Goal: Transaction & Acquisition: Purchase product/service

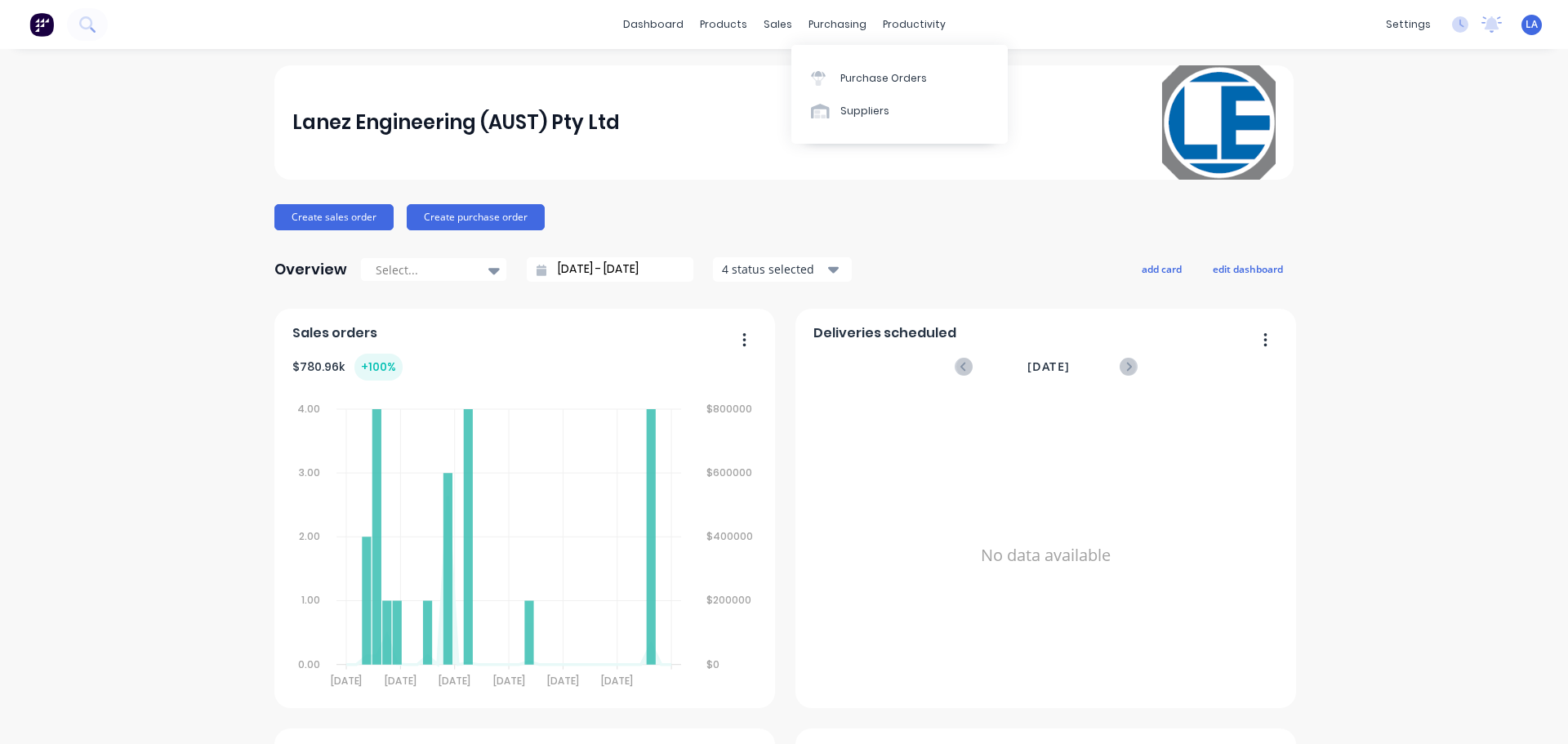
click at [832, 59] on div "Purchase Orders Suppliers" at bounding box center [900, 94] width 217 height 99
click at [832, 71] on div at bounding box center [824, 78] width 25 height 15
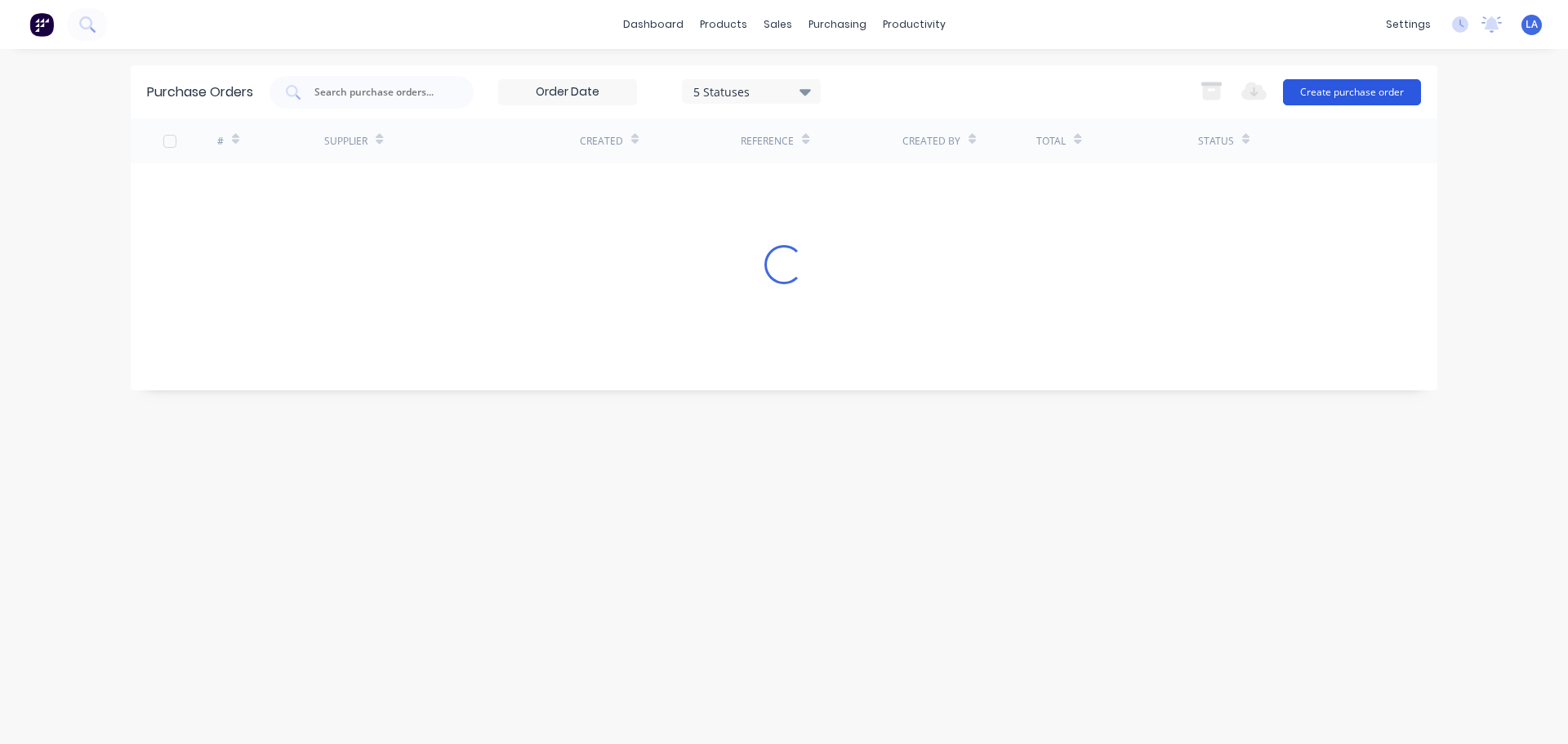
click at [1364, 96] on button "Create purchase order" at bounding box center [1351, 91] width 138 height 26
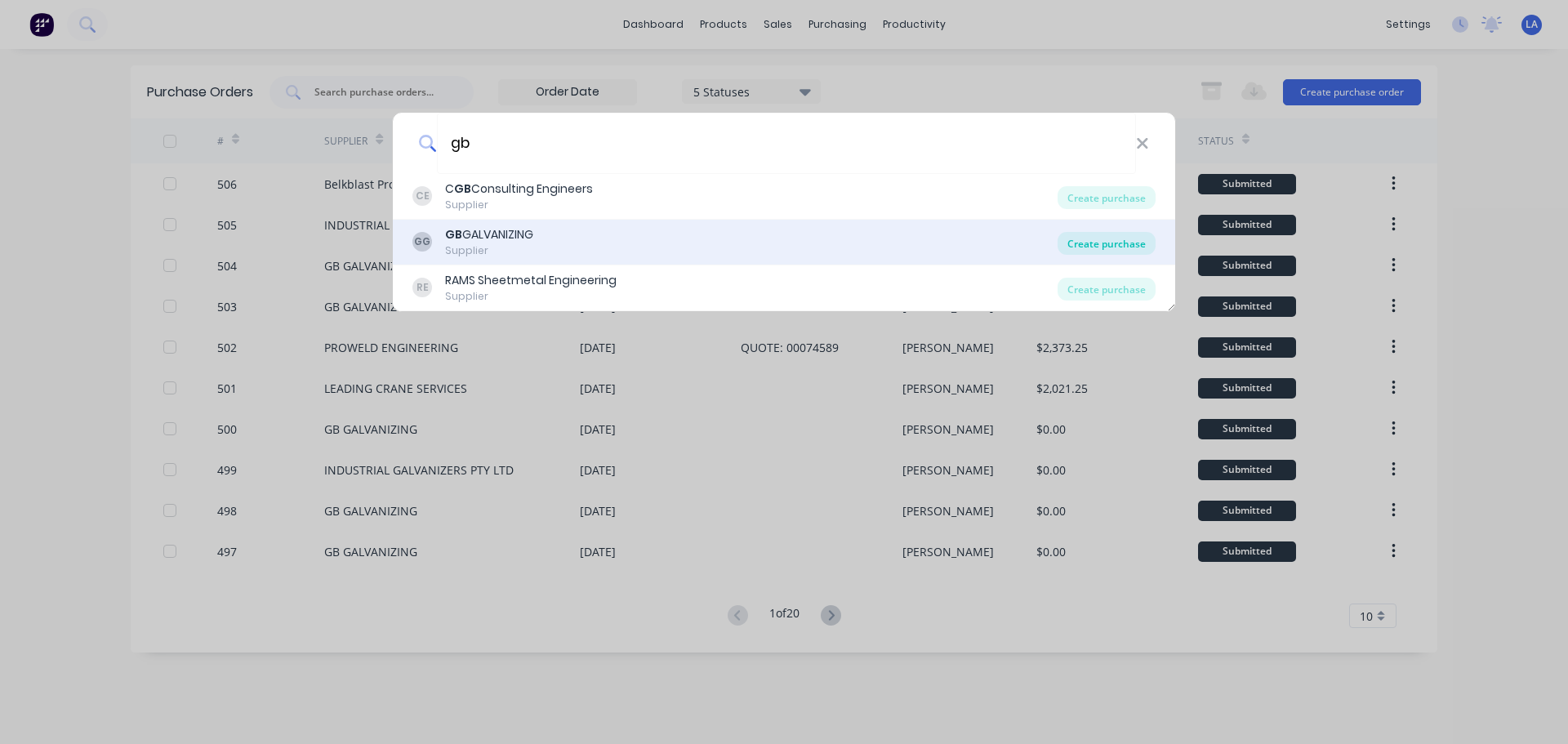
type input "gb"
click at [1144, 236] on div "Create purchase" at bounding box center [1107, 243] width 98 height 23
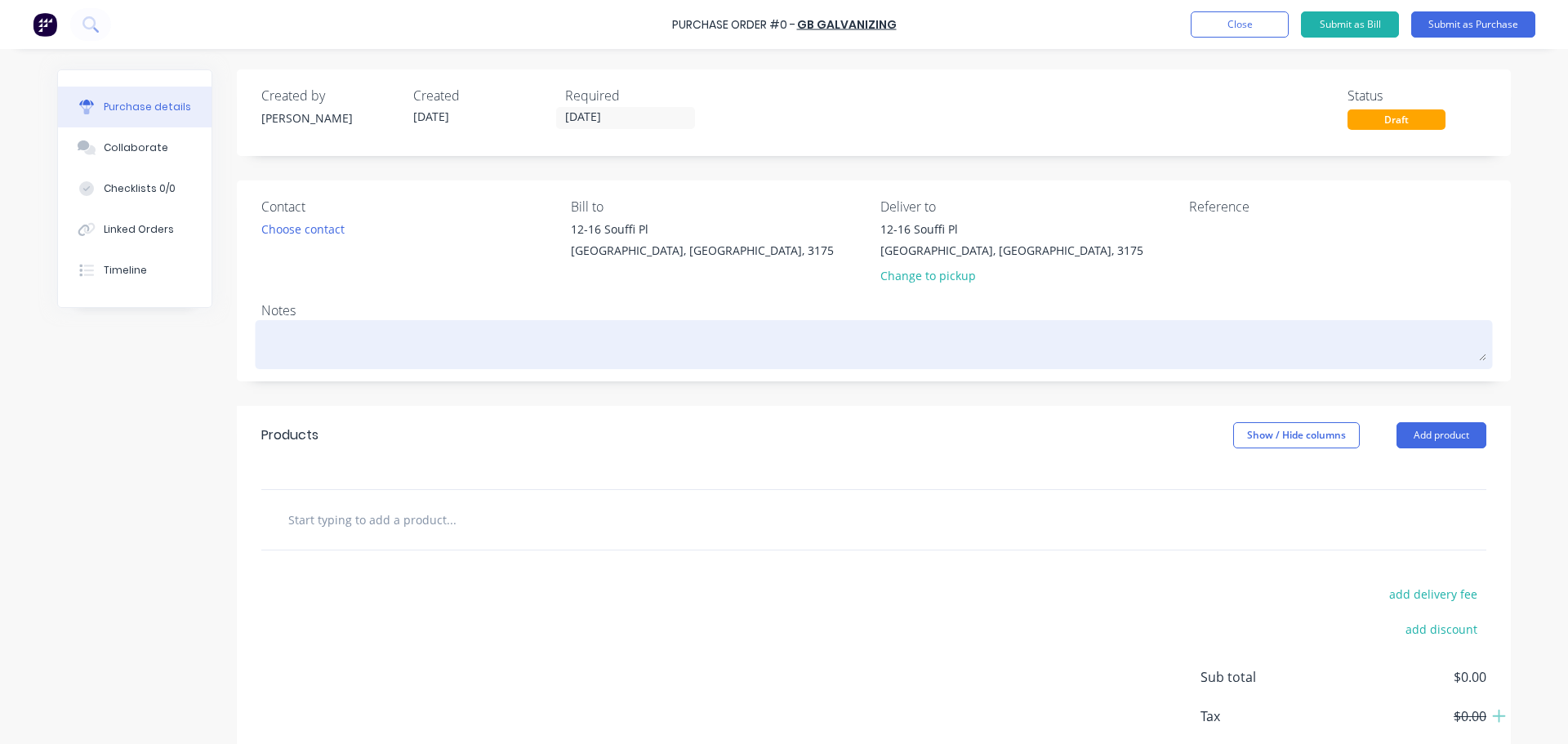
click at [818, 333] on textarea at bounding box center [873, 342] width 1225 height 36
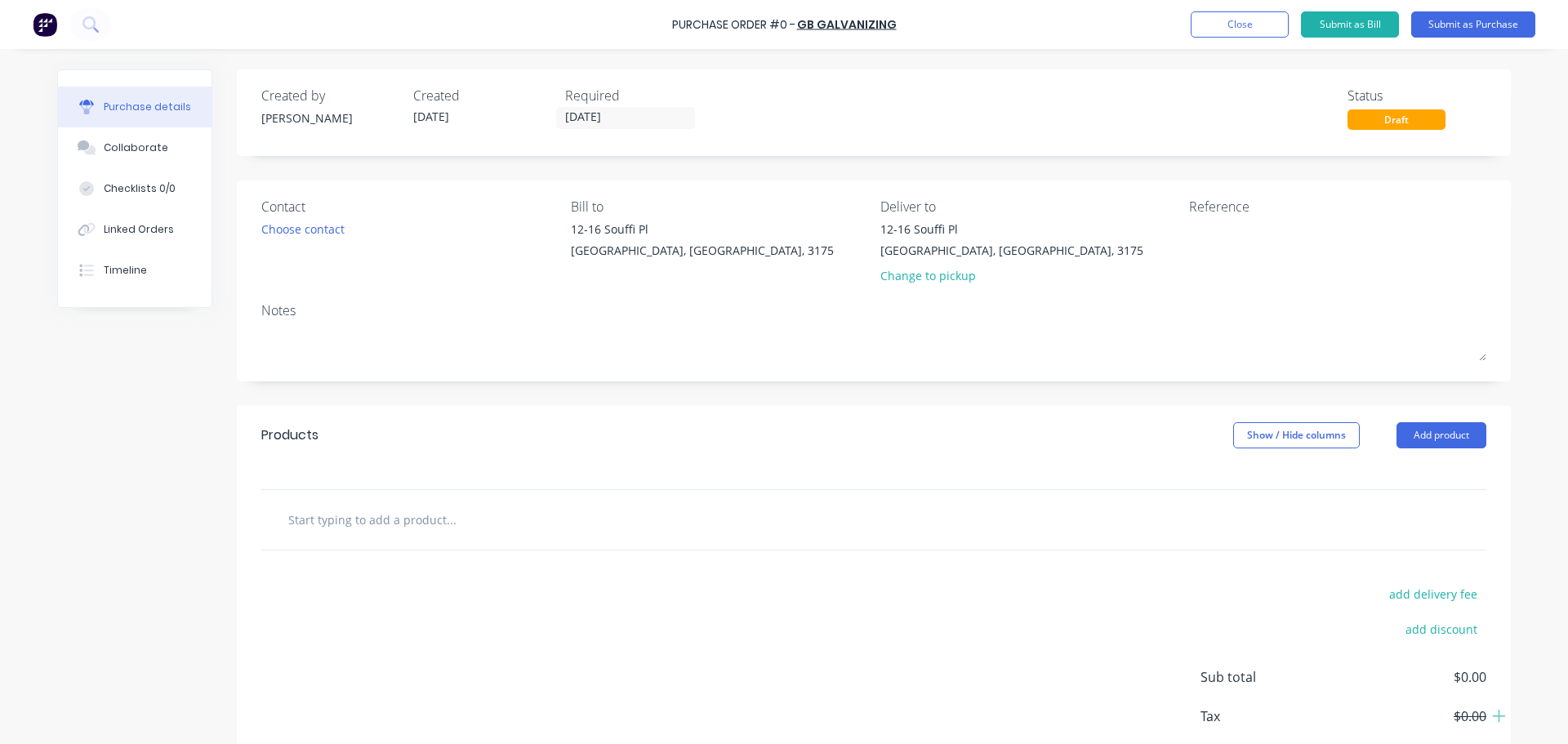
click at [405, 501] on div at bounding box center [873, 519] width 1225 height 59
click at [403, 510] on input "text" at bounding box center [451, 518] width 327 height 33
type input "310UC118 Beam x 4277mm"
click at [431, 582] on button "Add 310UC118 Beam x 4277mm to order" at bounding box center [539, 581] width 490 height 52
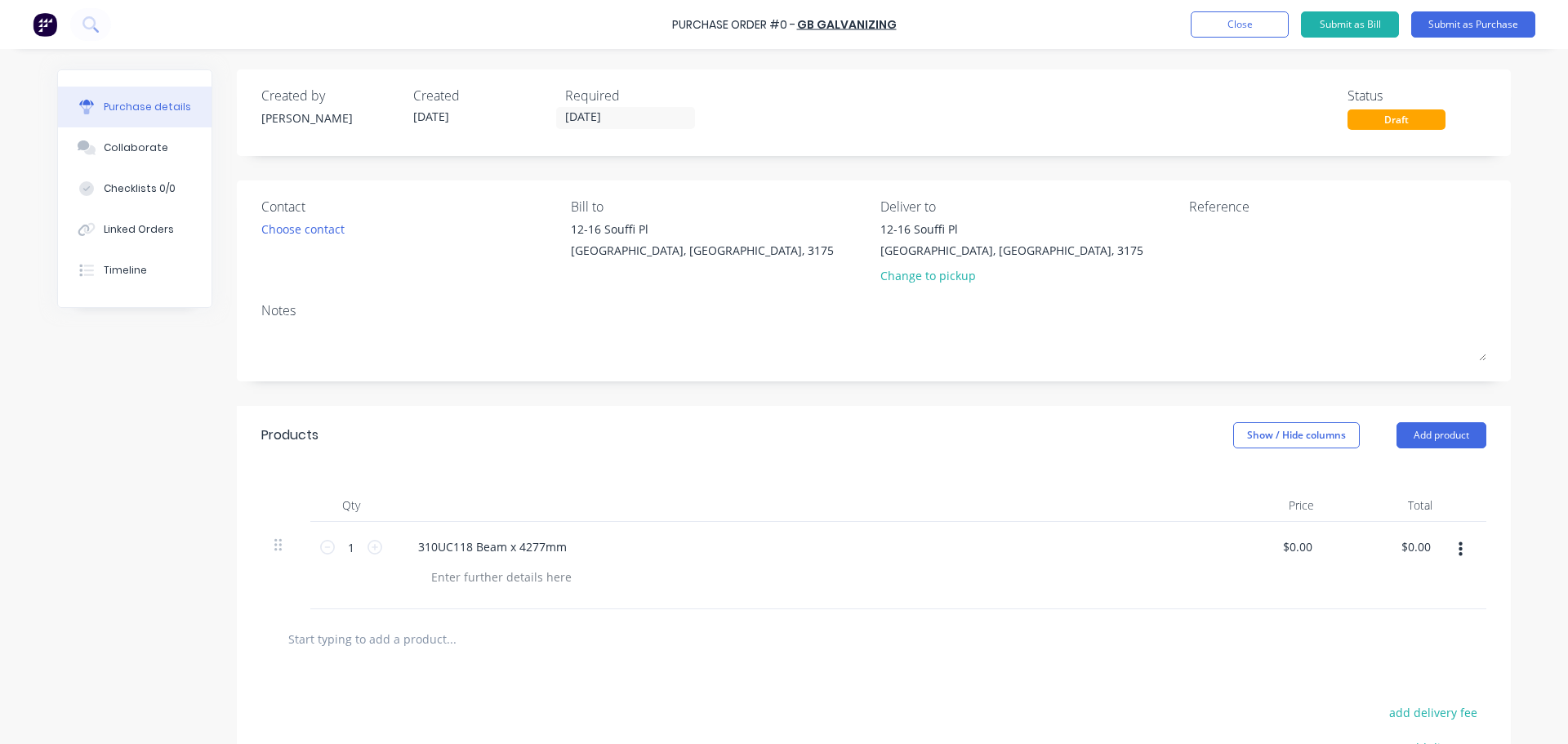
click at [437, 579] on div "Purchase details Collaborate Checklists 0/0 Linked Orders Timeline Created by […" at bounding box center [784, 347] width 1486 height 662
click at [452, 579] on div at bounding box center [502, 576] width 167 height 24
click at [445, 644] on input "text" at bounding box center [451, 638] width 327 height 33
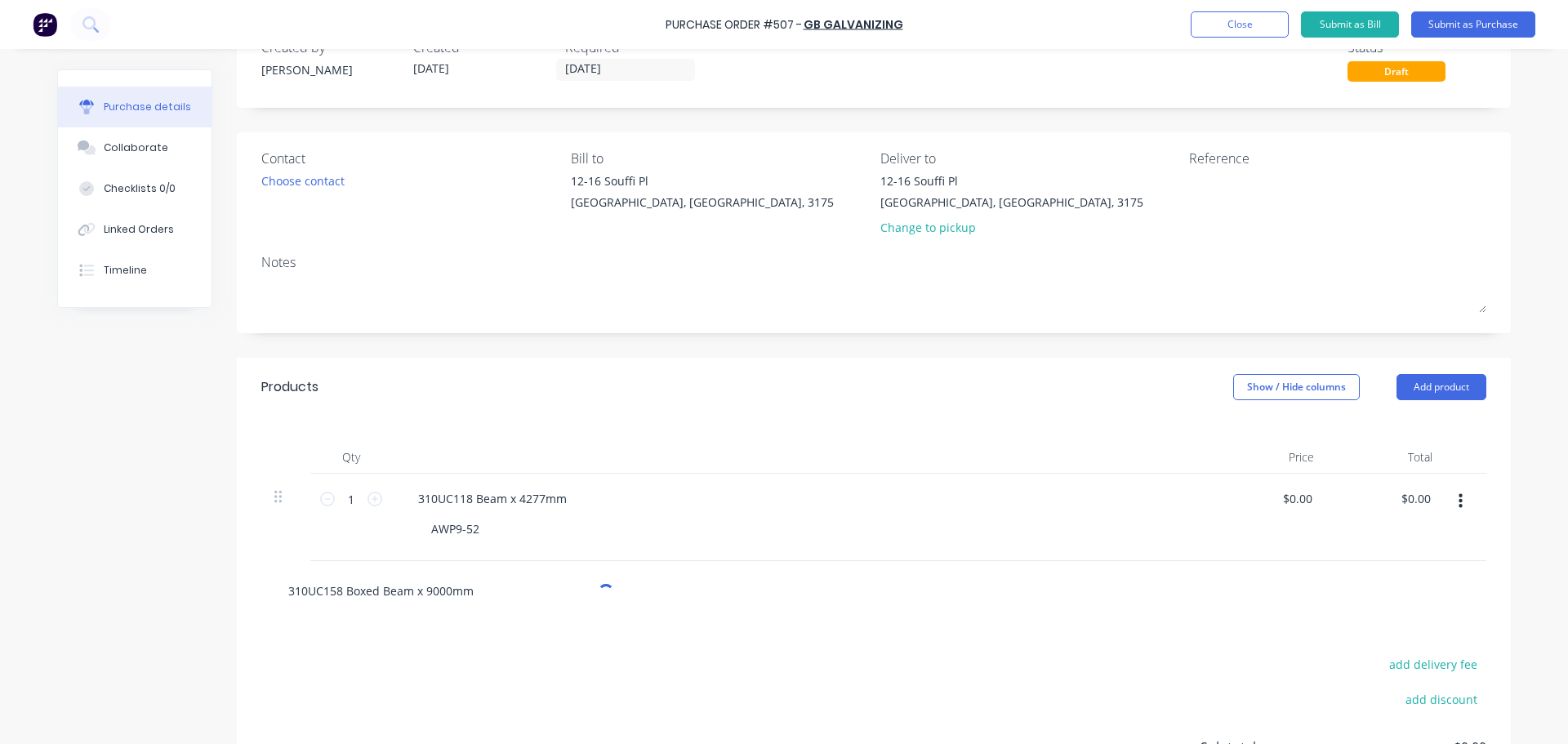
scroll to position [82, 0]
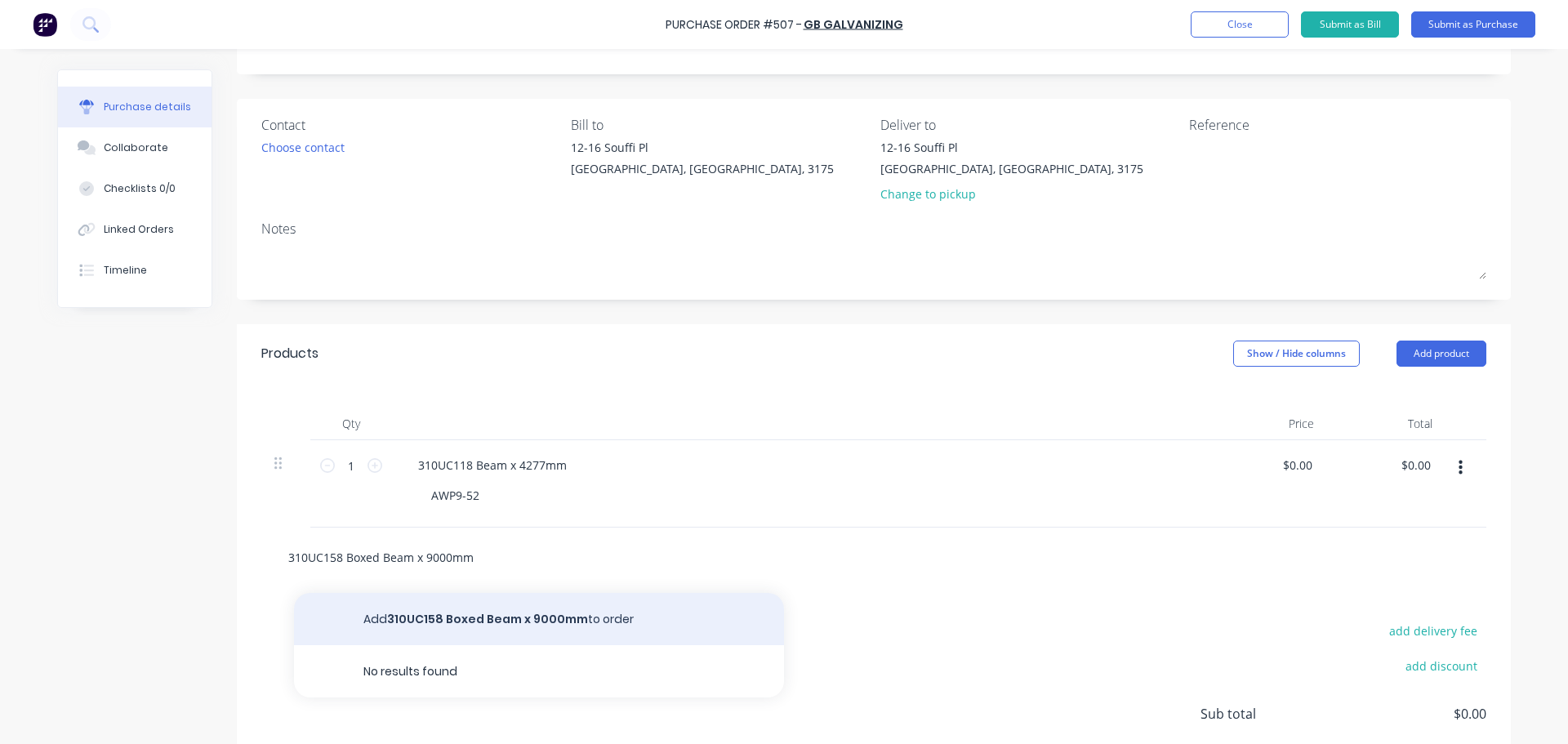
type input "310UC158 Boxed Beam x 9000mm"
click at [464, 621] on button "Add 310UC158 Boxed Beam x 9000mm to order" at bounding box center [539, 618] width 490 height 52
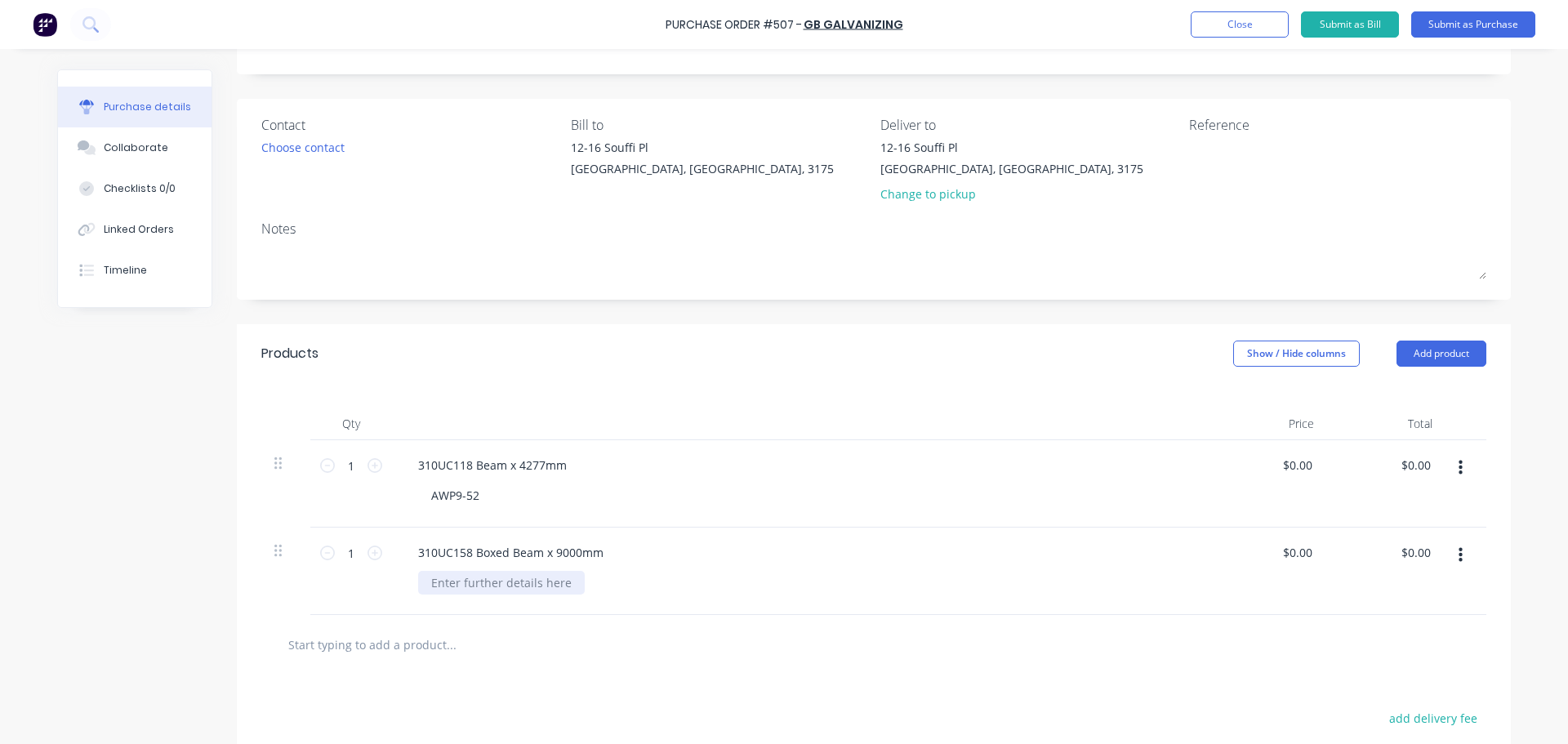
click at [485, 586] on div at bounding box center [502, 582] width 167 height 24
click at [430, 647] on input "text" at bounding box center [451, 644] width 327 height 33
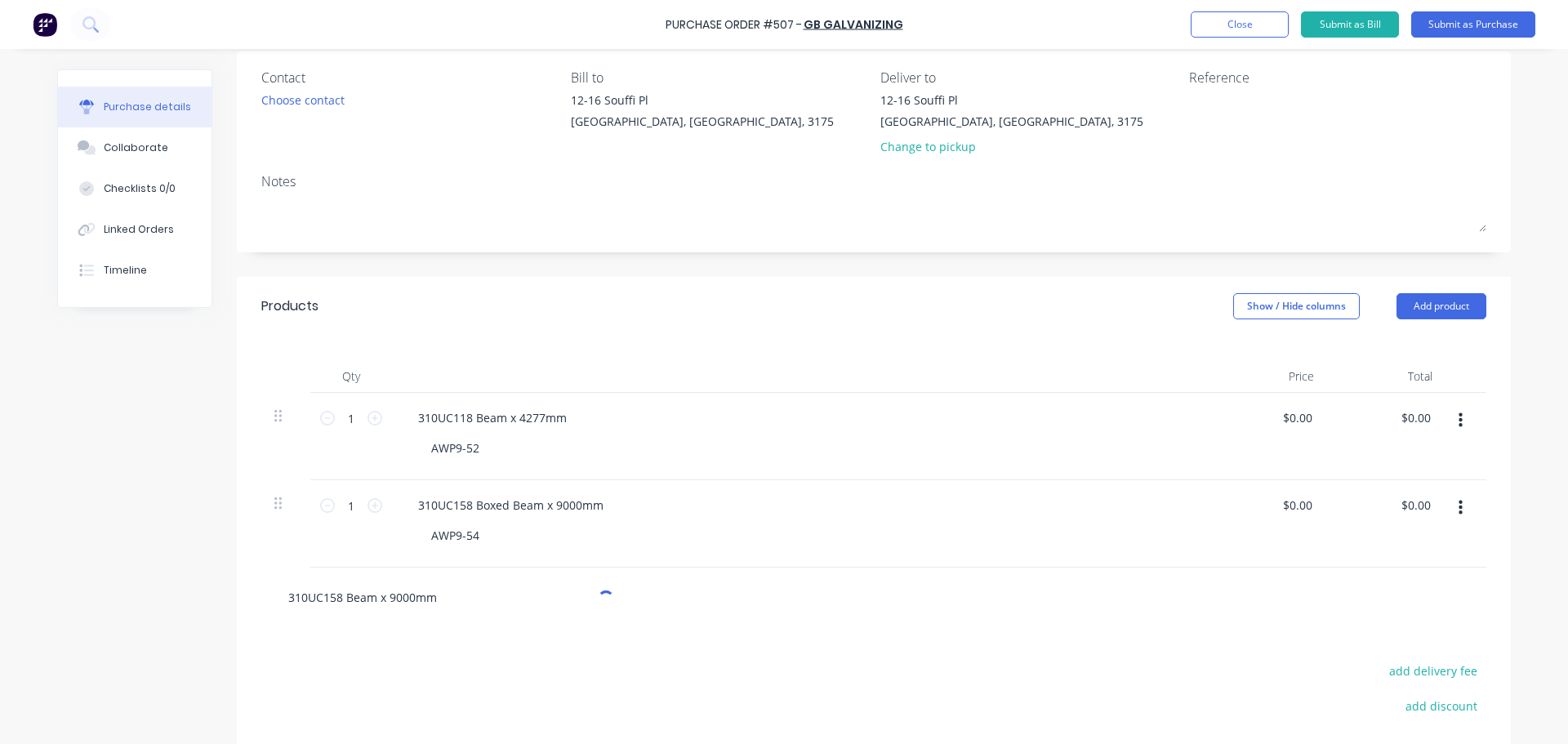
scroll to position [163, 0]
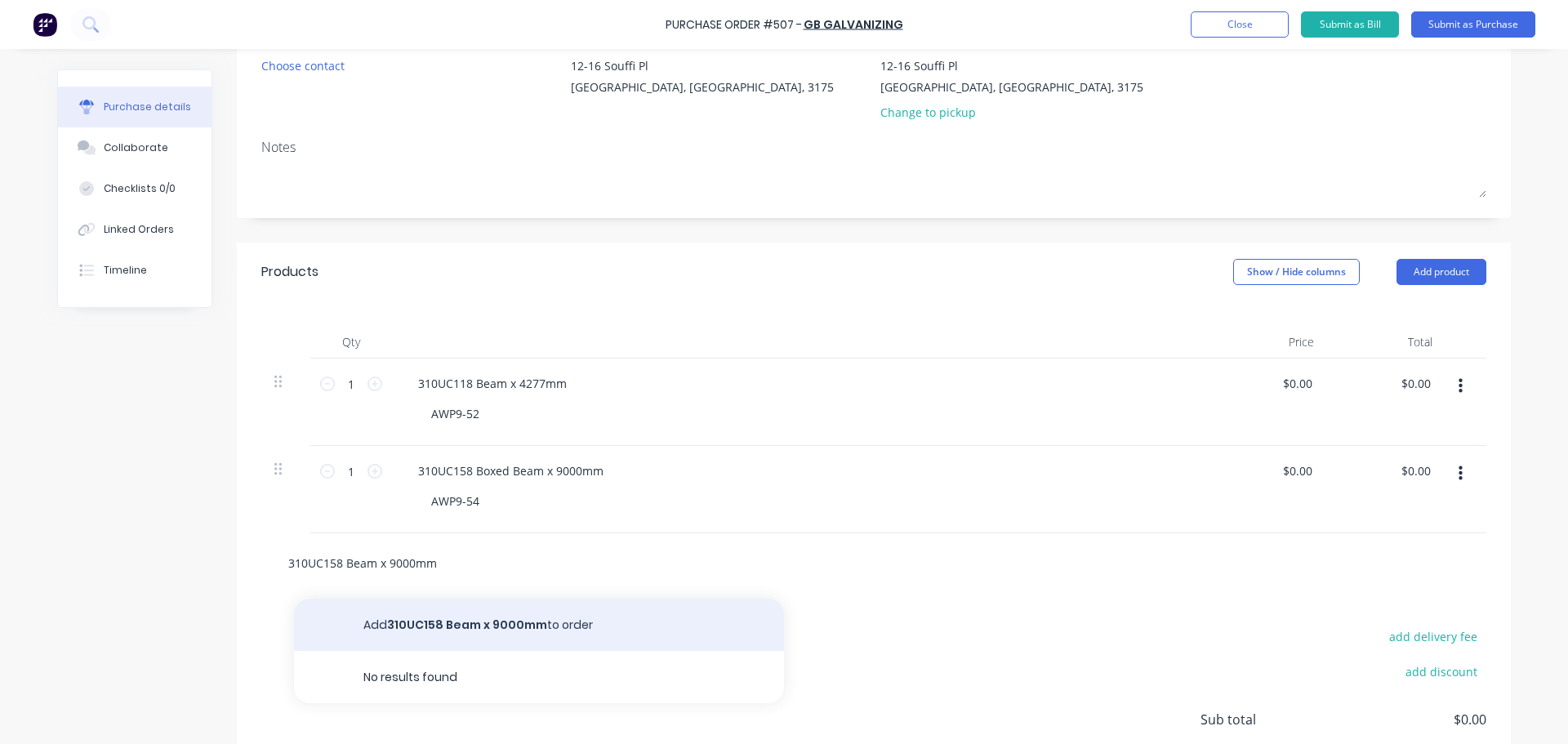
type input "310UC158 Beam x 9000mm"
click at [551, 623] on button "Add 310UC158 Beam x 9000mm to order" at bounding box center [539, 624] width 490 height 52
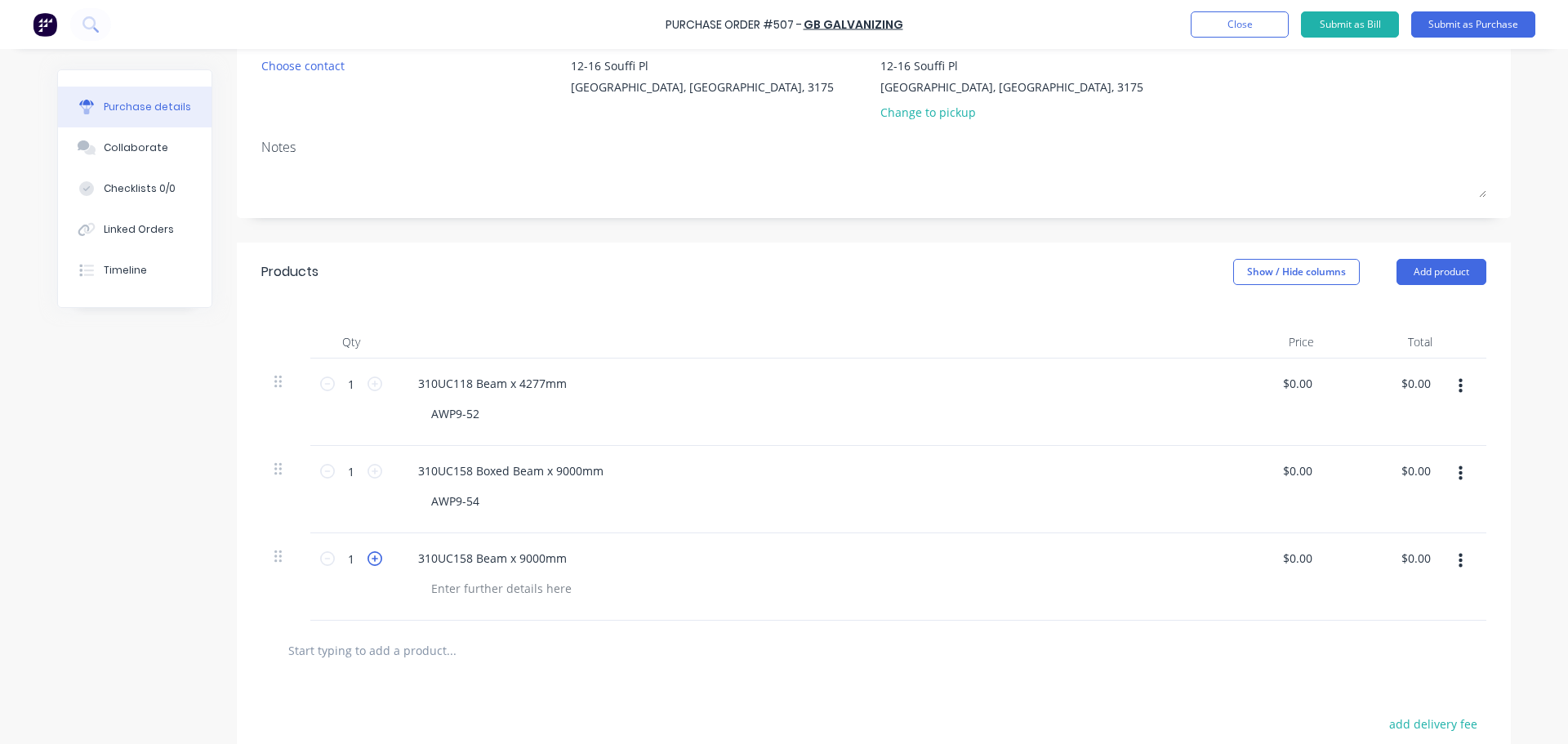
click at [370, 558] on icon at bounding box center [375, 558] width 15 height 15
type input "2"
click at [440, 587] on div at bounding box center [502, 588] width 167 height 24
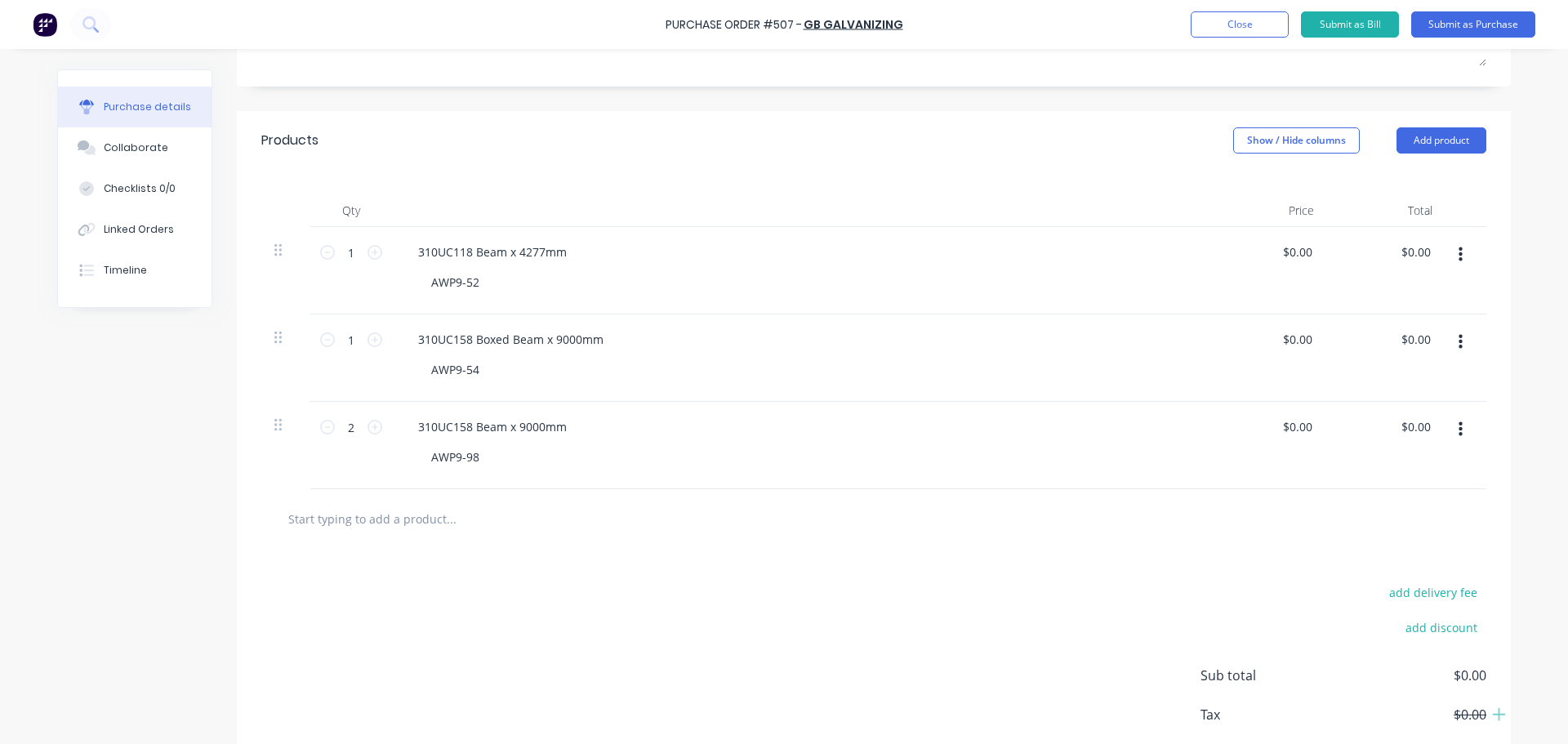
scroll to position [327, 0]
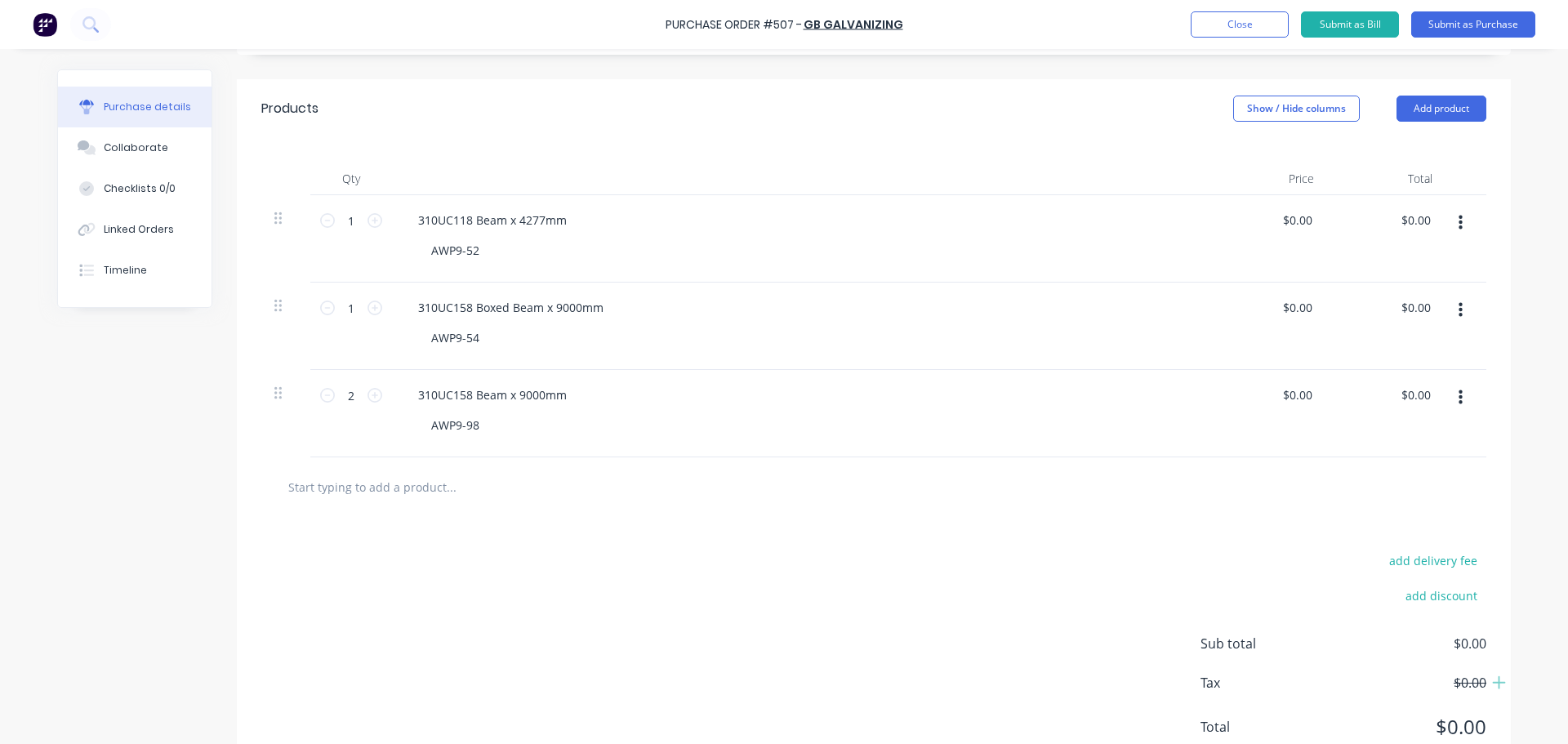
click at [420, 492] on input "text" at bounding box center [451, 487] width 327 height 33
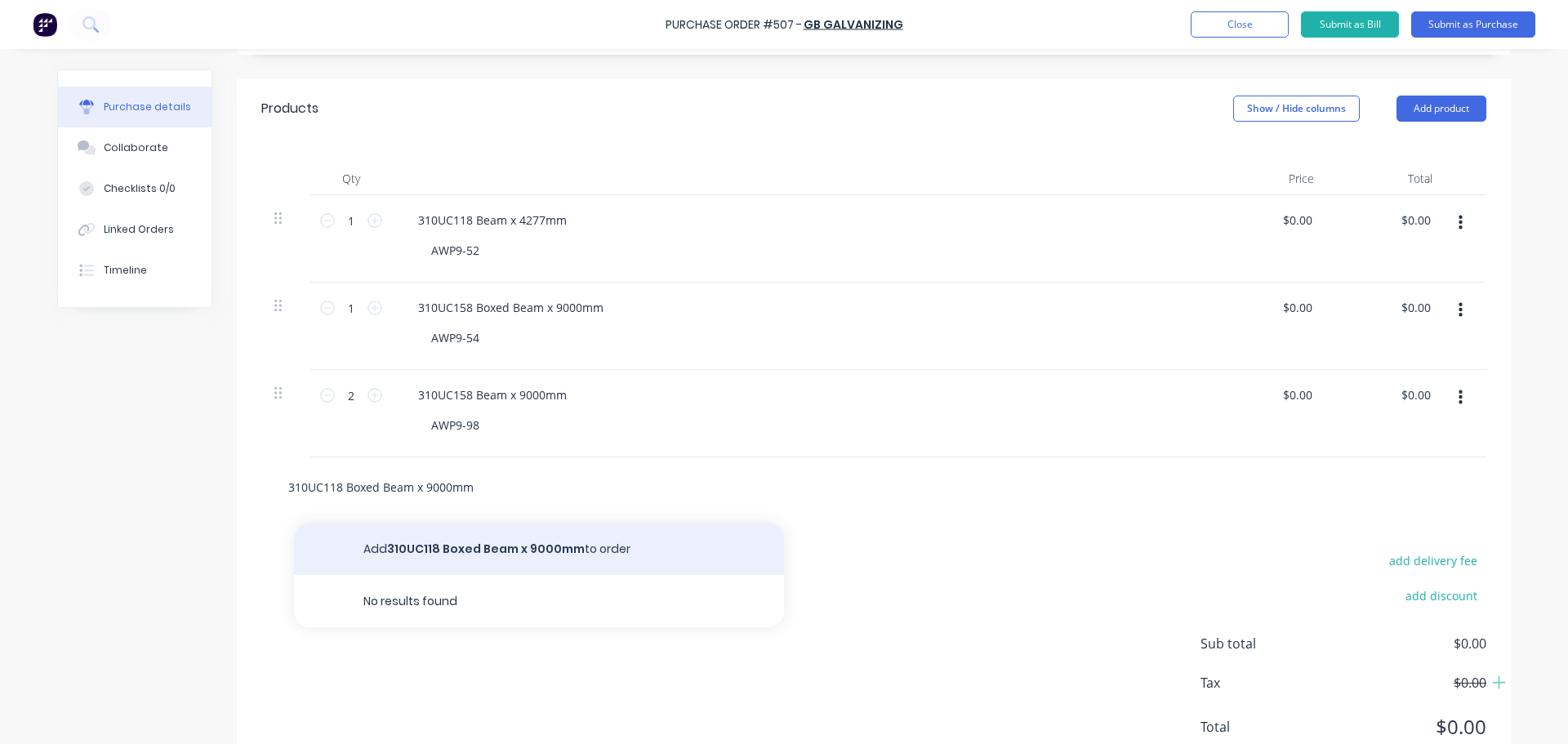
type input "310UC118 Boxed Beam x 9000mm"
click at [471, 544] on button "Add 310UC118 Boxed Beam x 9000mm to order" at bounding box center [539, 548] width 490 height 52
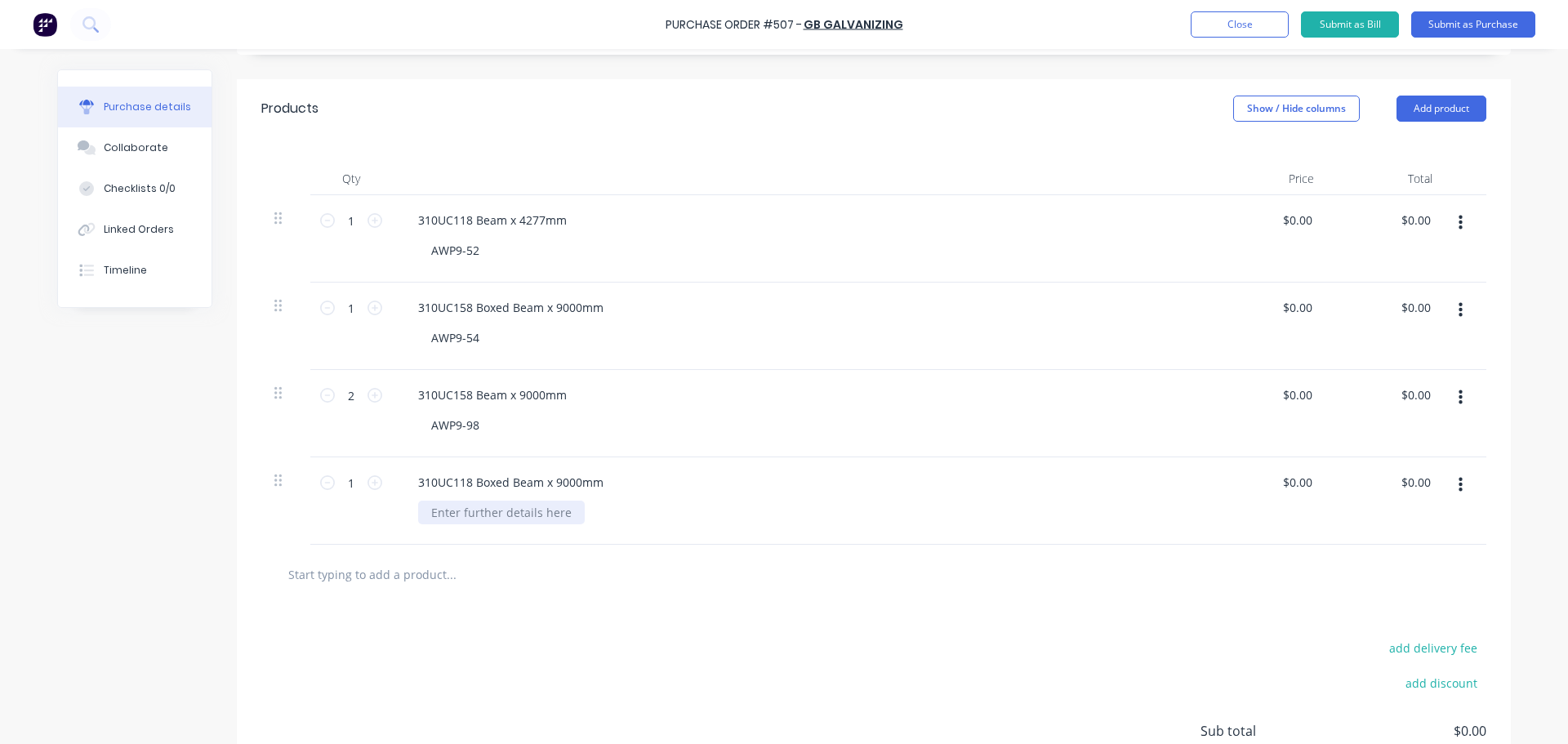
click at [479, 518] on div at bounding box center [502, 512] width 167 height 24
click at [369, 482] on icon at bounding box center [375, 482] width 15 height 15
type input "2"
click at [451, 511] on div at bounding box center [502, 512] width 167 height 24
click at [426, 583] on input "text" at bounding box center [451, 574] width 327 height 33
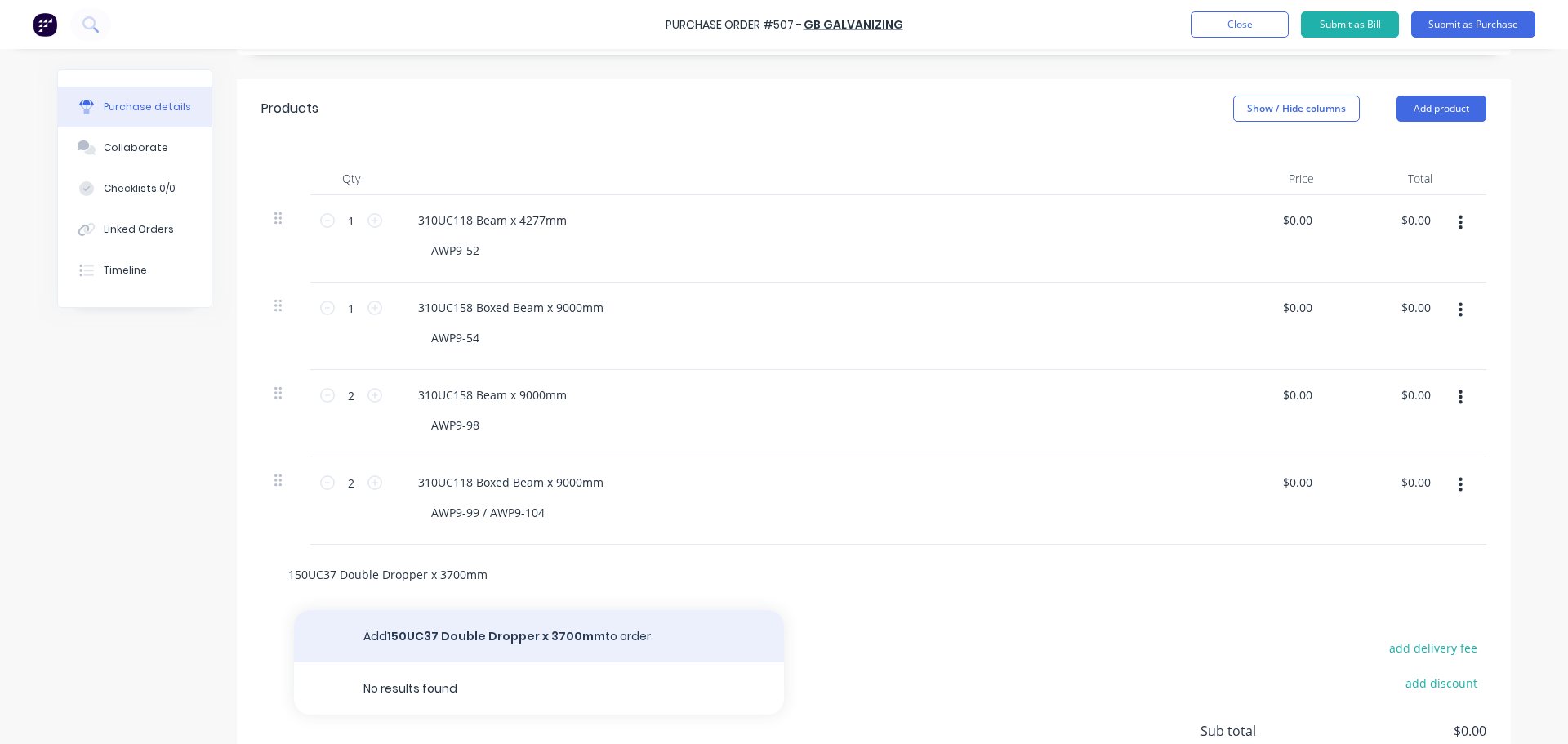
type input "150UC37 Double Dropper x 3700mm"
click at [460, 628] on button "Add 150UC37 Double Dropper x 3700mm to order" at bounding box center [539, 636] width 490 height 52
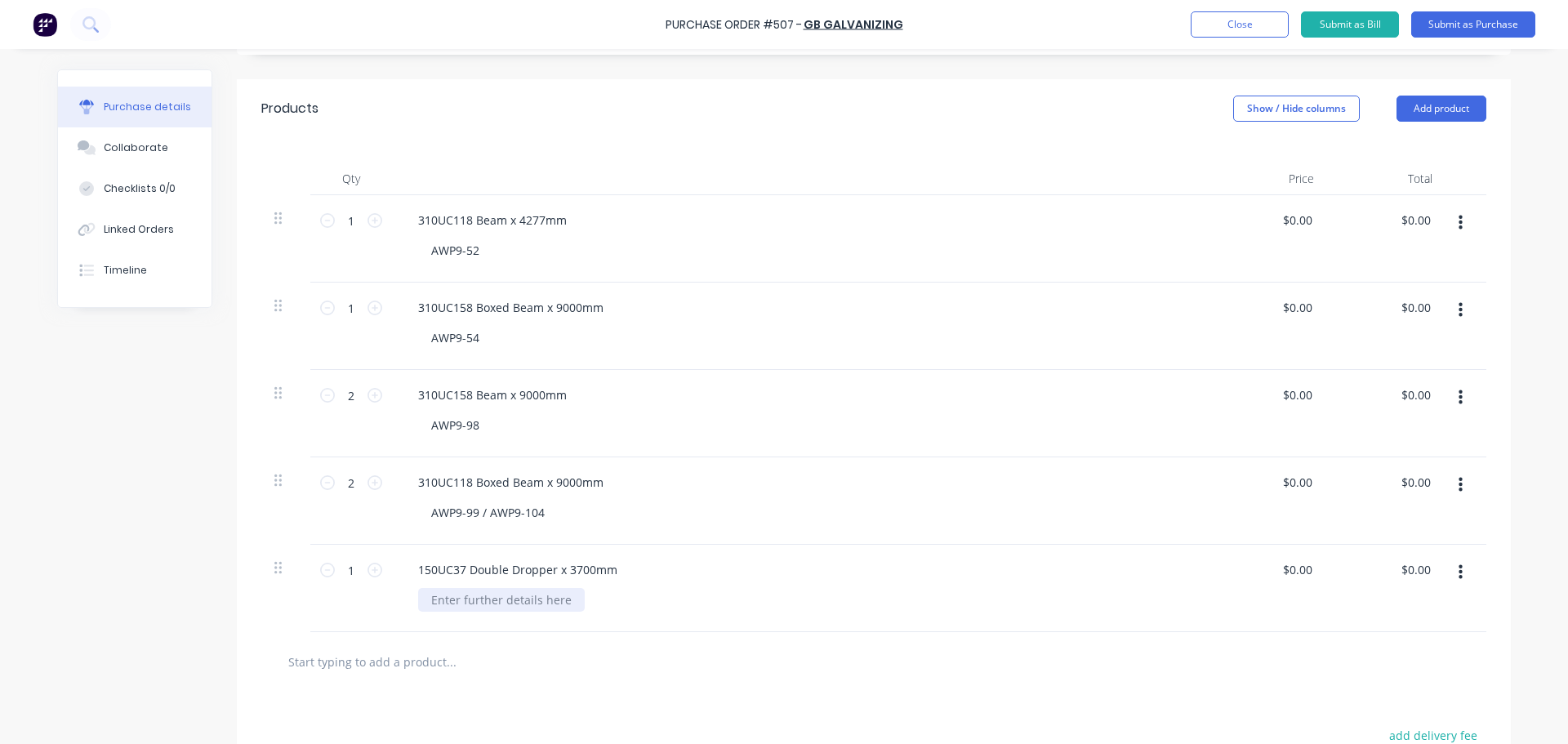
click at [459, 605] on div at bounding box center [502, 599] width 167 height 24
click at [370, 572] on icon at bounding box center [375, 569] width 15 height 15
type input "3"
click at [410, 646] on input "text" at bounding box center [451, 661] width 327 height 33
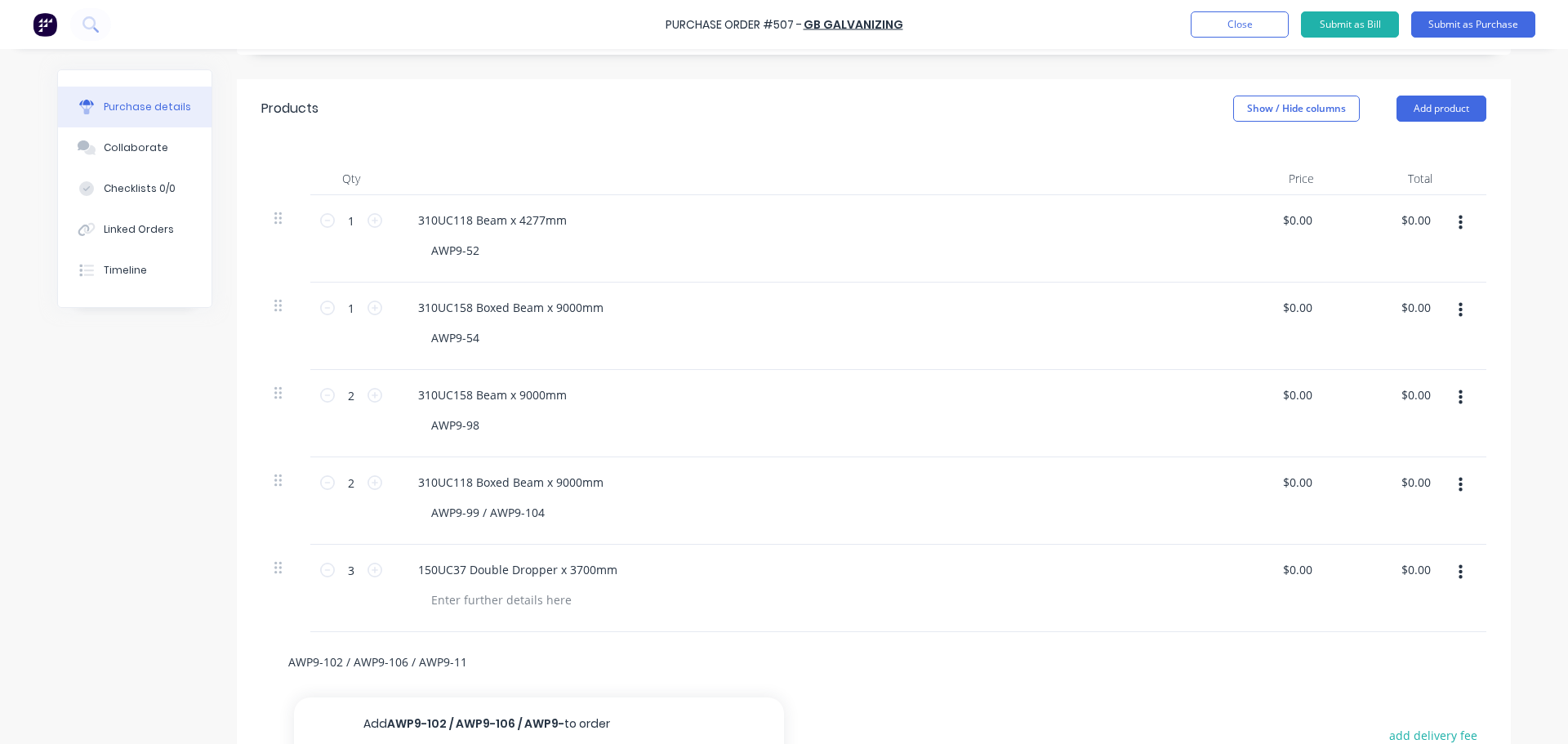
type input "AWP9-102 / AWP9-106 / AWP9-110"
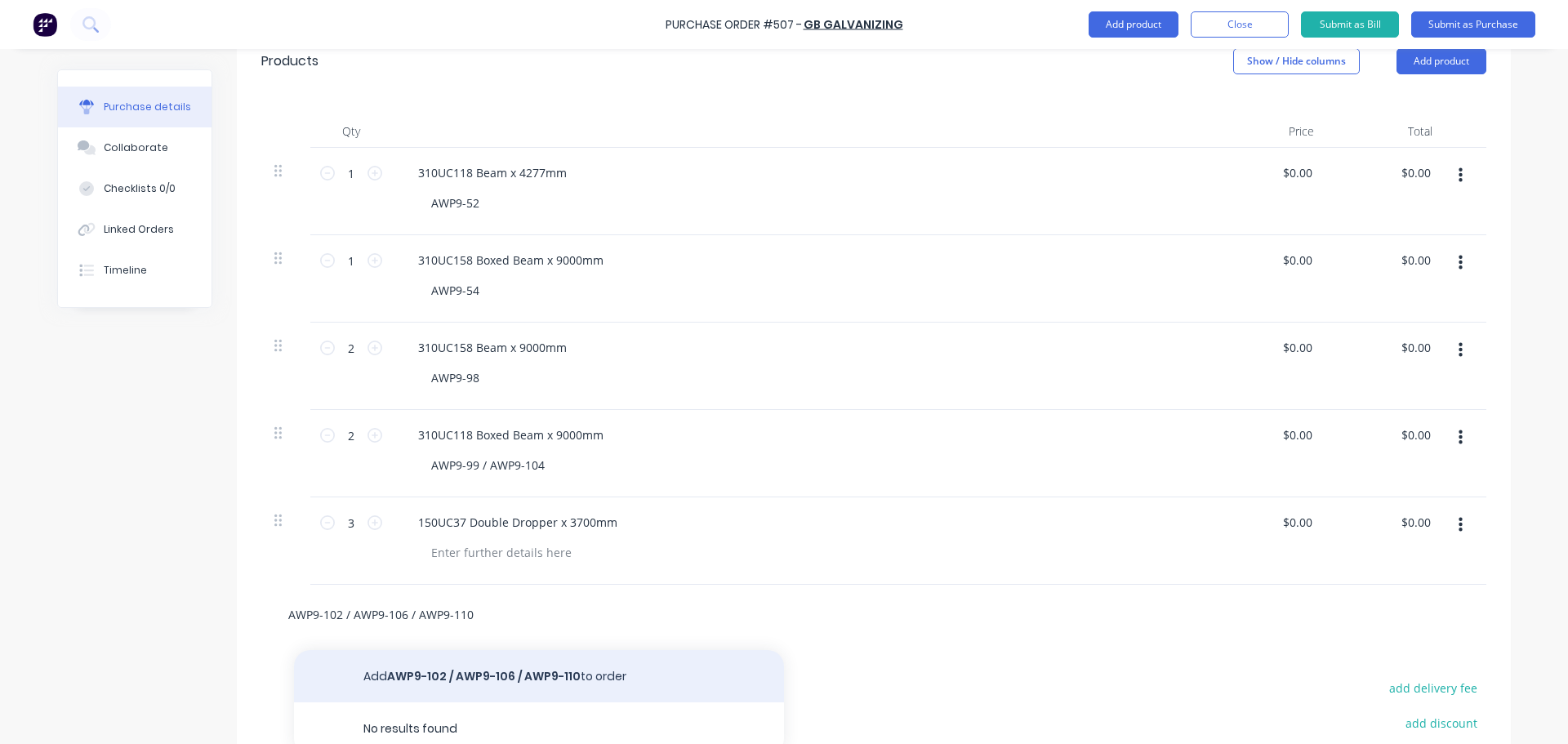
scroll to position [408, 0]
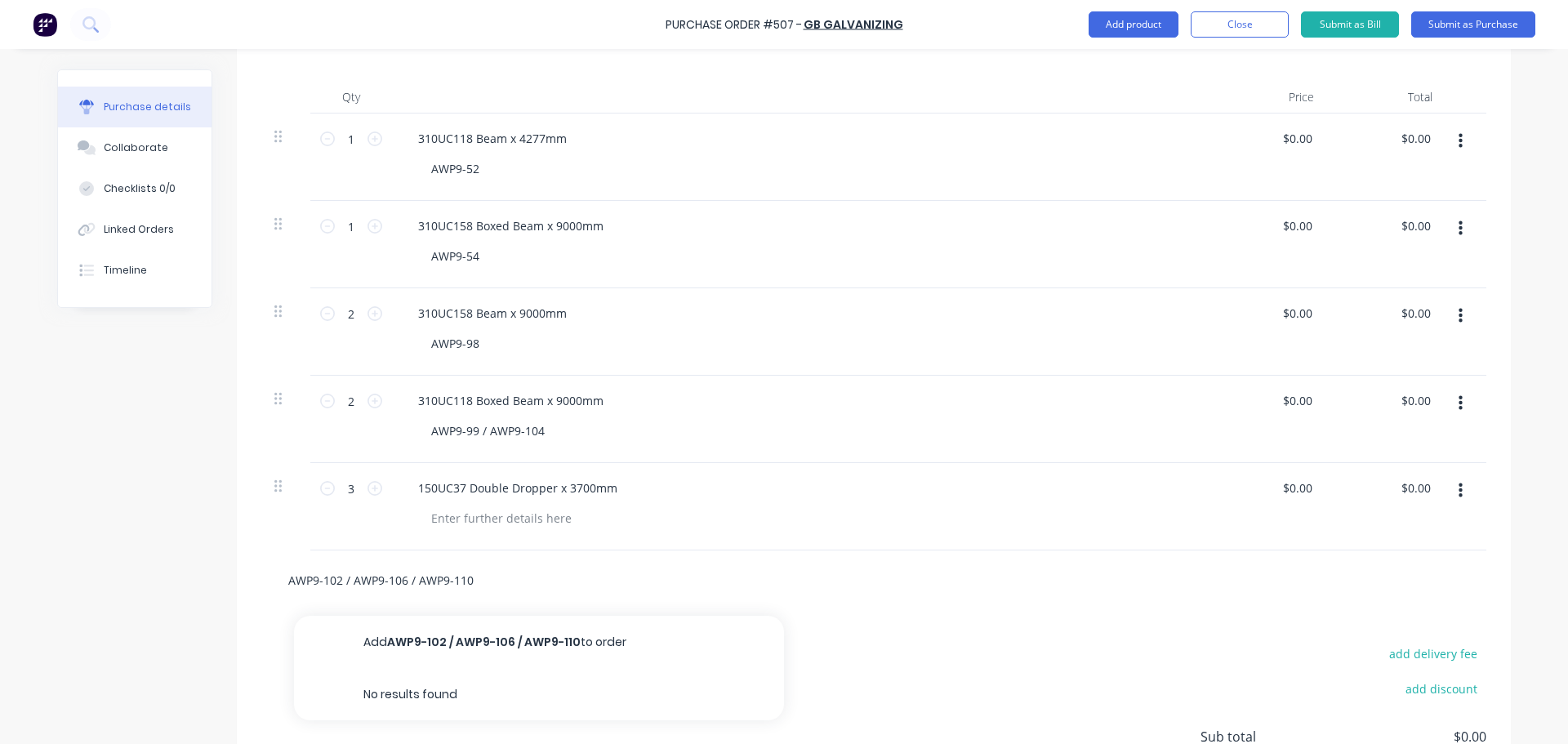
drag, startPoint x: 458, startPoint y: 577, endPoint x: 254, endPoint y: 577, distance: 204.0
click at [254, 577] on div "AWP9-102 / AWP9-106 / AWP9-110 Add AWP9-102 / AWP9-106 / AWP9-110 to order No r…" at bounding box center [874, 580] width 1274 height 59
click at [466, 532] on div "150UC37 Double Dropper x 3700mm" at bounding box center [800, 506] width 816 height 87
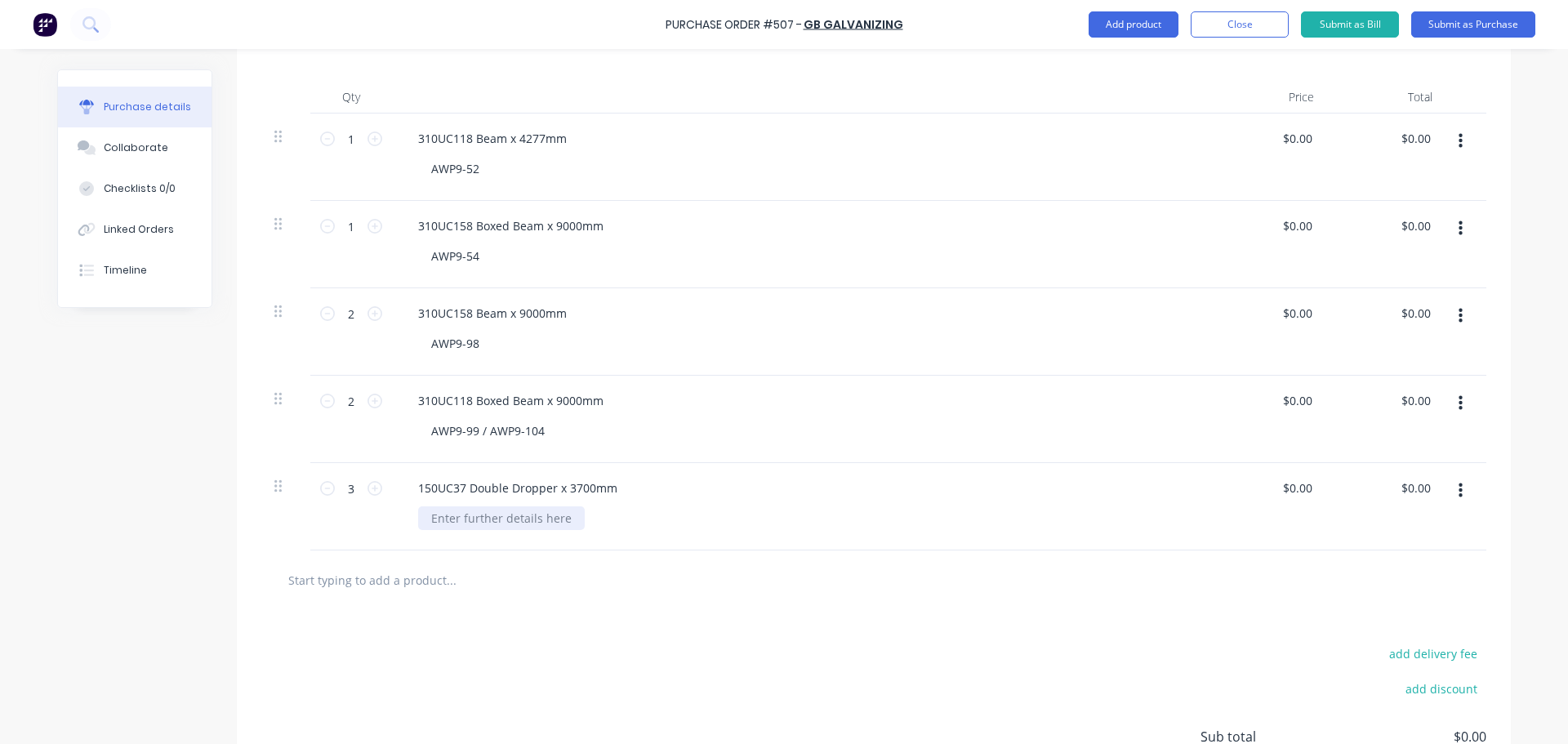
click at [474, 517] on div at bounding box center [502, 518] width 167 height 24
click at [433, 569] on input "text" at bounding box center [451, 579] width 327 height 33
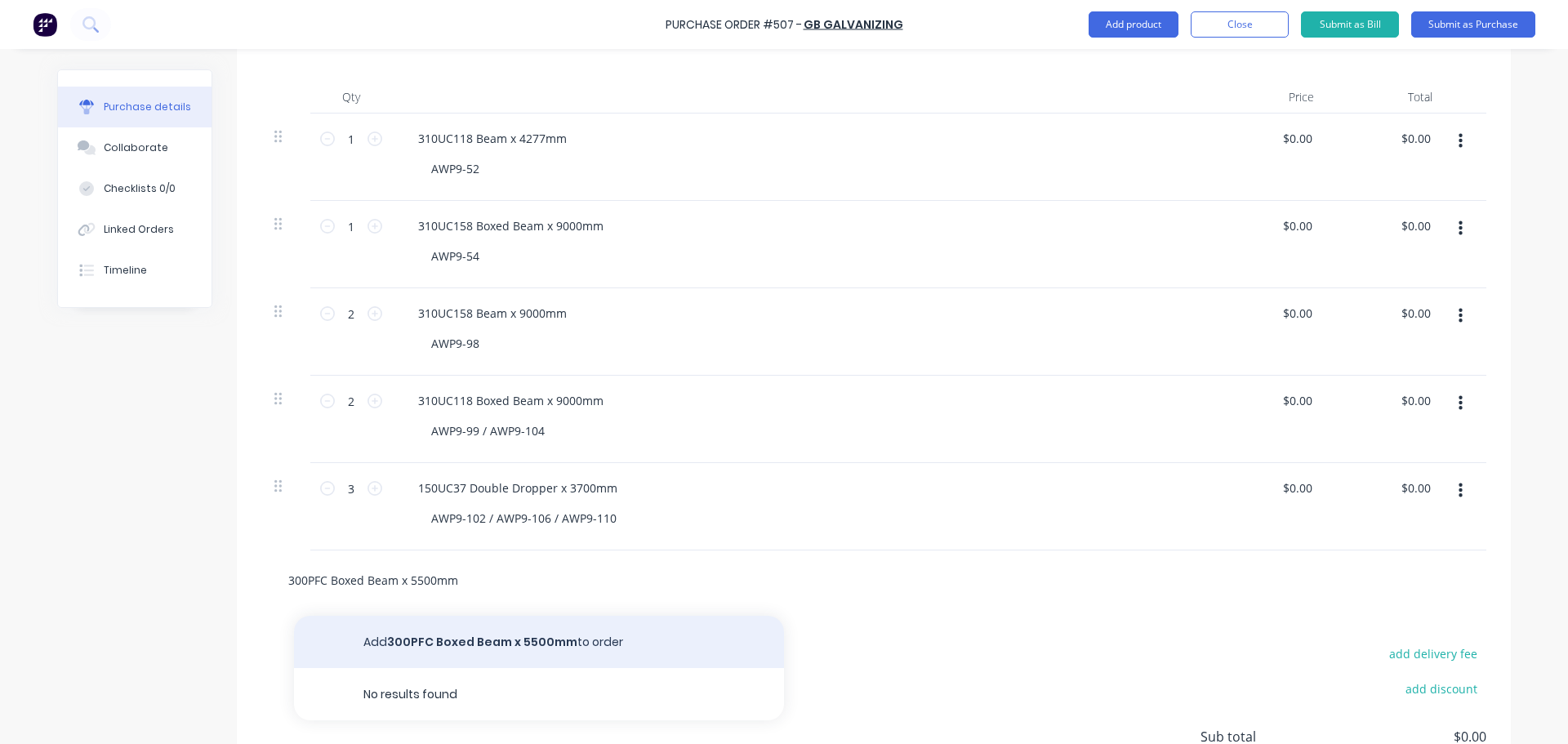
type input "300PFC Boxed Beam x 5500mm"
click at [461, 637] on button "Add 300PFC Boxed Beam x 5500mm to order" at bounding box center [539, 641] width 490 height 52
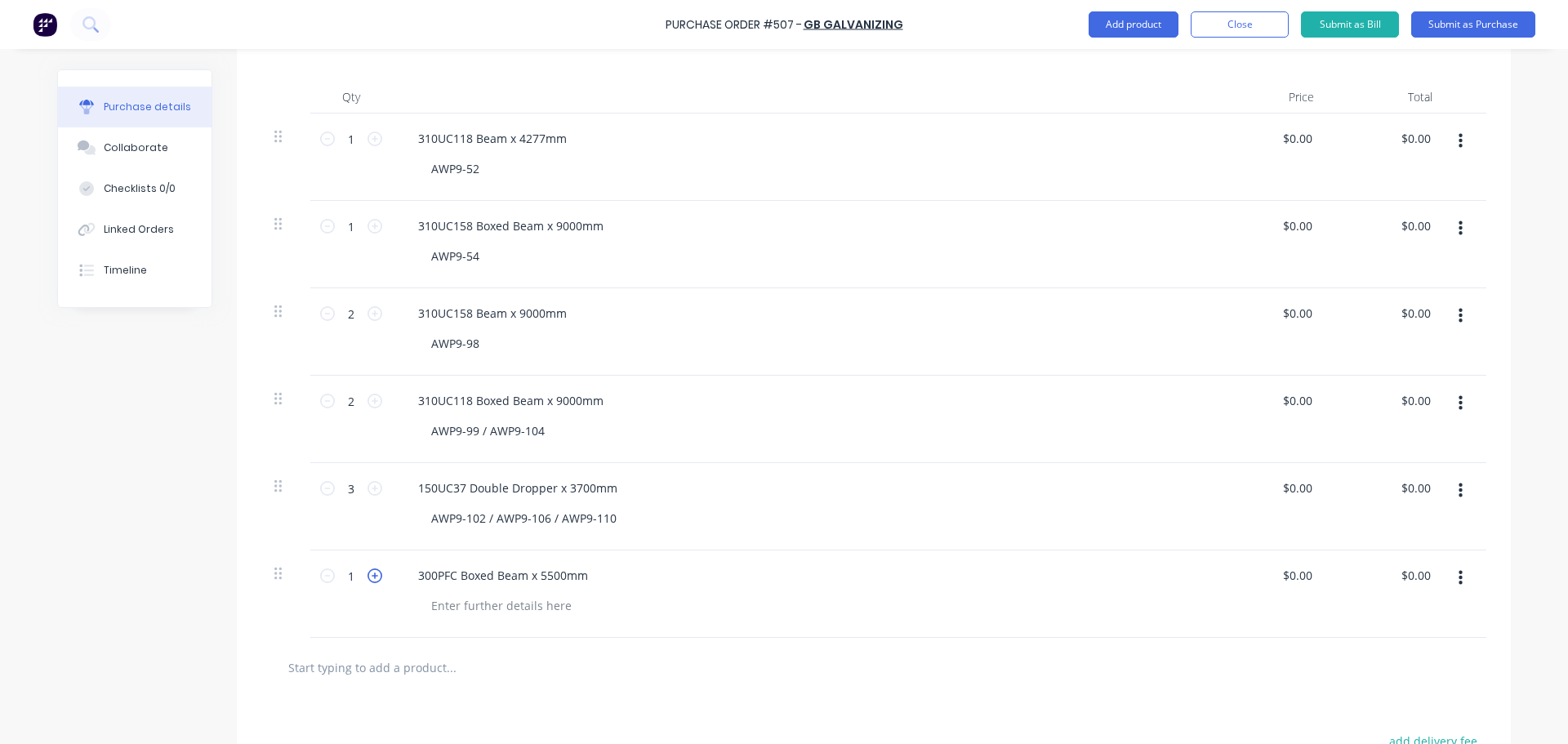
click at [368, 574] on icon at bounding box center [375, 575] width 15 height 15
type input "2"
click at [441, 603] on div at bounding box center [502, 605] width 167 height 24
click at [424, 675] on input "text" at bounding box center [451, 667] width 327 height 33
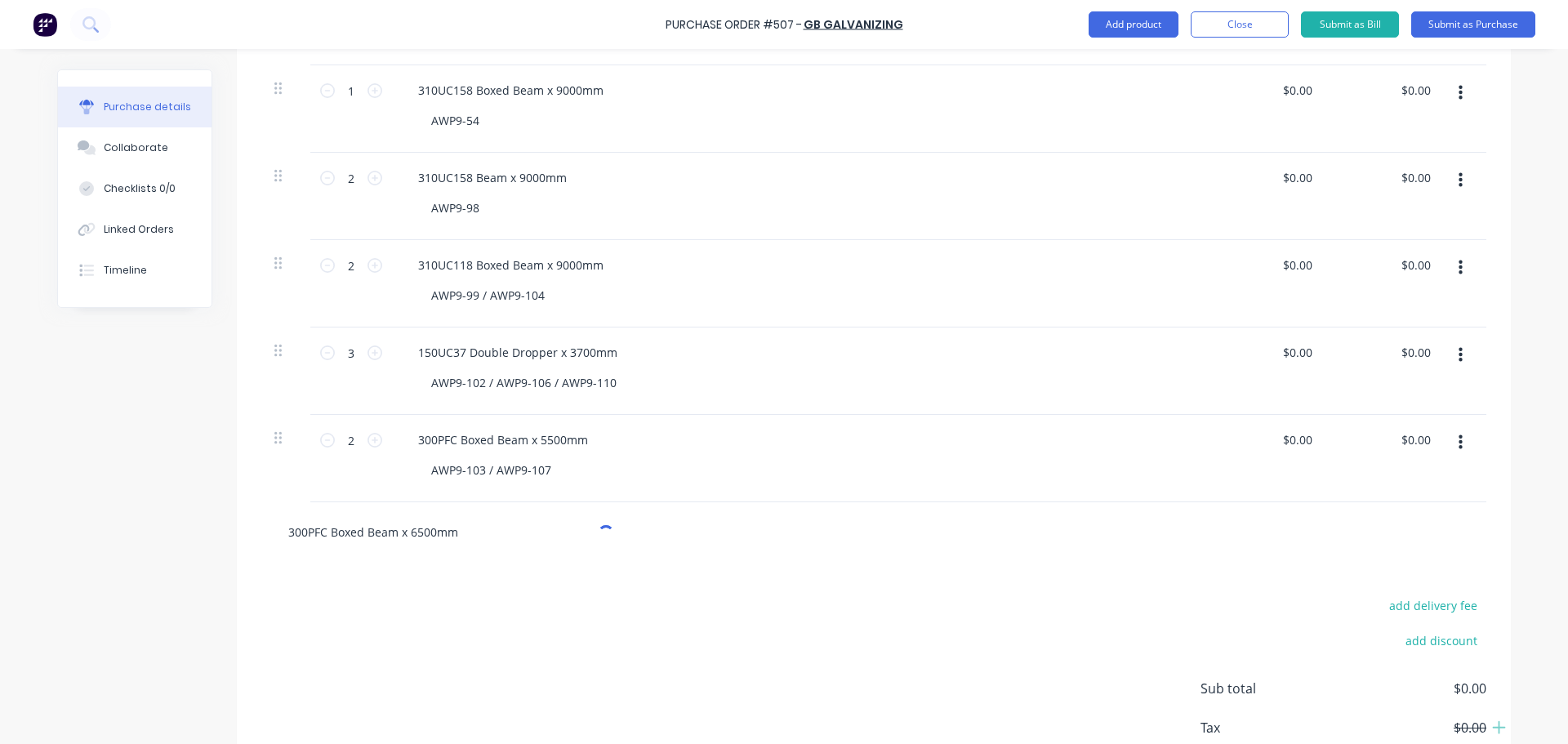
scroll to position [572, 0]
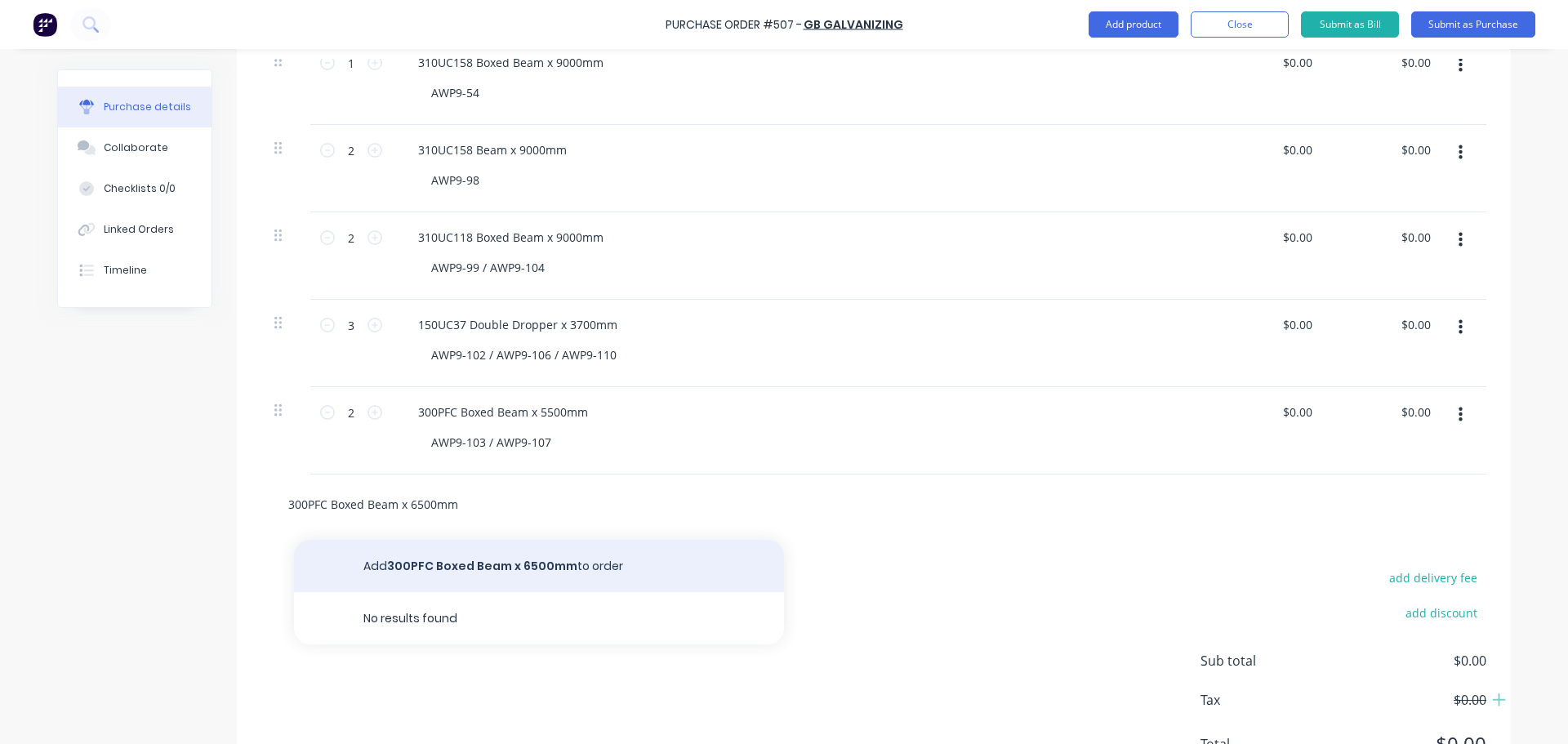
type input "300PFC Boxed Beam x 6500mm"
click at [443, 553] on button "Add 300PFC Boxed Beam x 6500mm to order" at bounding box center [539, 566] width 490 height 52
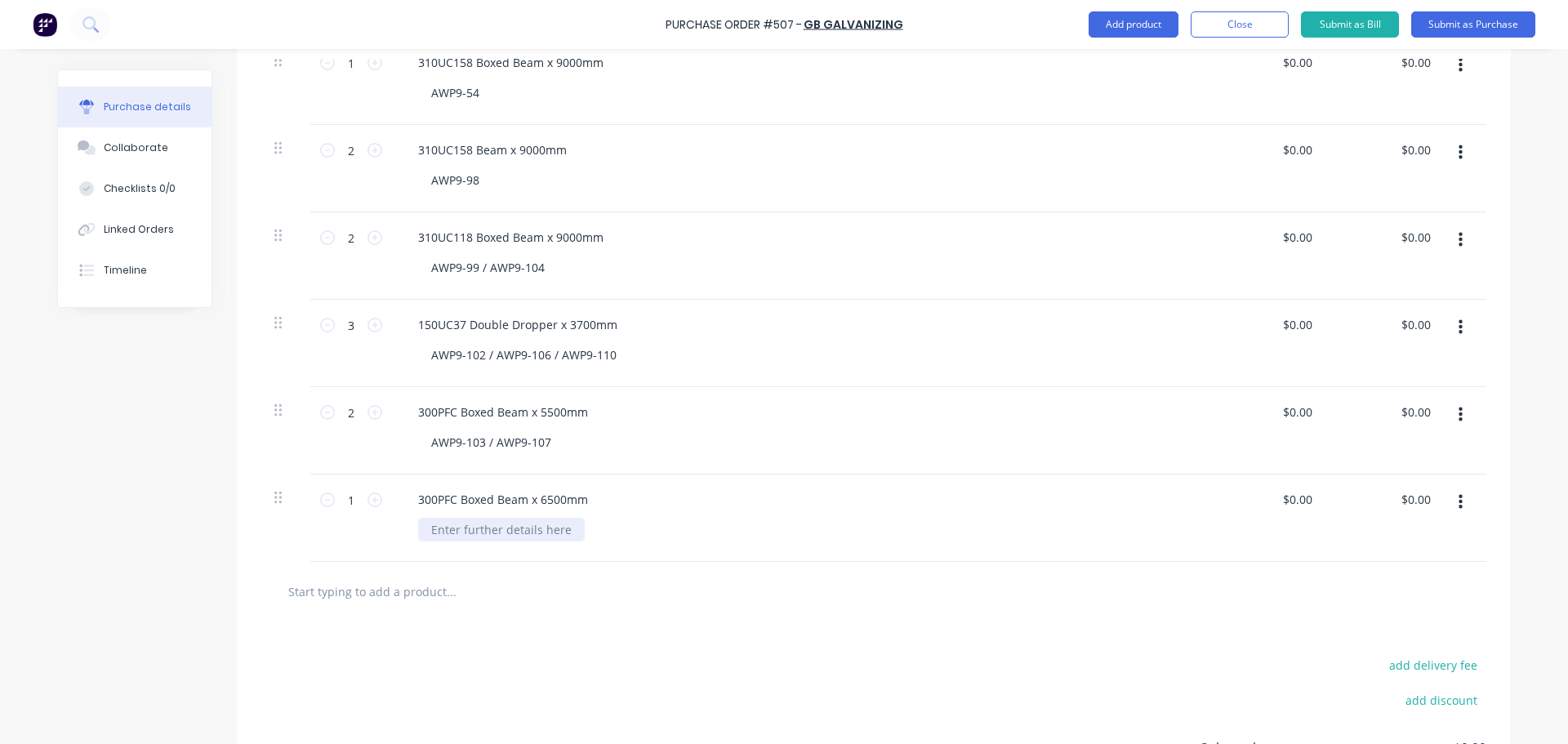
click at [454, 533] on div at bounding box center [502, 529] width 167 height 24
click at [431, 595] on input "text" at bounding box center [451, 590] width 327 height 33
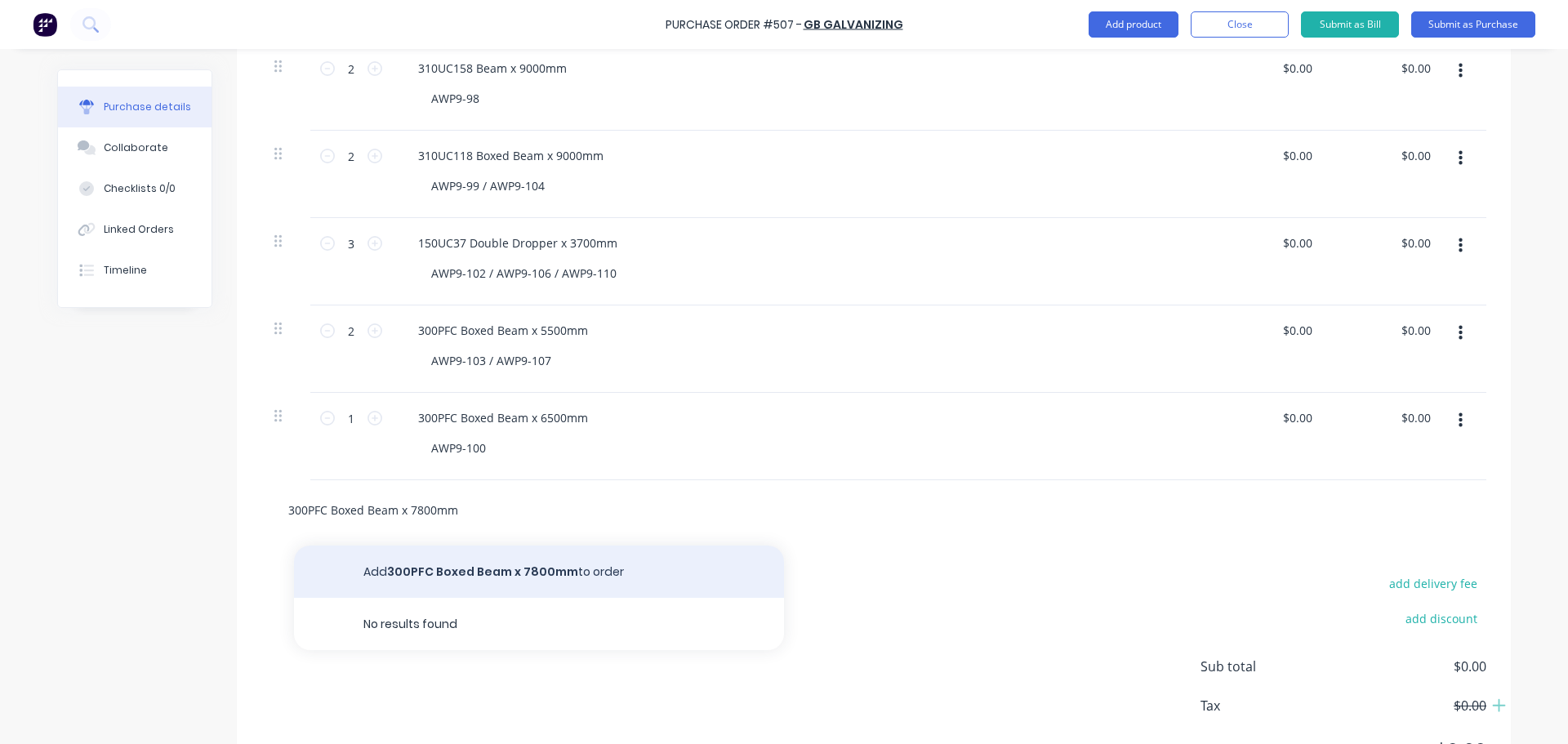
type input "300PFC Boxed Beam x 7800mm"
click at [459, 579] on button "Add 300PFC Boxed Beam x 7800mm to order" at bounding box center [539, 571] width 490 height 52
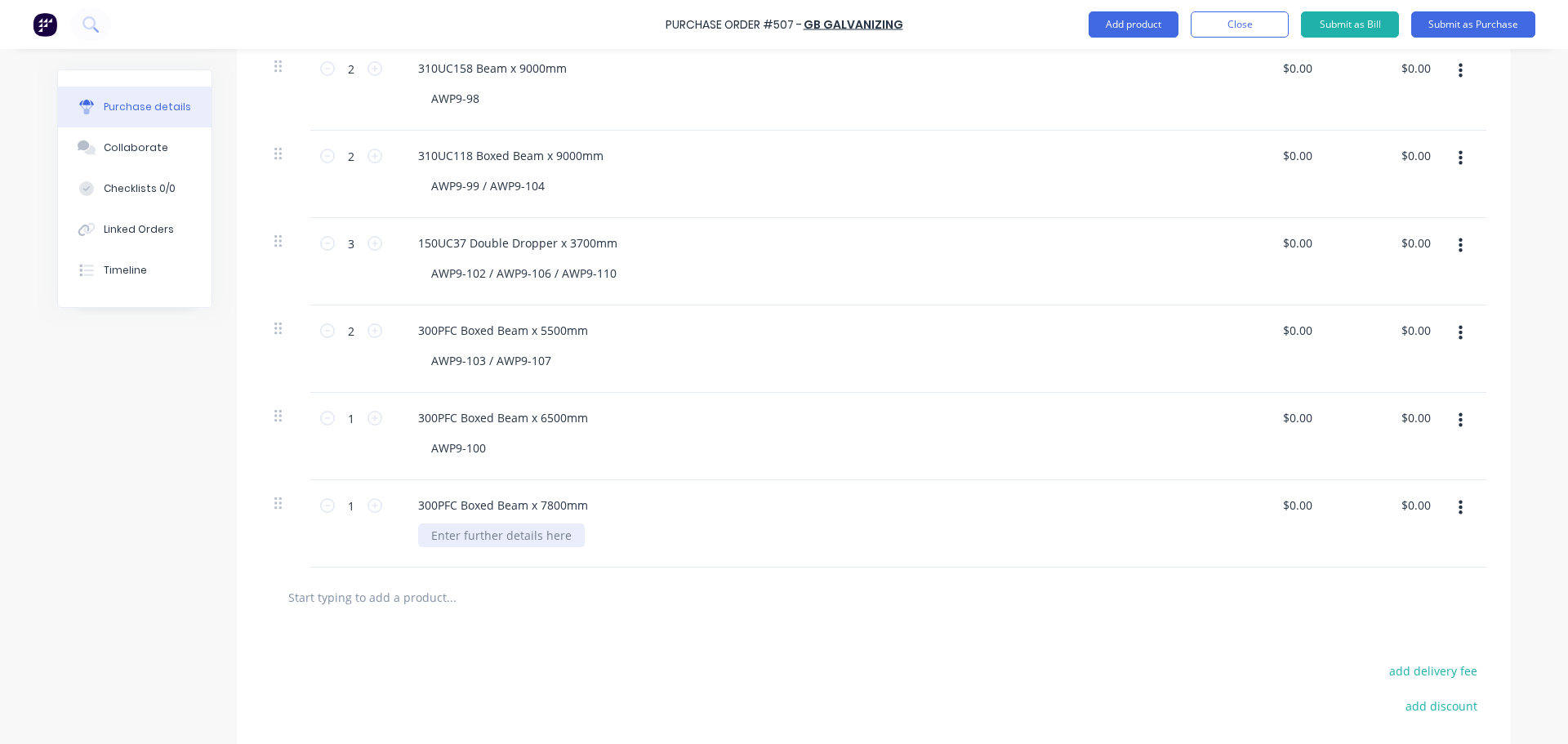
click at [459, 544] on div at bounding box center [502, 534] width 167 height 24
click at [426, 595] on input "text" at bounding box center [451, 597] width 327 height 33
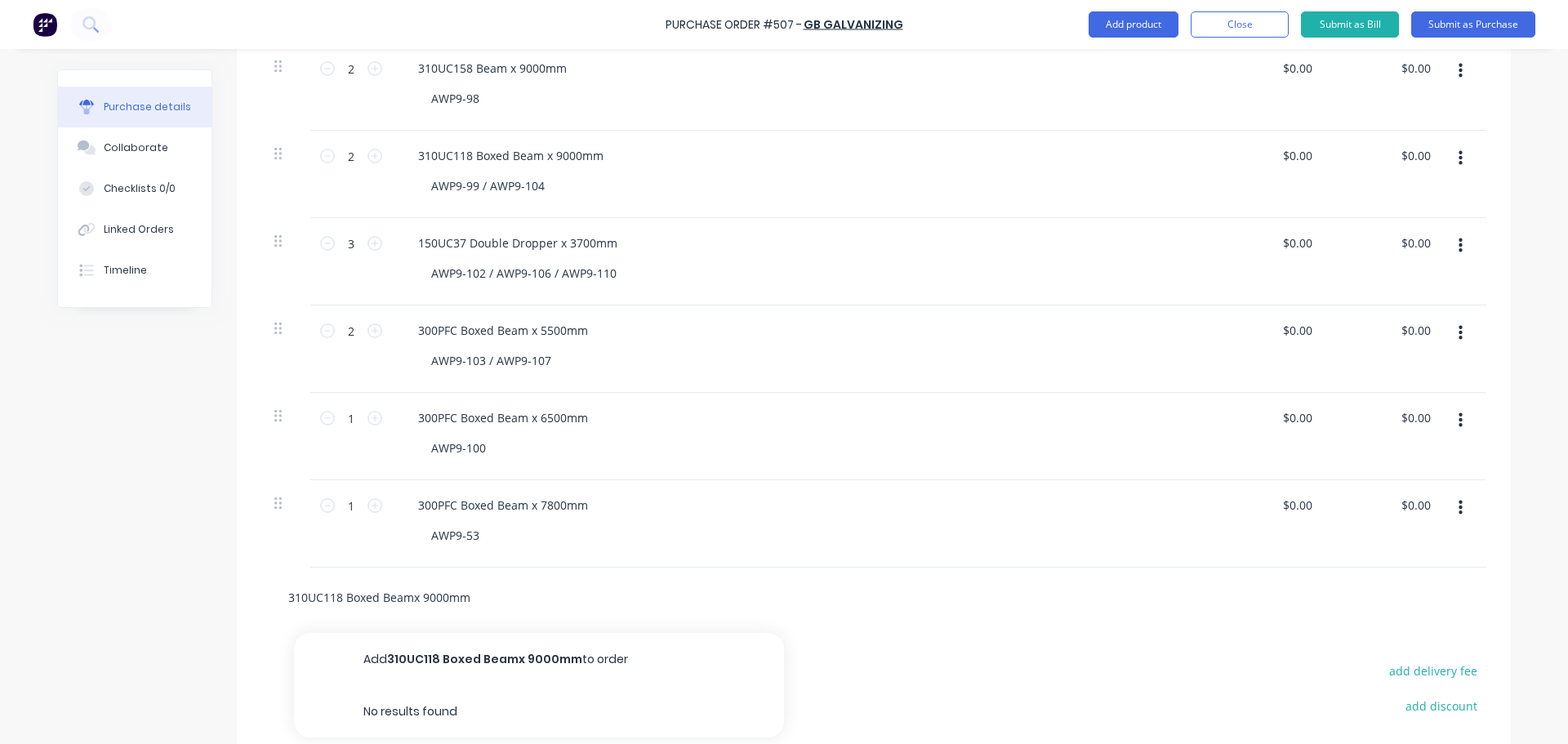
click at [405, 597] on input "310UC118 Boxed Beamx 9000mm" at bounding box center [451, 597] width 327 height 33
click at [491, 600] on input "310UC118 Boxed Beam x 9000mm" at bounding box center [451, 597] width 327 height 33
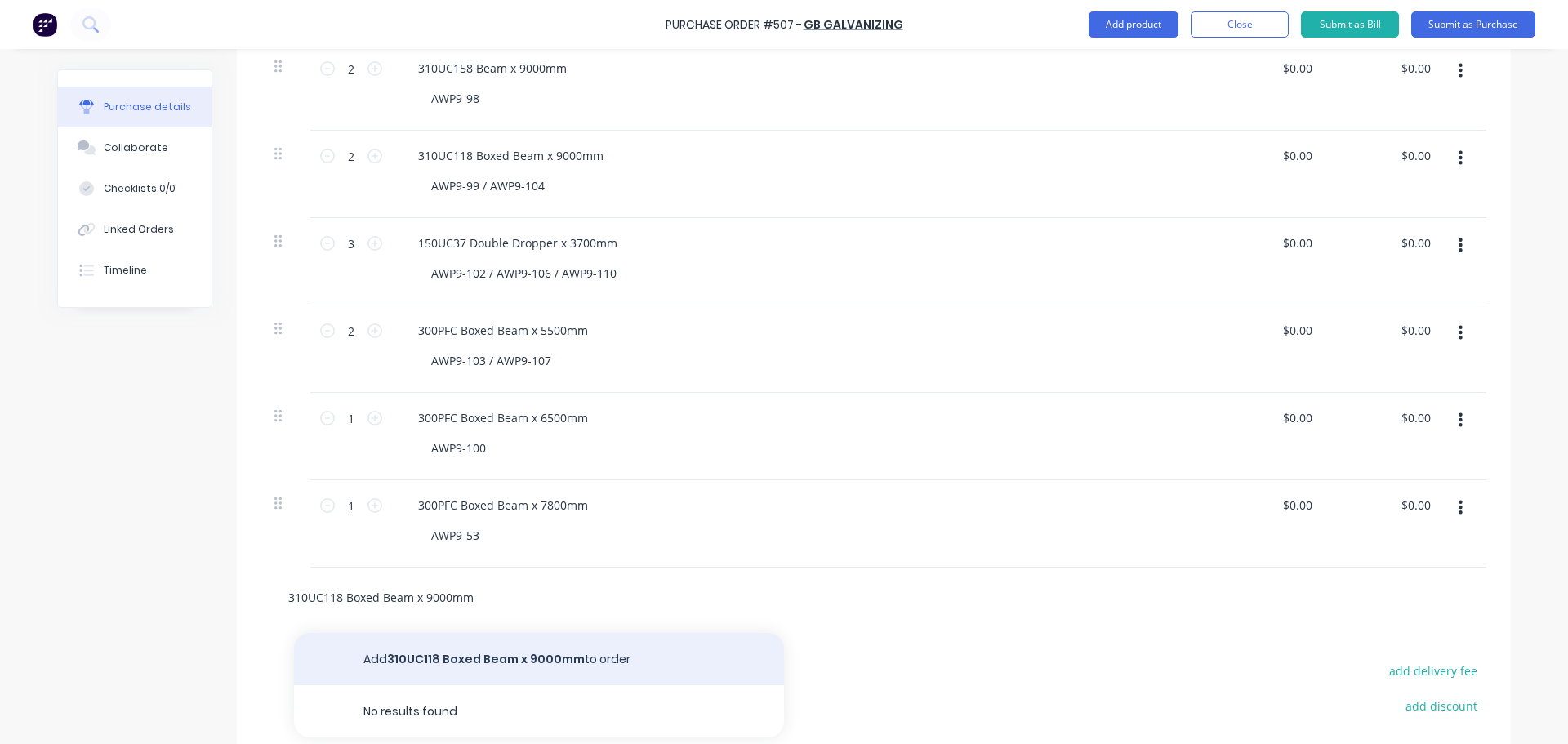
type input "310UC118 Boxed Beam x 9000mm"
click at [480, 660] on button "Add 310UC118 Boxed Beam x 9000mm to order" at bounding box center [539, 659] width 490 height 52
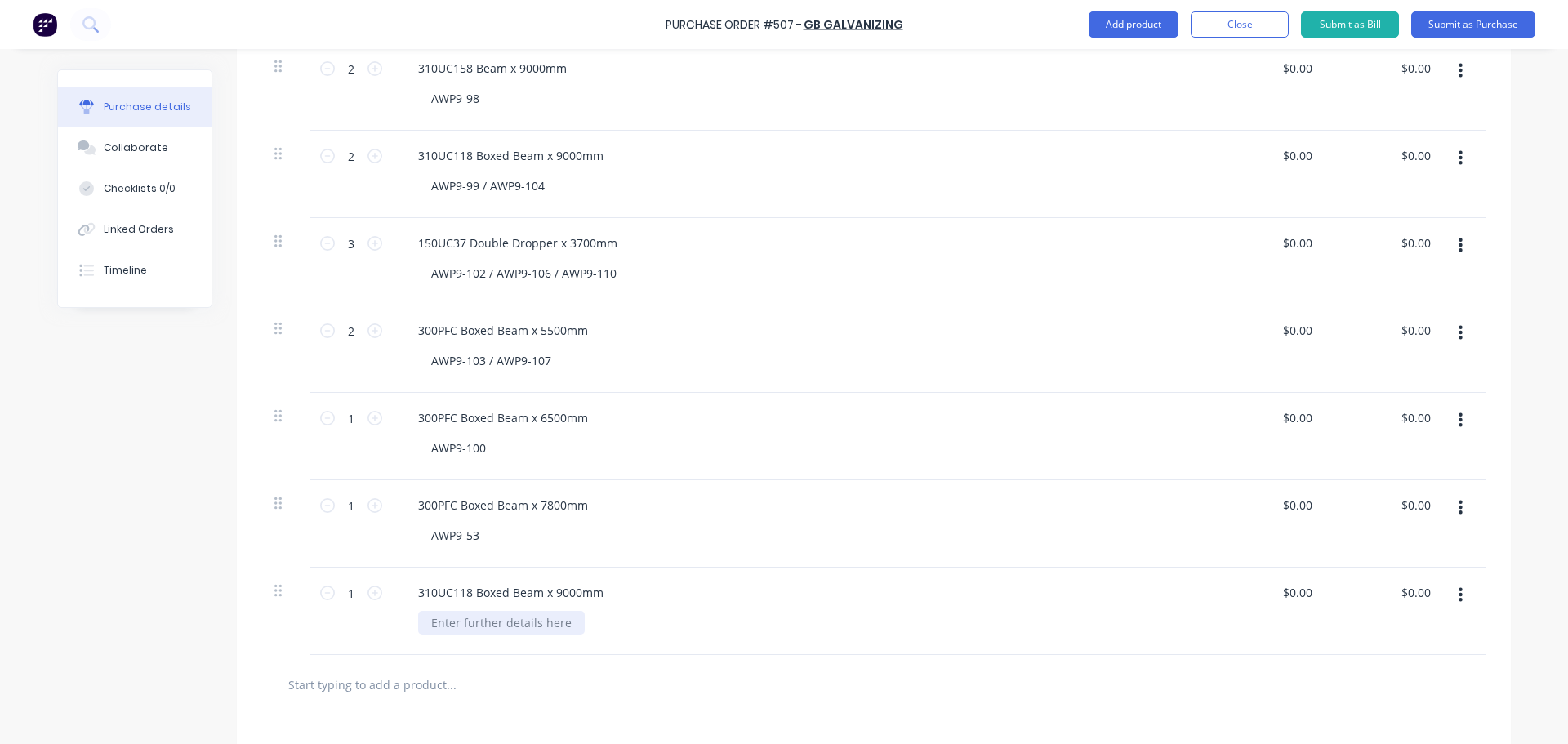
click at [489, 619] on div at bounding box center [502, 622] width 167 height 24
click at [428, 675] on input "text" at bounding box center [451, 684] width 327 height 33
click at [428, 676] on input "text" at bounding box center [451, 684] width 327 height 33
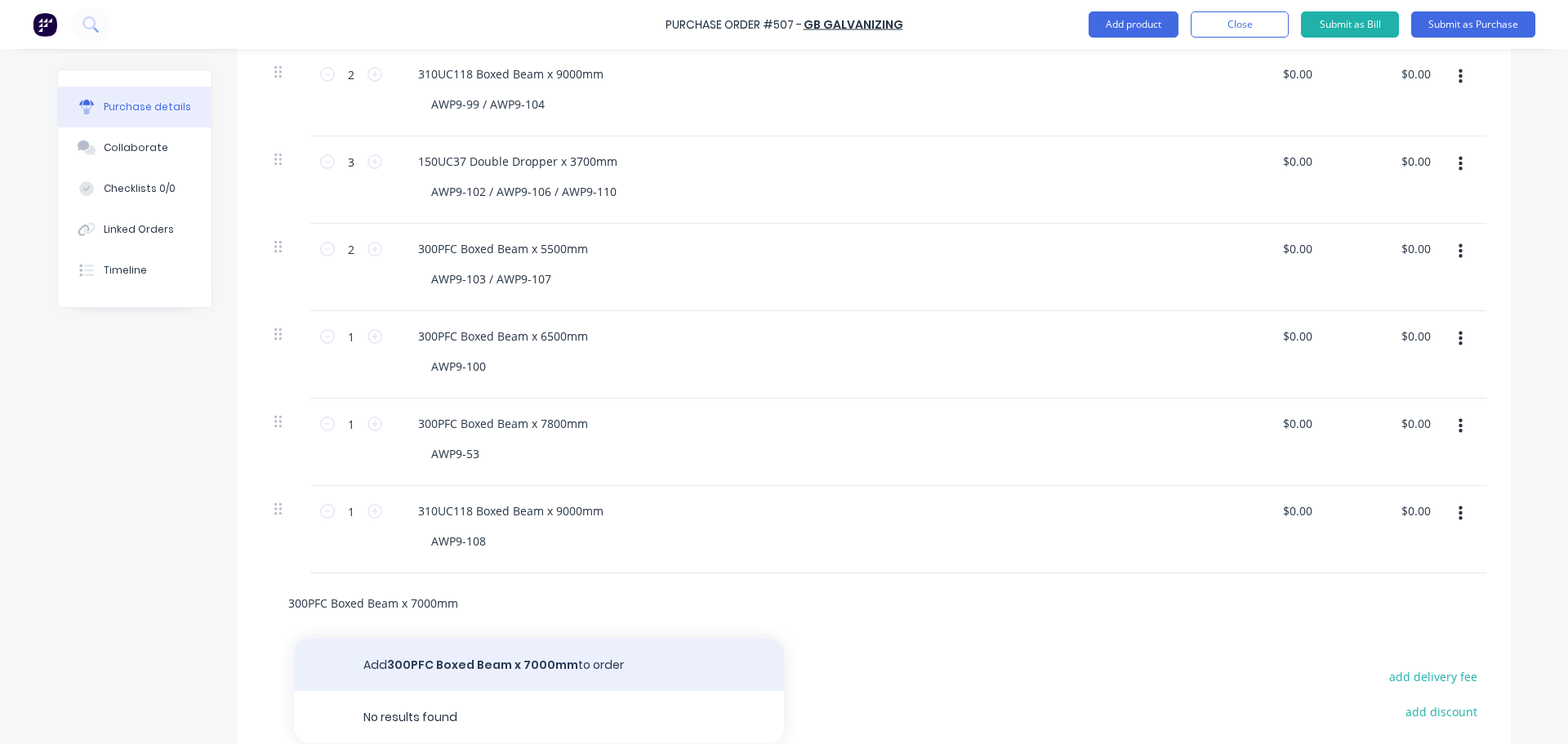
type input "300PFC Boxed Beam x 7000mm"
click at [473, 660] on button "Add 300PFC Boxed Beam x 7000mm to order" at bounding box center [539, 664] width 490 height 52
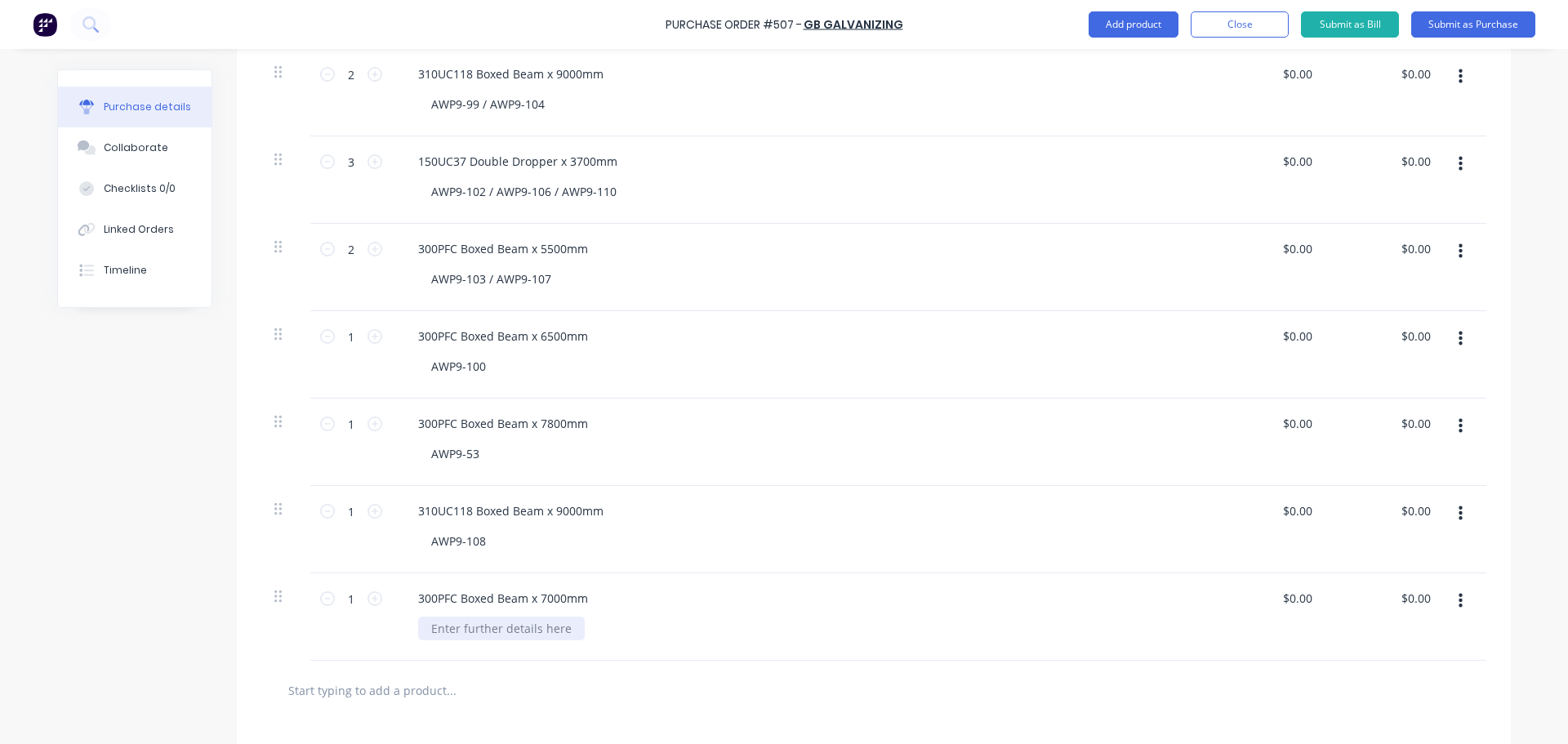
click at [471, 635] on div at bounding box center [502, 628] width 167 height 24
click at [408, 689] on input "text" at bounding box center [451, 689] width 327 height 33
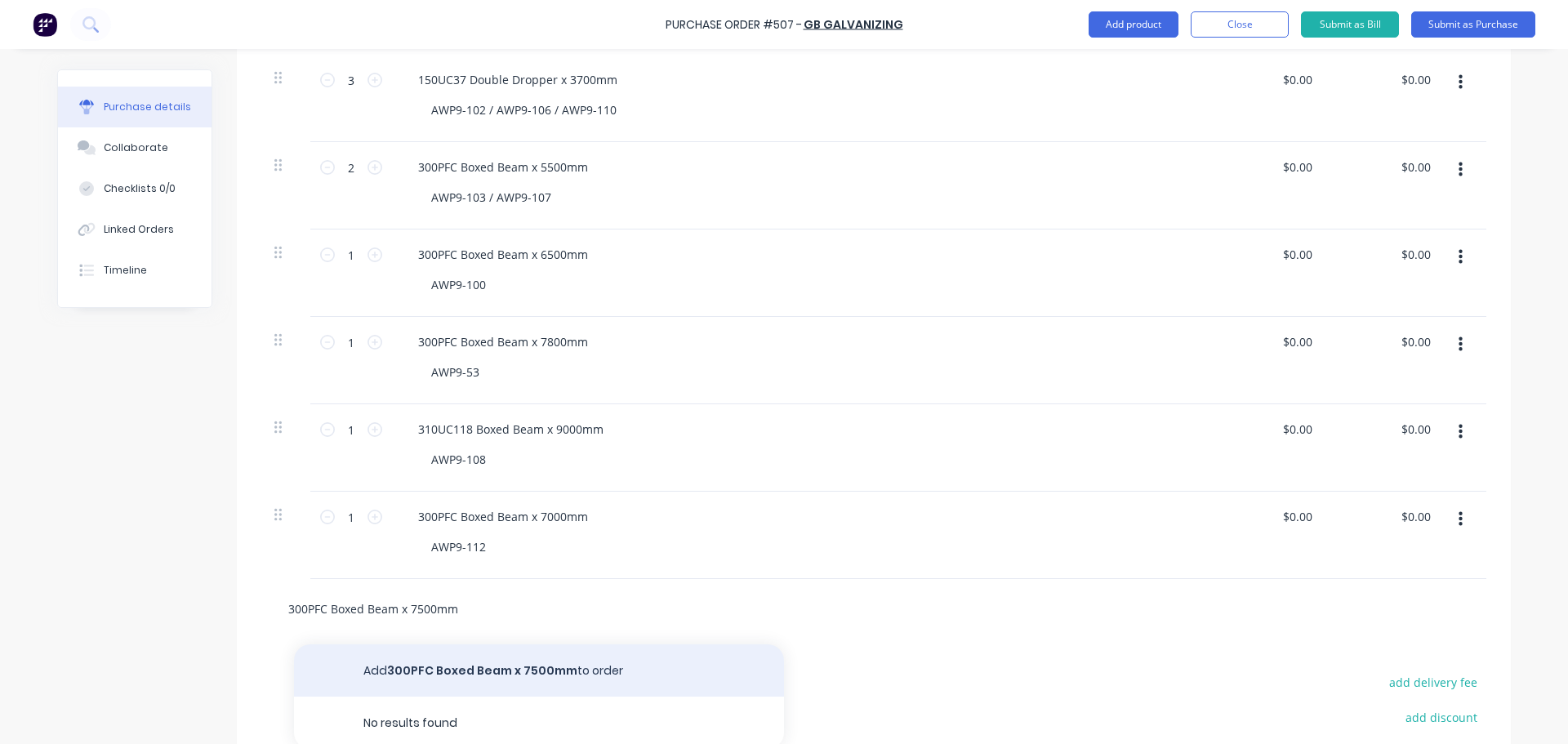
type input "300PFC Boxed Beam x 7500mm"
click at [447, 661] on button "Add 300PFC Boxed Beam x 7500mm to order" at bounding box center [539, 669] width 490 height 52
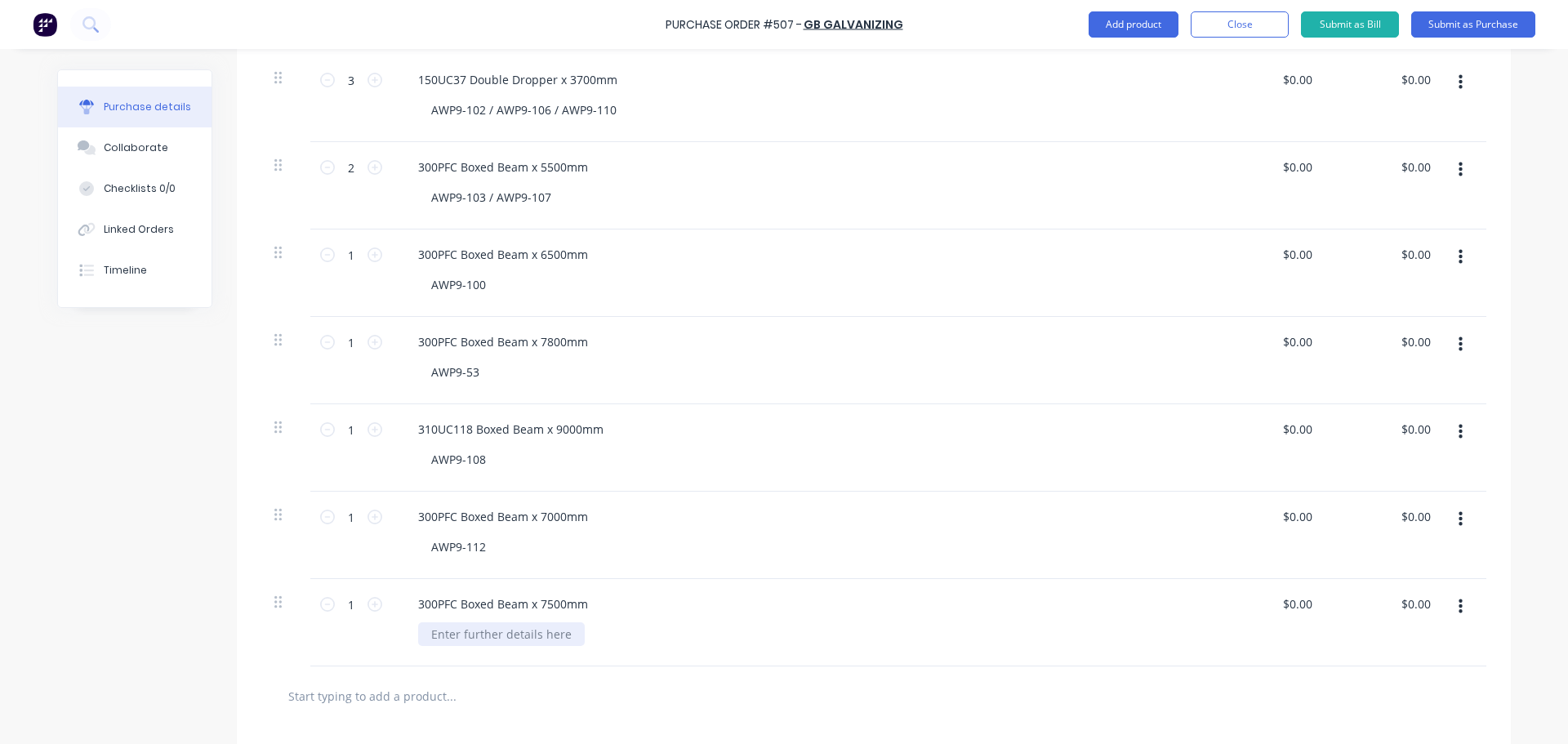
click at [452, 631] on div at bounding box center [502, 634] width 167 height 24
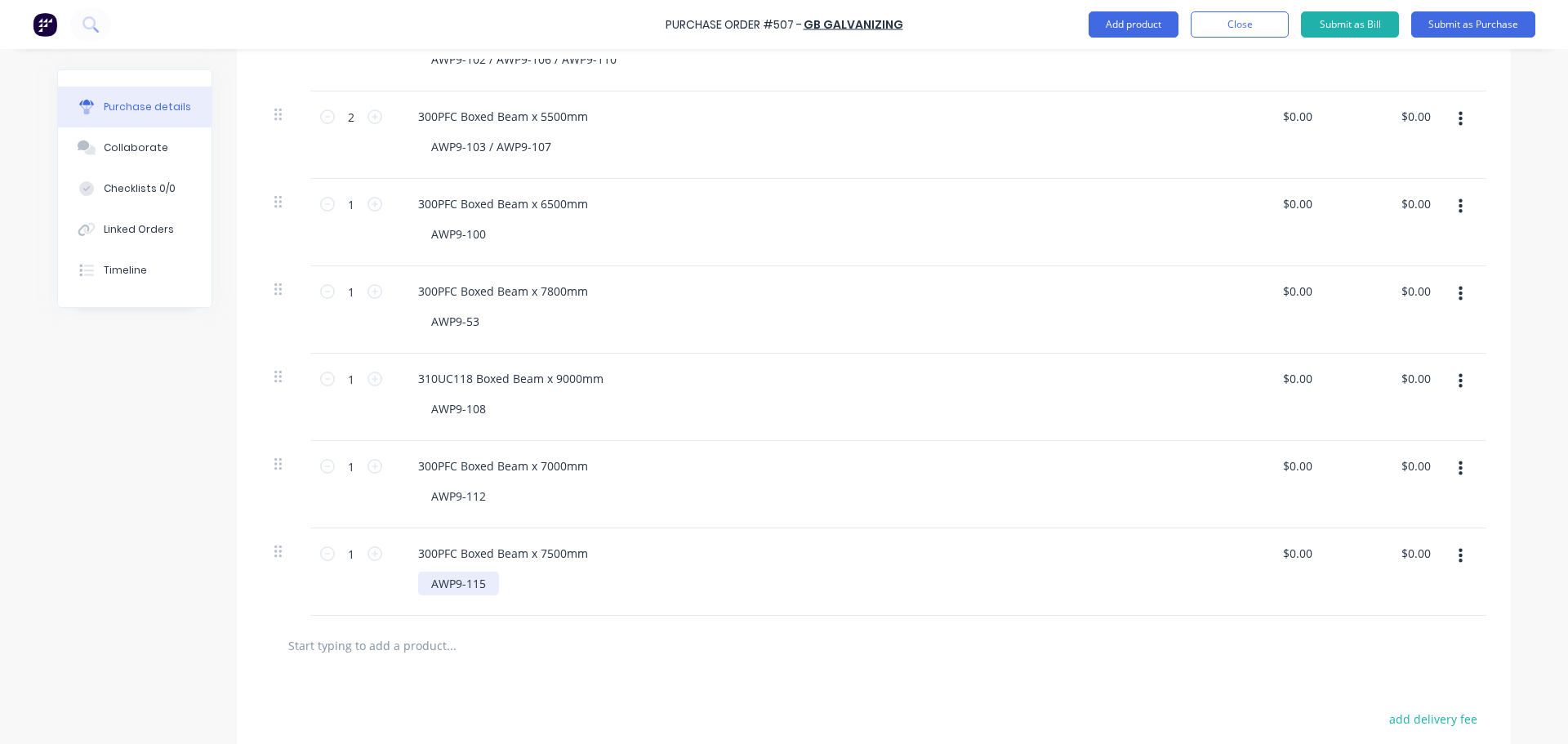
scroll to position [898, 0]
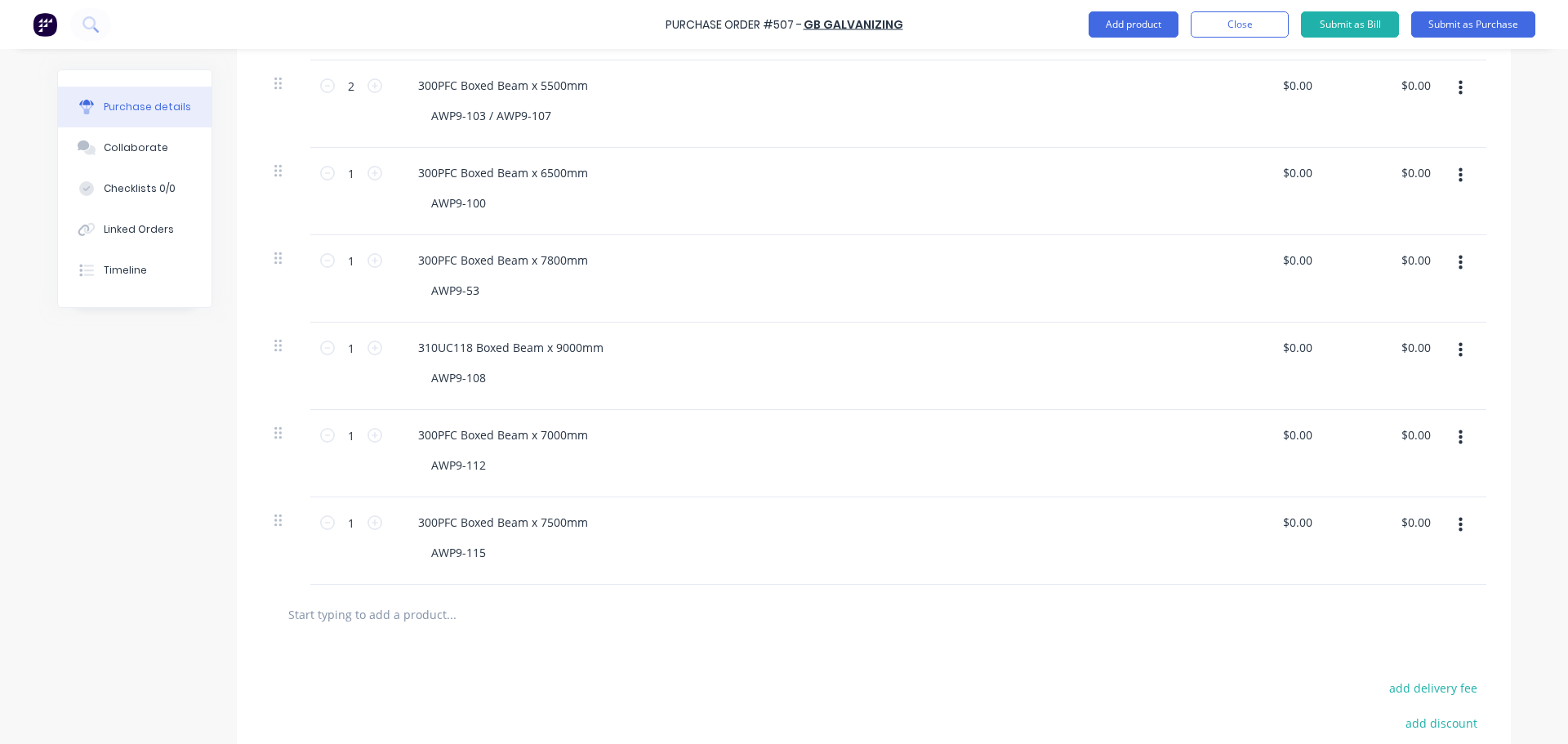
click at [437, 604] on input "text" at bounding box center [451, 613] width 327 height 33
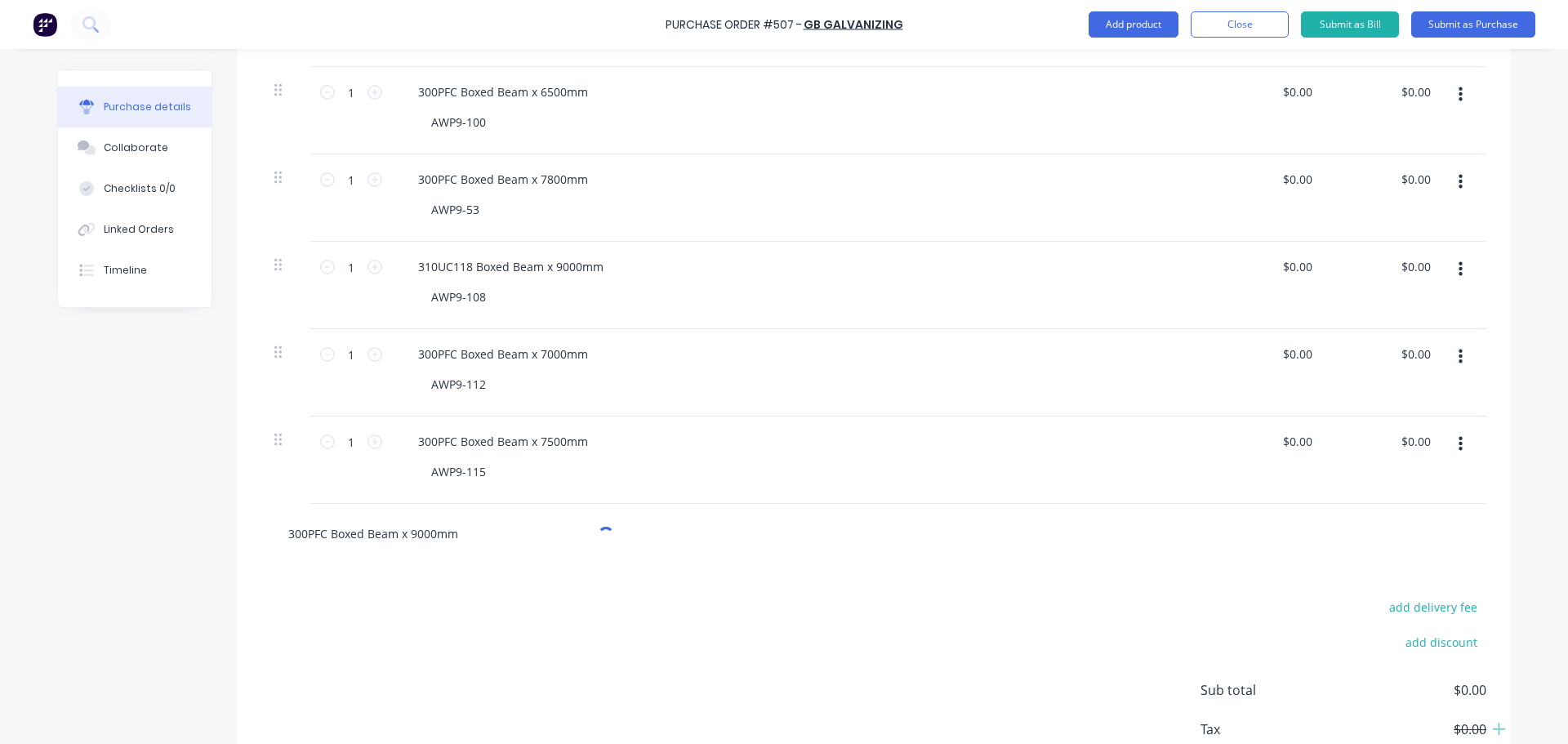
scroll to position [979, 0]
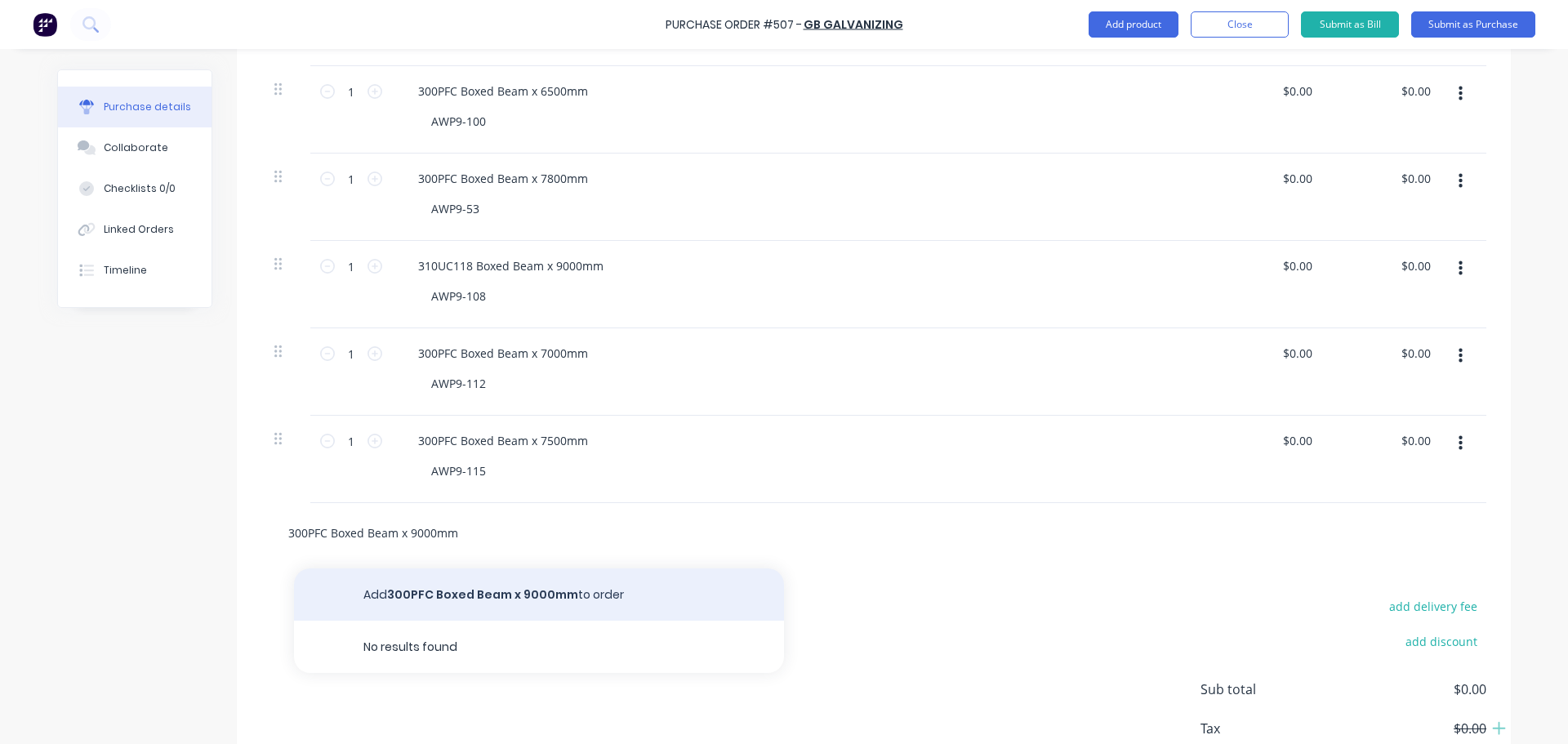
type input "300PFC Boxed Beam x 9000mm"
click at [454, 597] on button "Add 300PFC Boxed Beam x 9000mm to order" at bounding box center [539, 594] width 490 height 52
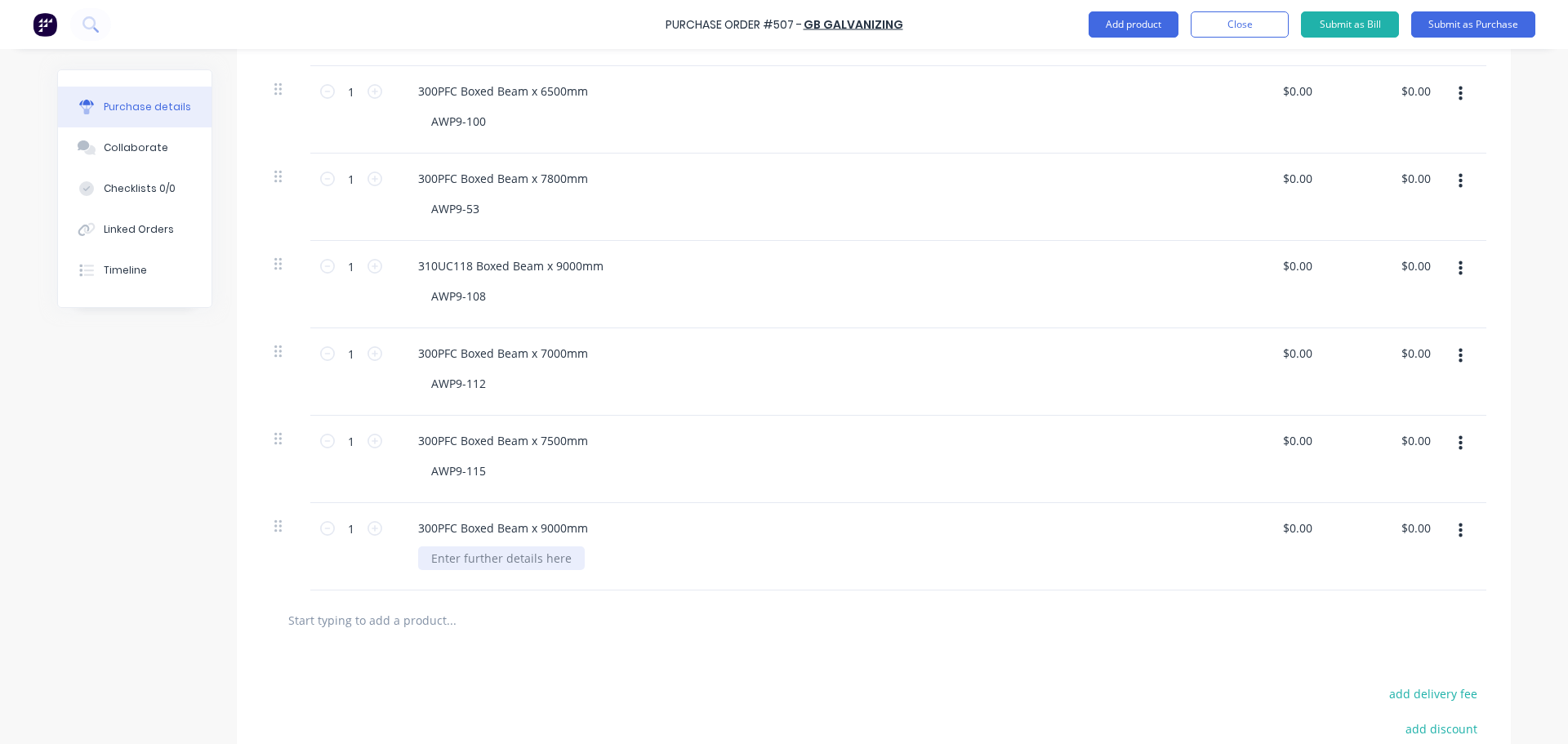
click at [466, 566] on div at bounding box center [502, 558] width 167 height 24
click at [370, 533] on icon at bounding box center [375, 528] width 15 height 15
type input "2"
click at [437, 558] on div "AW" at bounding box center [441, 558] width 44 height 24
click at [451, 558] on div "AW" at bounding box center [441, 558] width 44 height 24
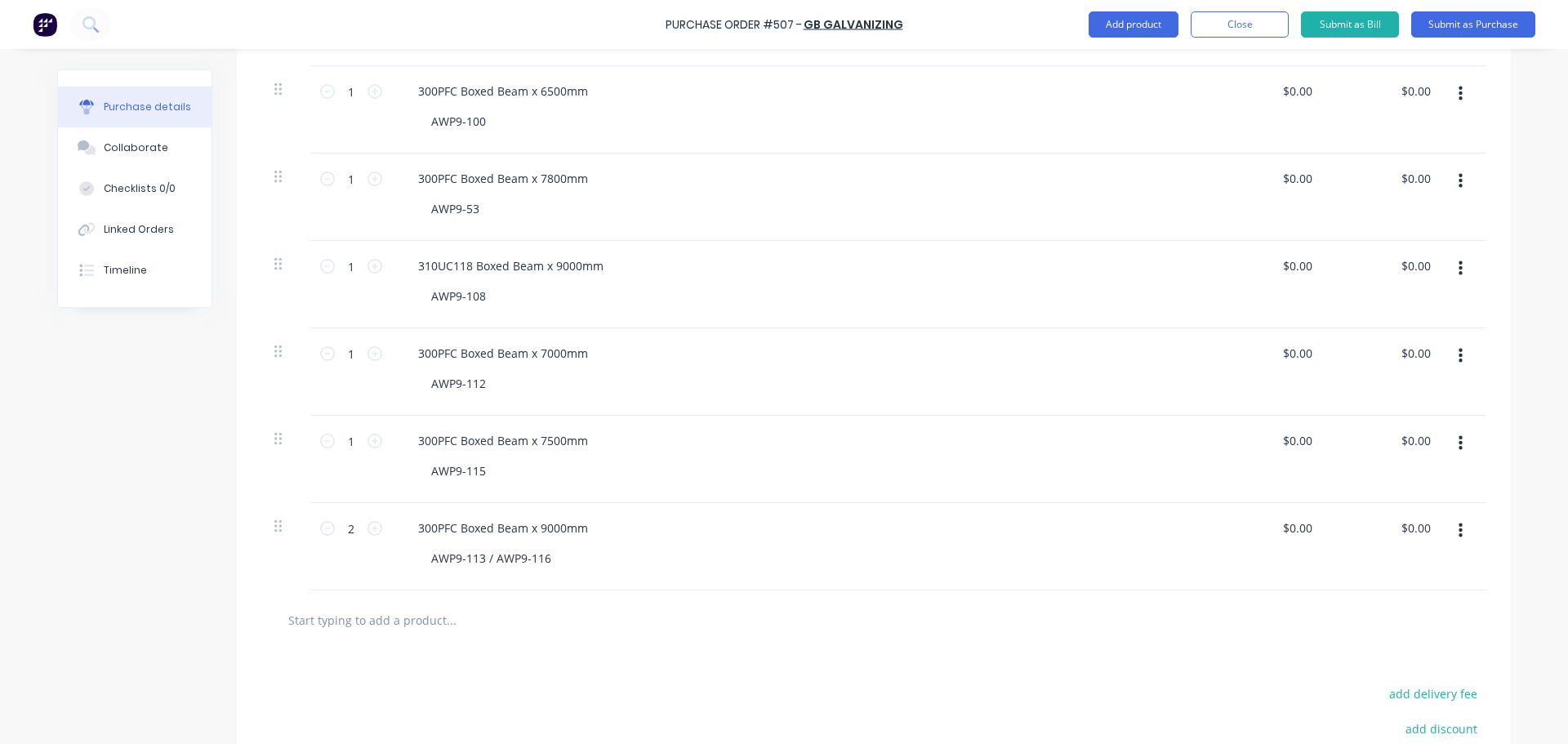
click at [475, 627] on input "text" at bounding box center [451, 619] width 327 height 33
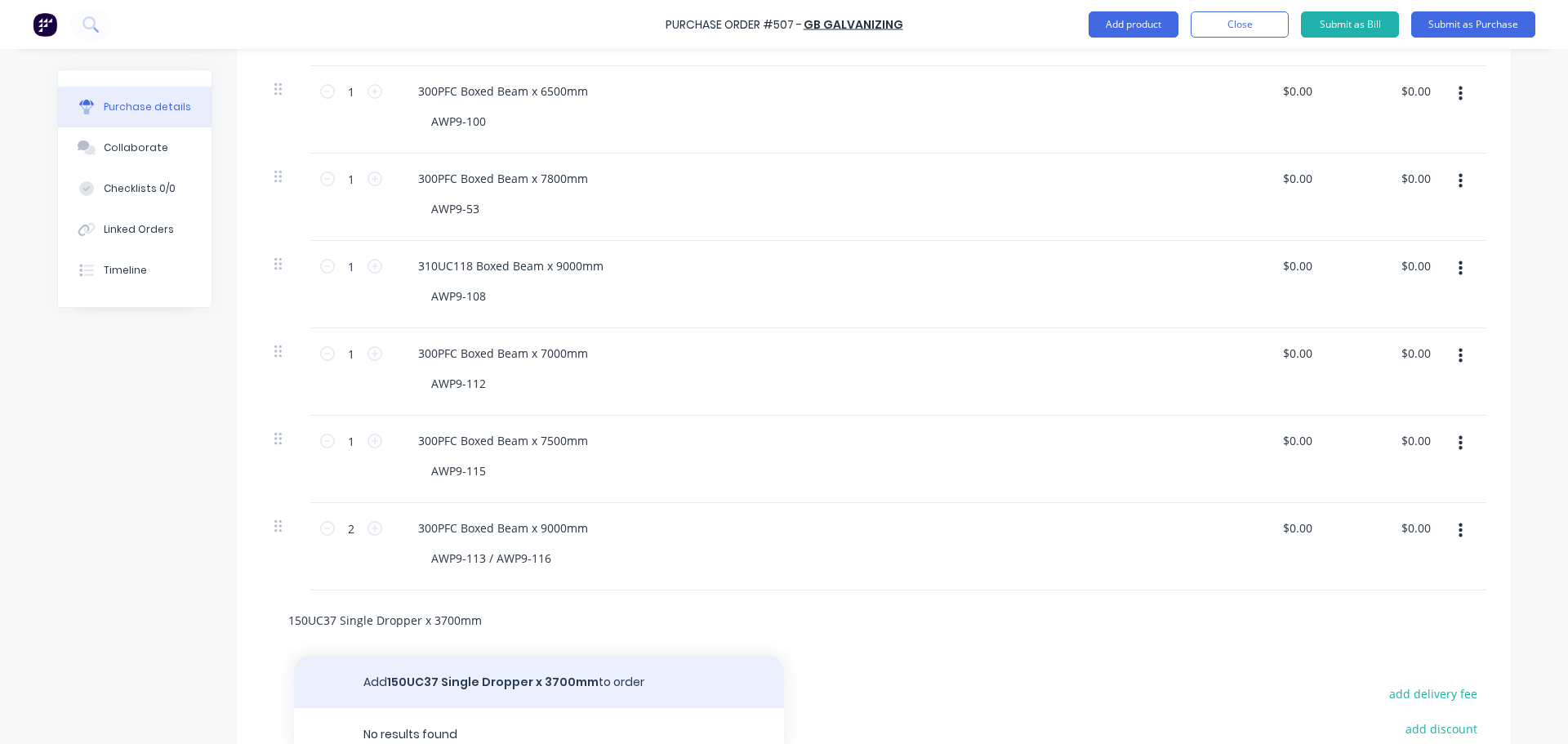
type input "150UC37 Single Dropper x 3700mm"
click at [476, 665] on button "Add 150UC37 Single Dropper x 3700mm to order" at bounding box center [539, 681] width 490 height 52
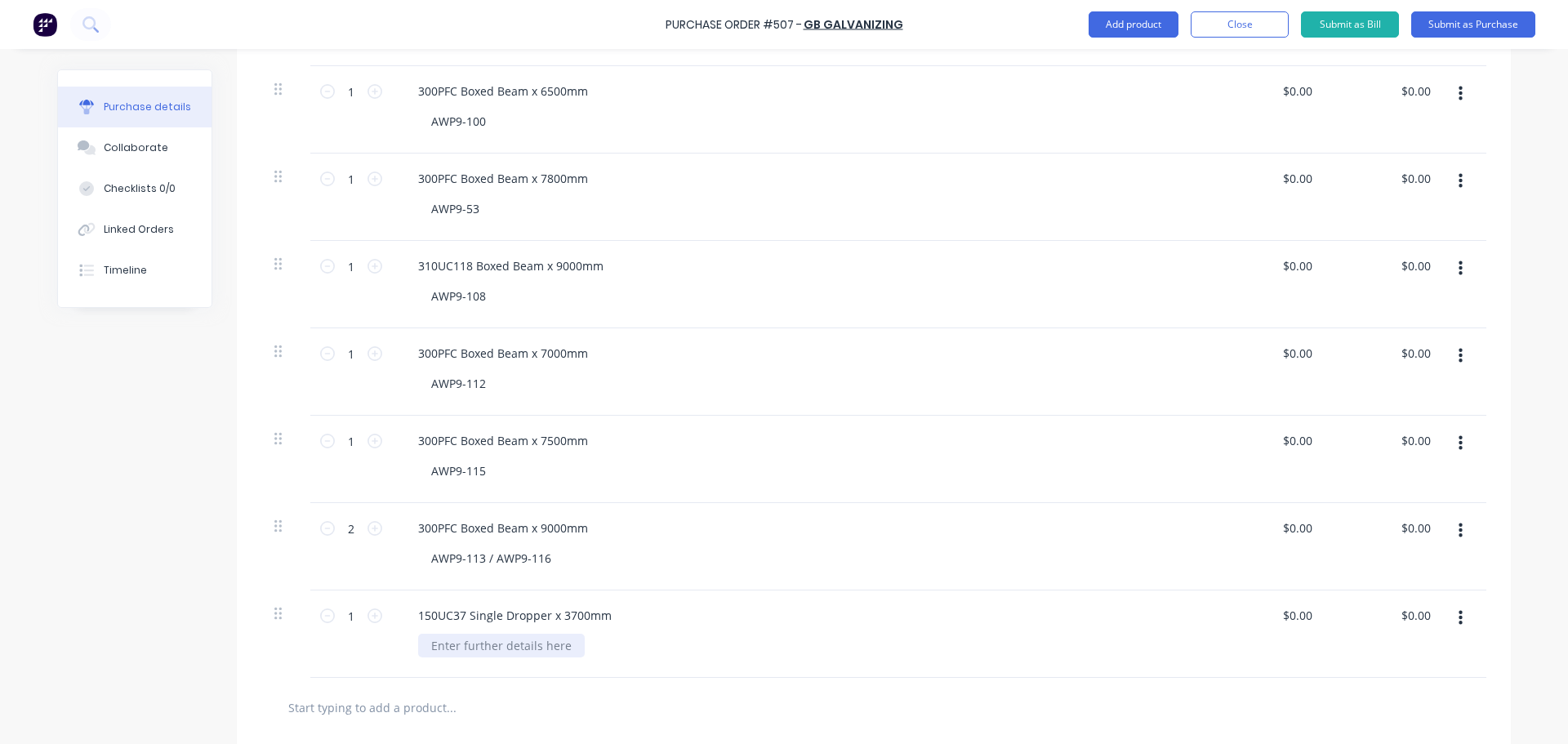
click at [482, 651] on div at bounding box center [502, 645] width 167 height 24
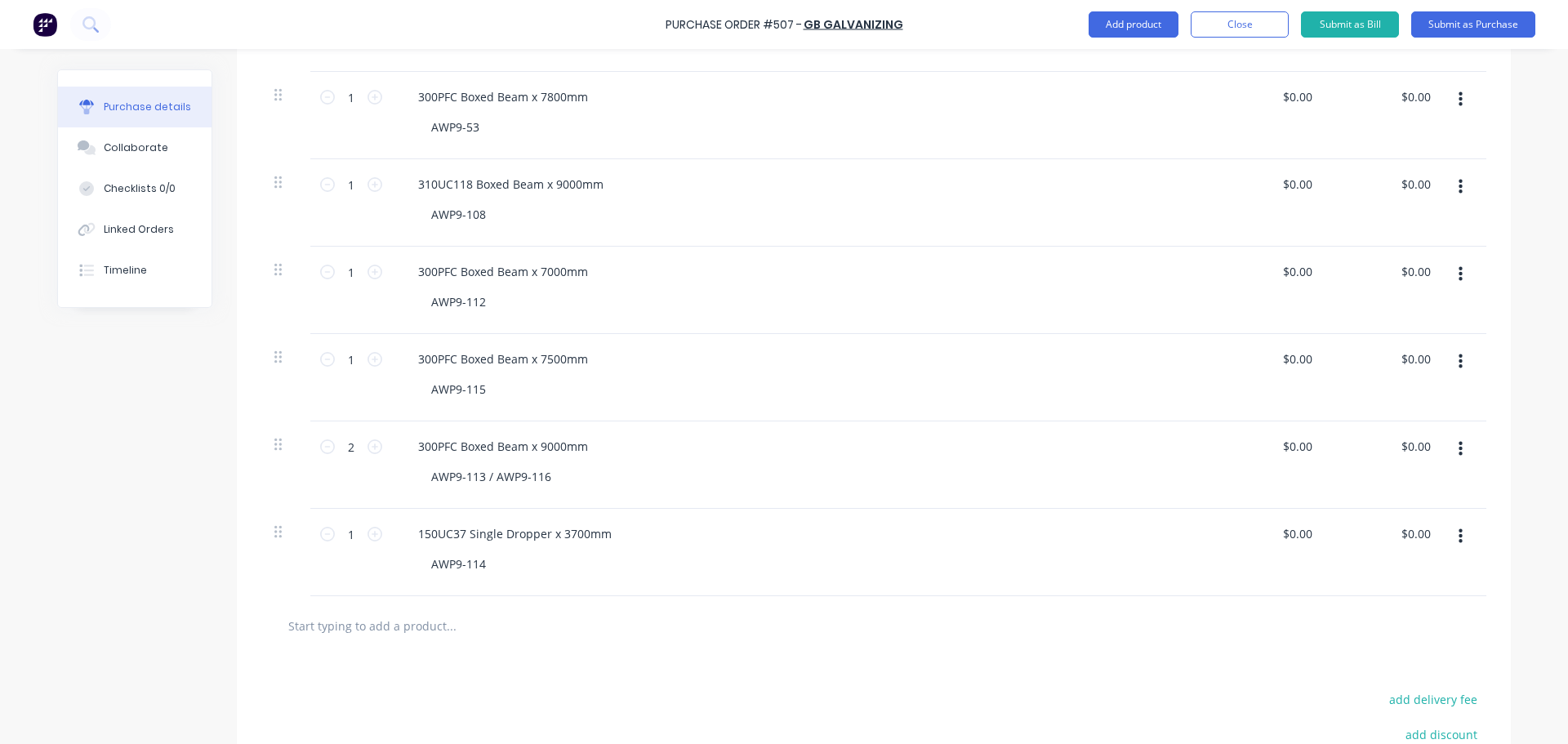
click at [431, 630] on input "text" at bounding box center [451, 625] width 327 height 33
type input "200UC46 Single Dropper x 3600mm"
click at [454, 660] on div at bounding box center [502, 651] width 167 height 24
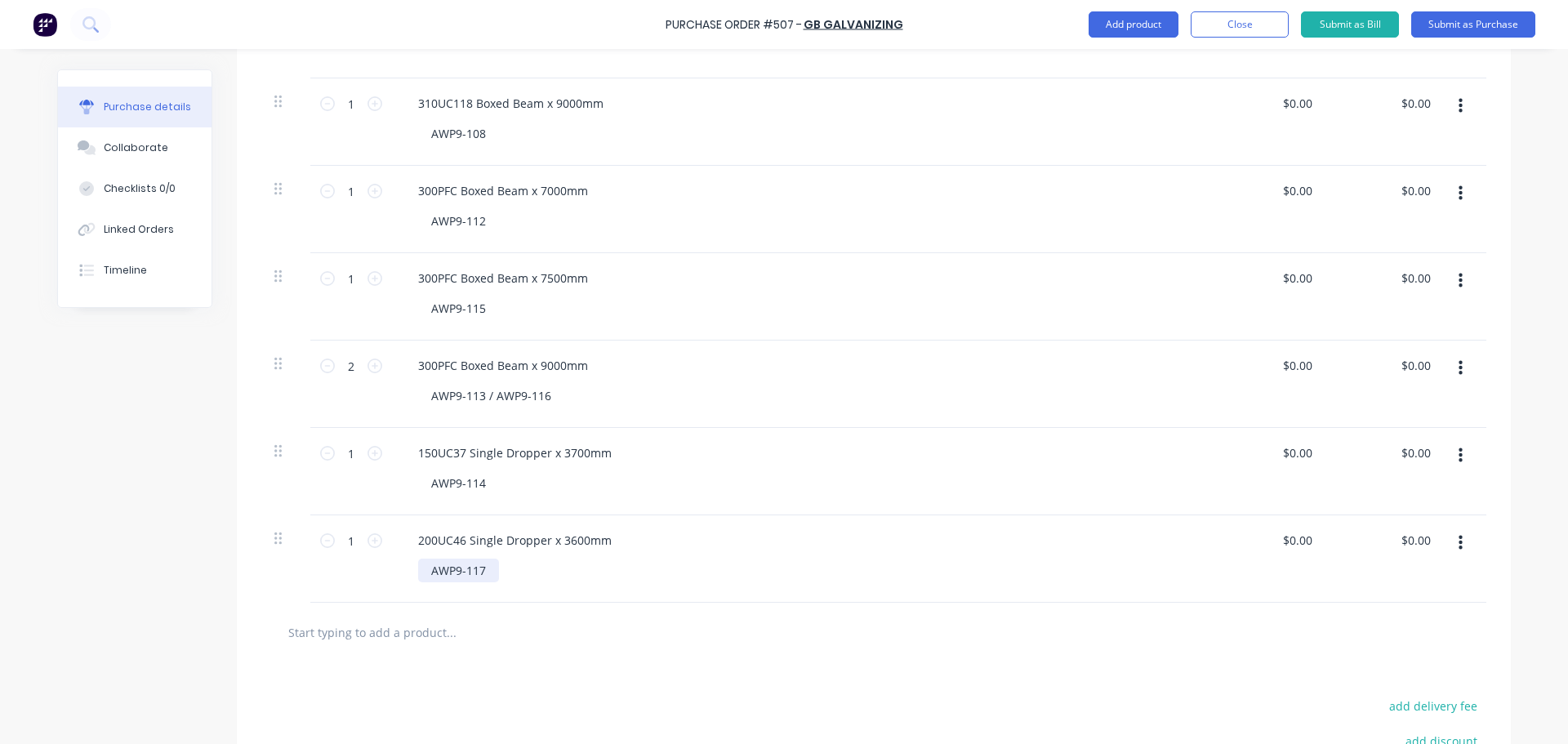
scroll to position [1143, 0]
click at [447, 640] on input "text" at bounding box center [451, 630] width 327 height 33
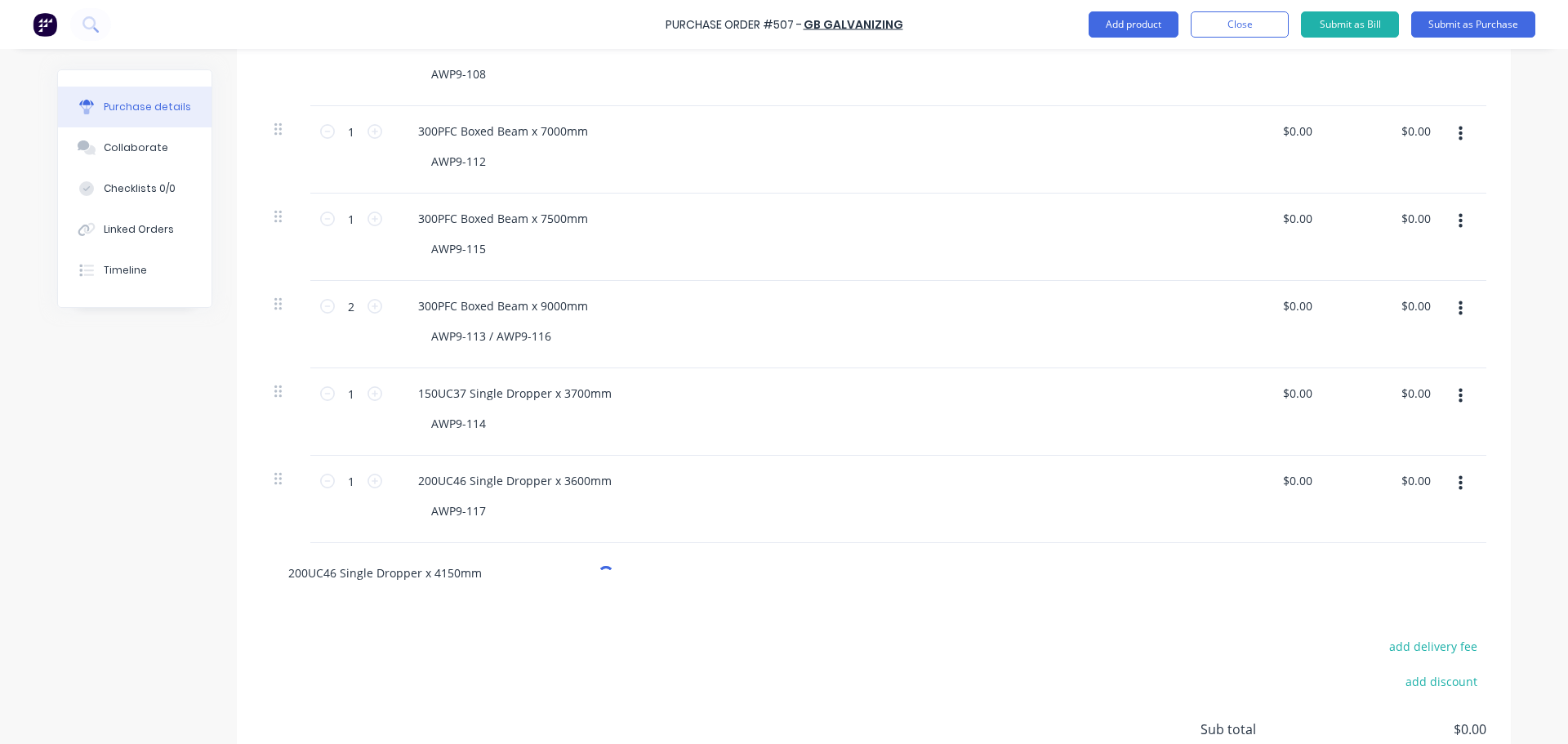
scroll to position [1224, 0]
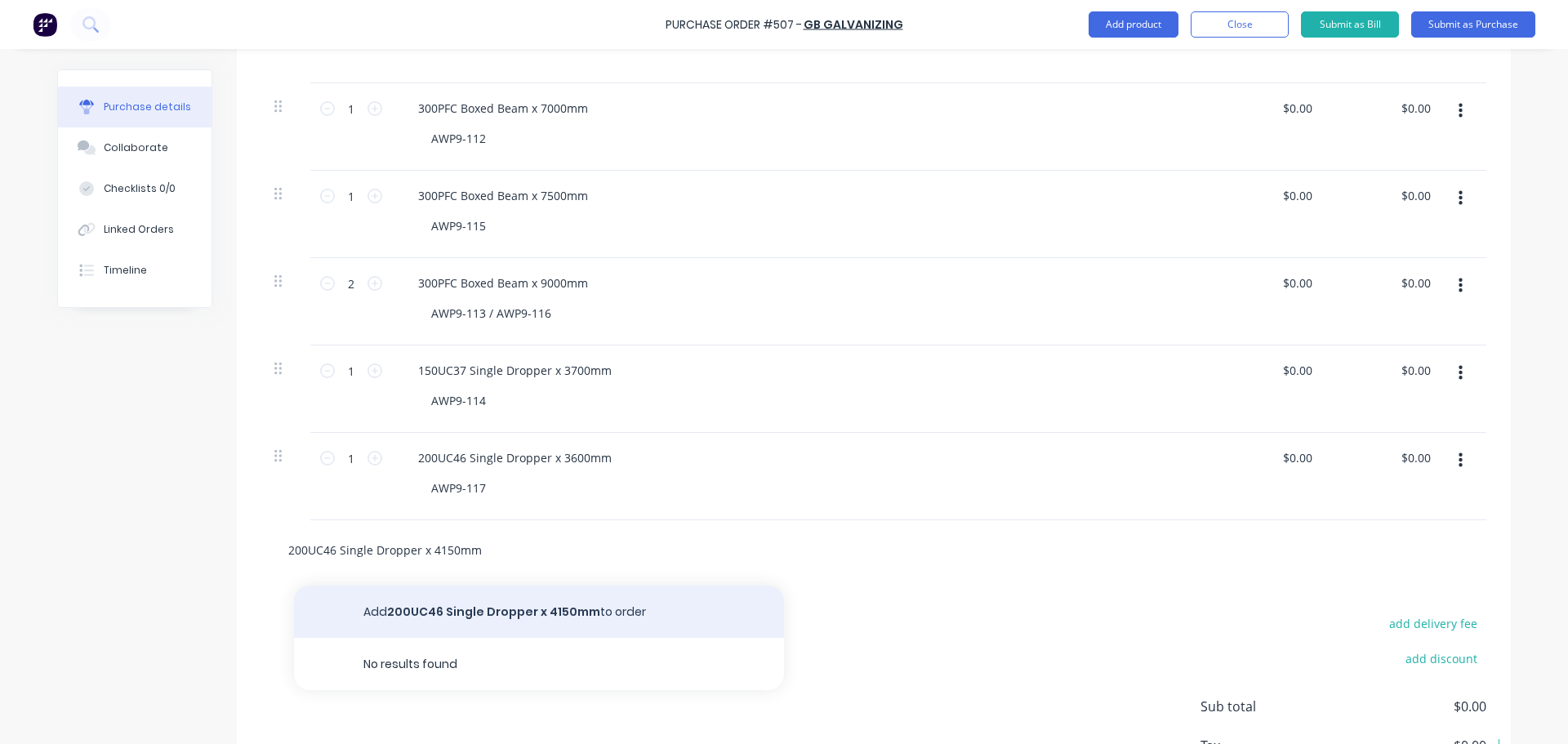
type input "200UC46 Single Dropper x 4150mm"
click at [471, 609] on button "Add 200UC46 Single Dropper x 4150mm to order" at bounding box center [539, 611] width 490 height 52
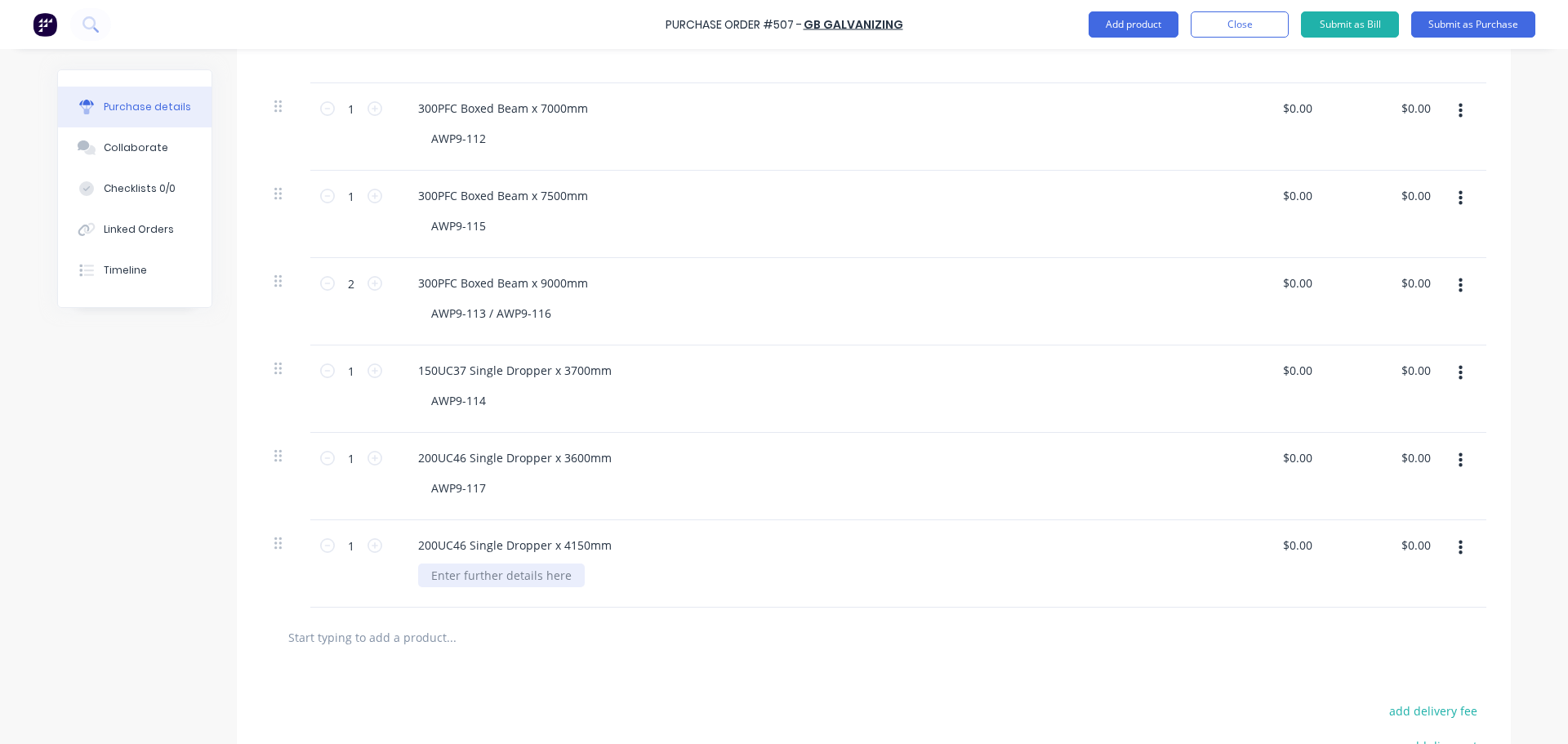
click at [468, 584] on div at bounding box center [502, 574] width 167 height 24
click at [431, 629] on input "text" at bounding box center [451, 637] width 327 height 33
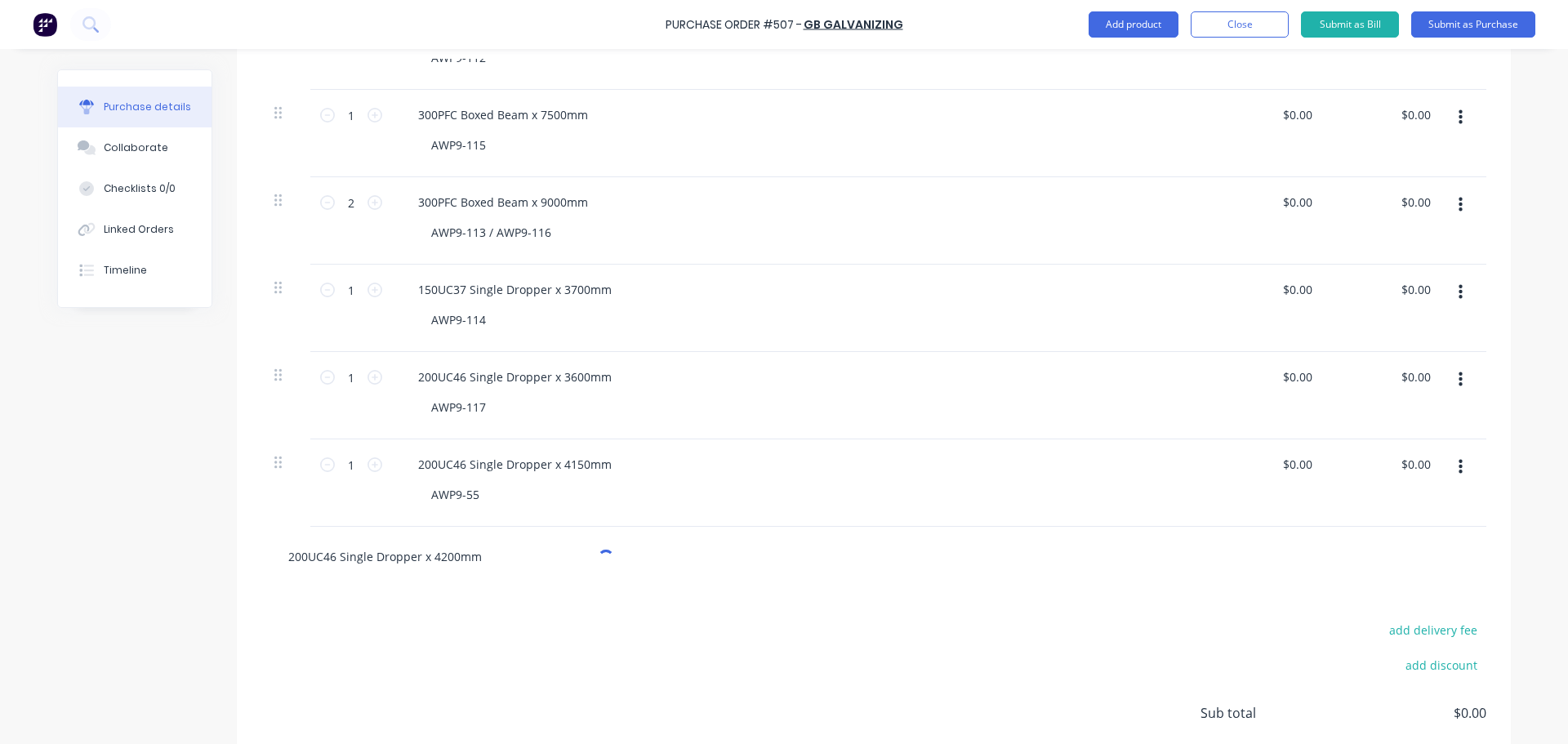
scroll to position [1306, 0]
type input "200UC46 Single Dropper x 4200mm"
click at [498, 605] on button "Add 200UC46 Single Dropper x 4200mm to order" at bounding box center [539, 617] width 490 height 52
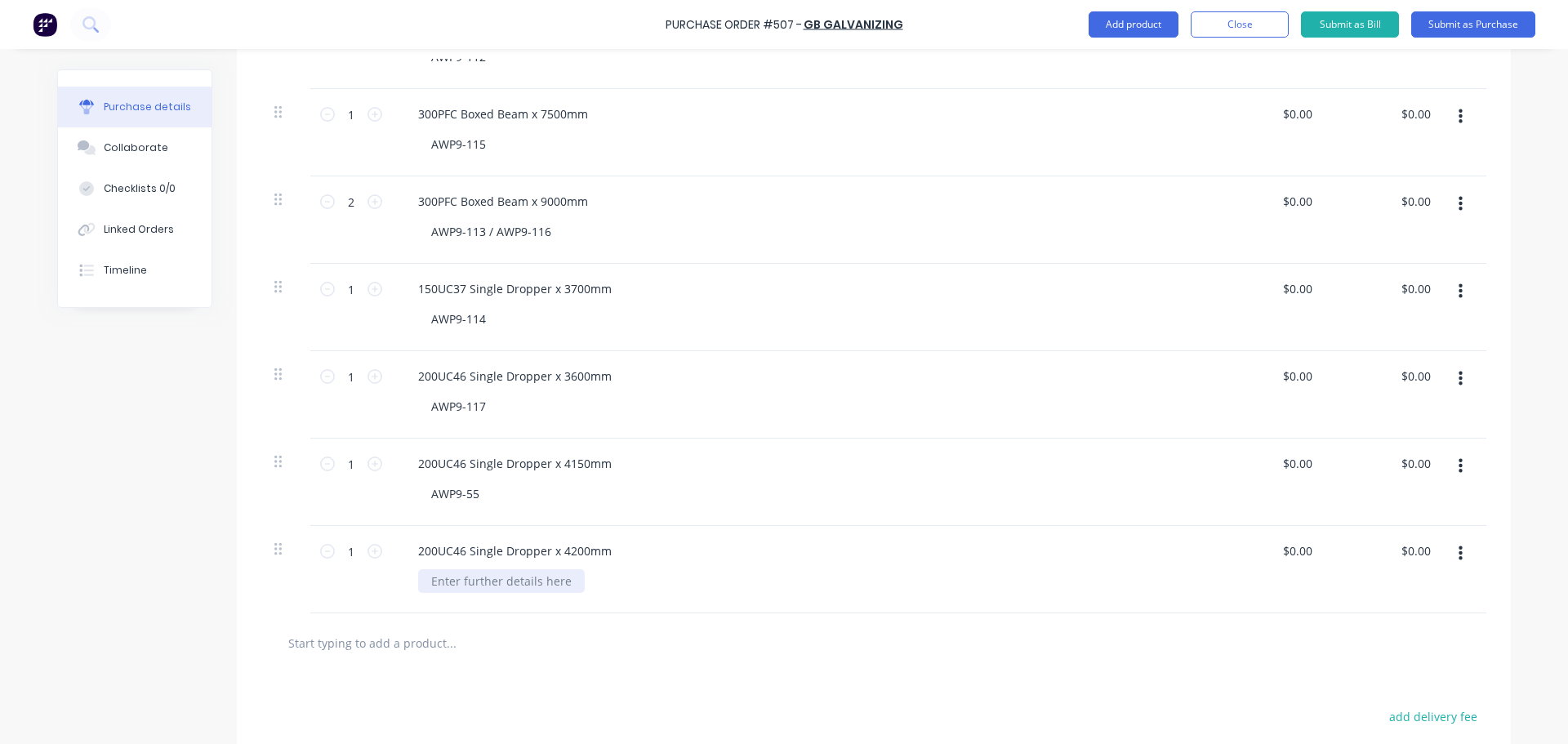
click at [487, 583] on div at bounding box center [502, 581] width 167 height 24
click at [449, 613] on div "200UC46 Single Dropper x 4200mm AWP9-56" at bounding box center [800, 569] width 816 height 87
click at [435, 635] on input "text" at bounding box center [451, 642] width 327 height 33
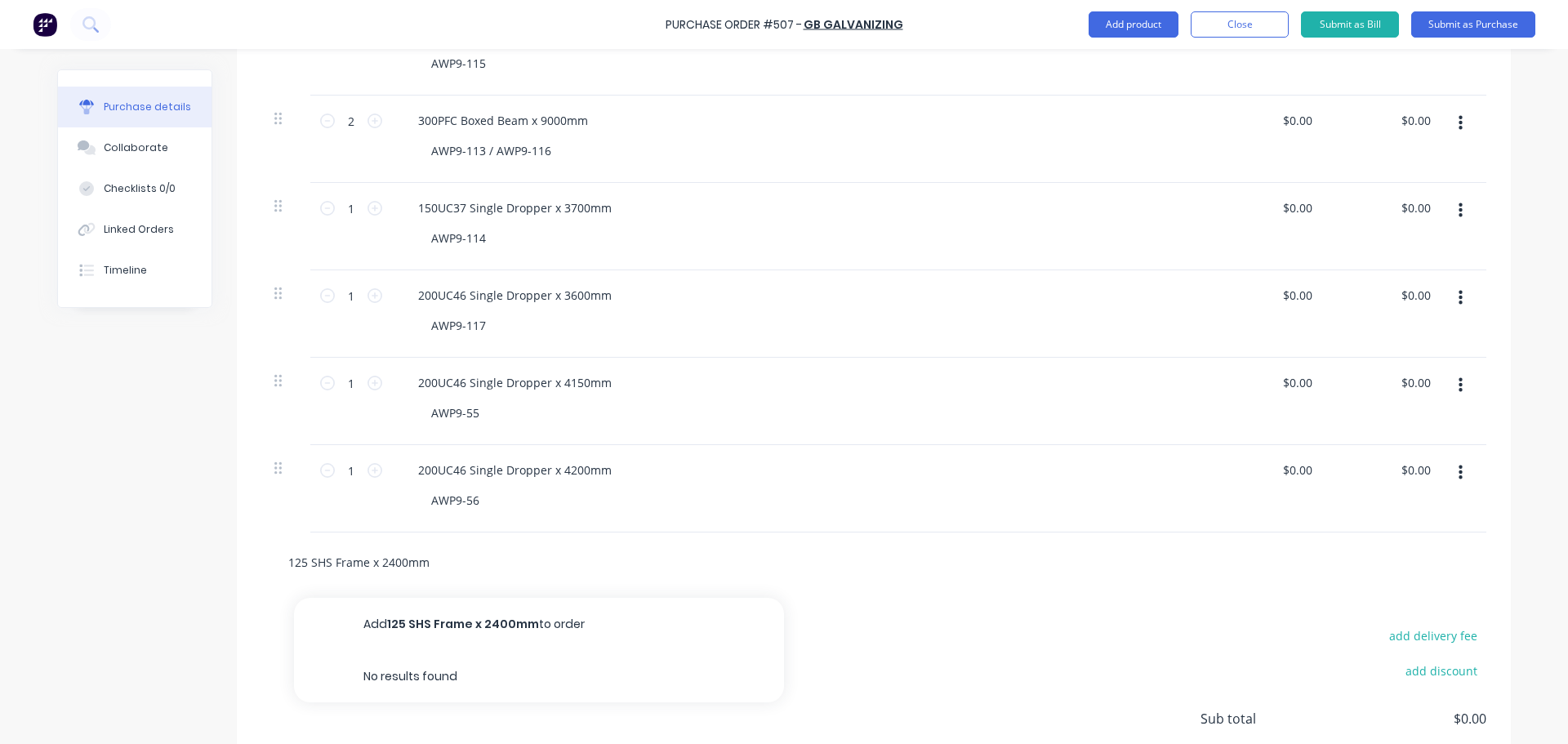
scroll to position [1388, 0]
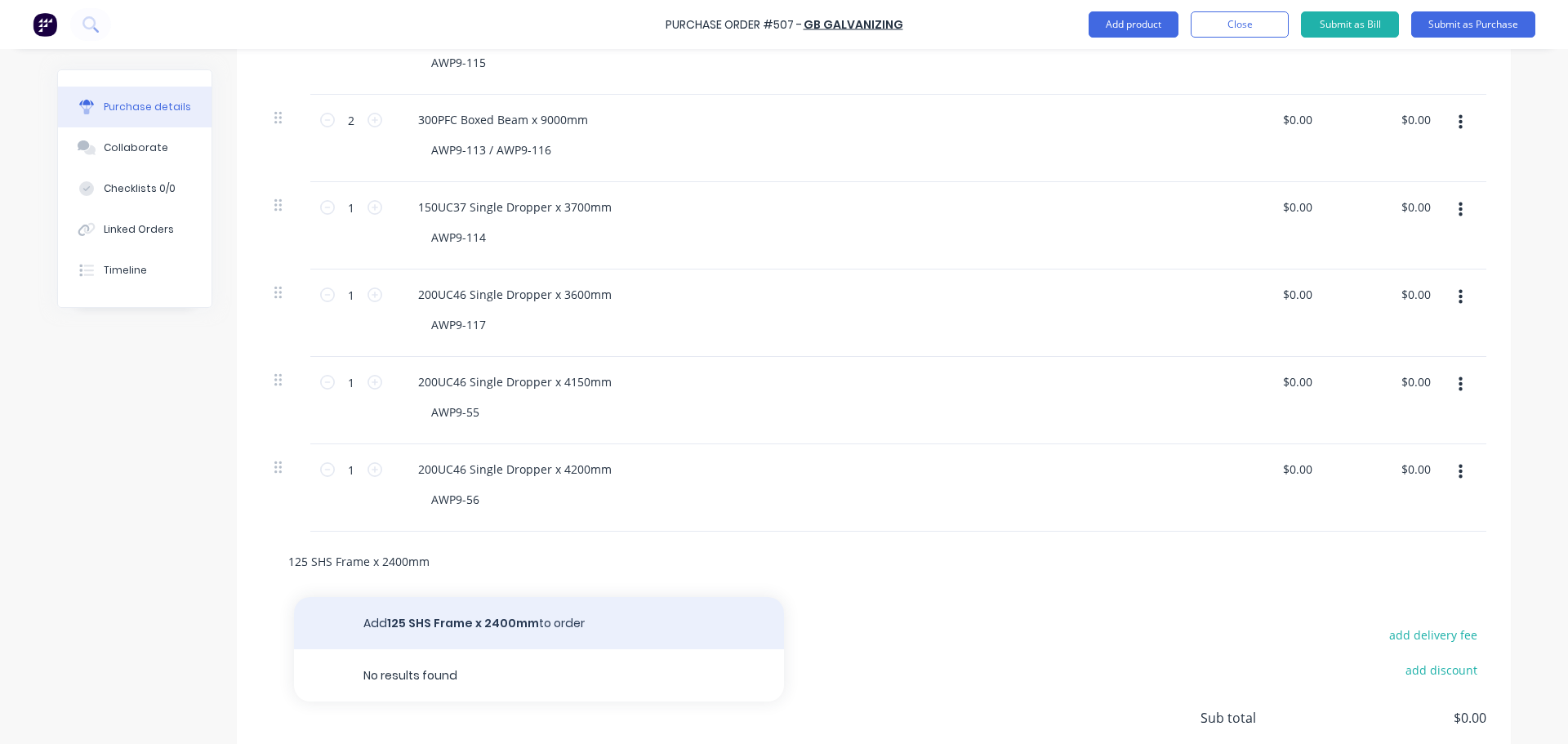
type input "125 SHS Frame x 2400mm"
click at [447, 620] on button "Add 125 SHS Frame x 2400mm to order" at bounding box center [539, 622] width 490 height 52
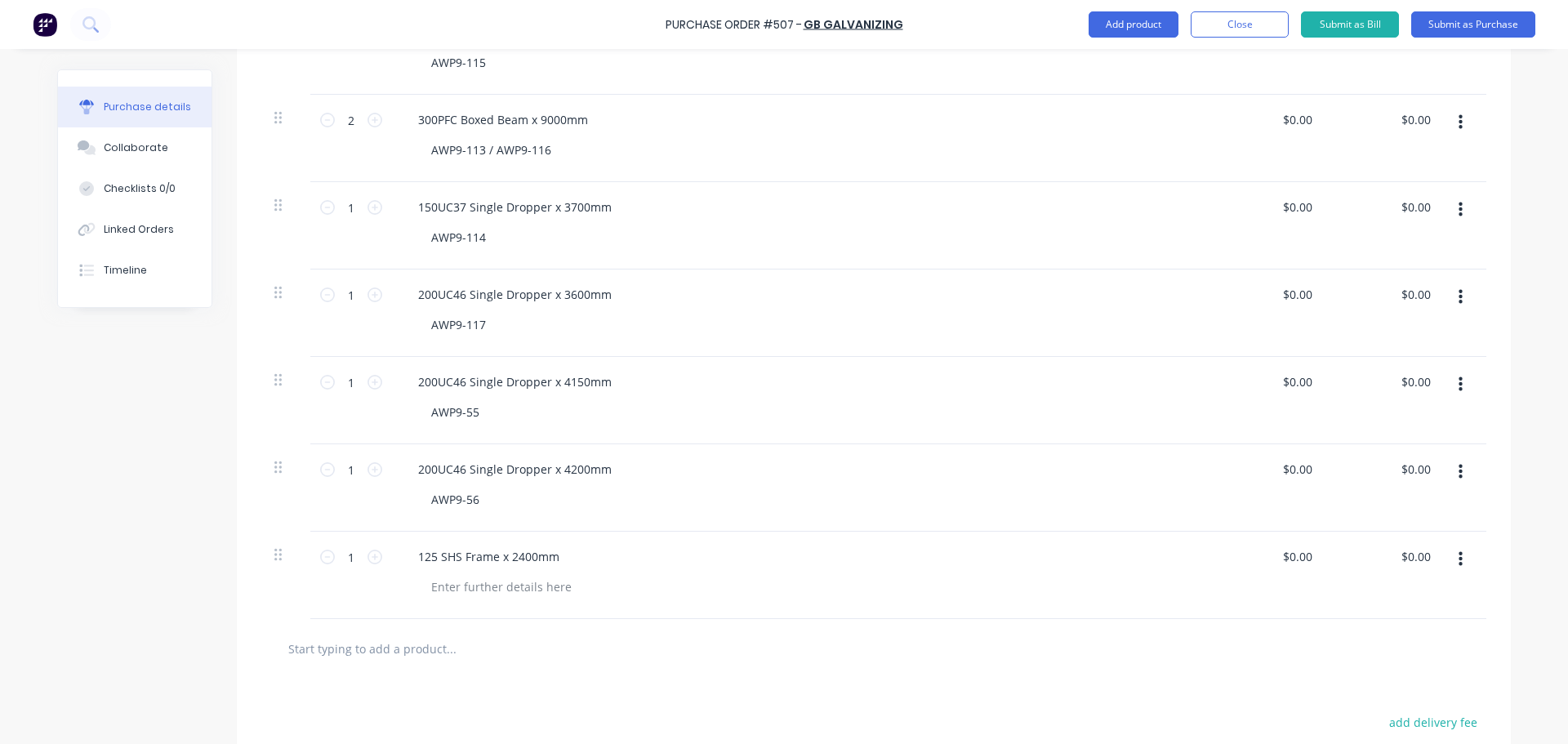
click at [370, 564] on div "1 1" at bounding box center [351, 557] width 56 height 25
click at [370, 560] on icon at bounding box center [375, 557] width 15 height 15
type input "3"
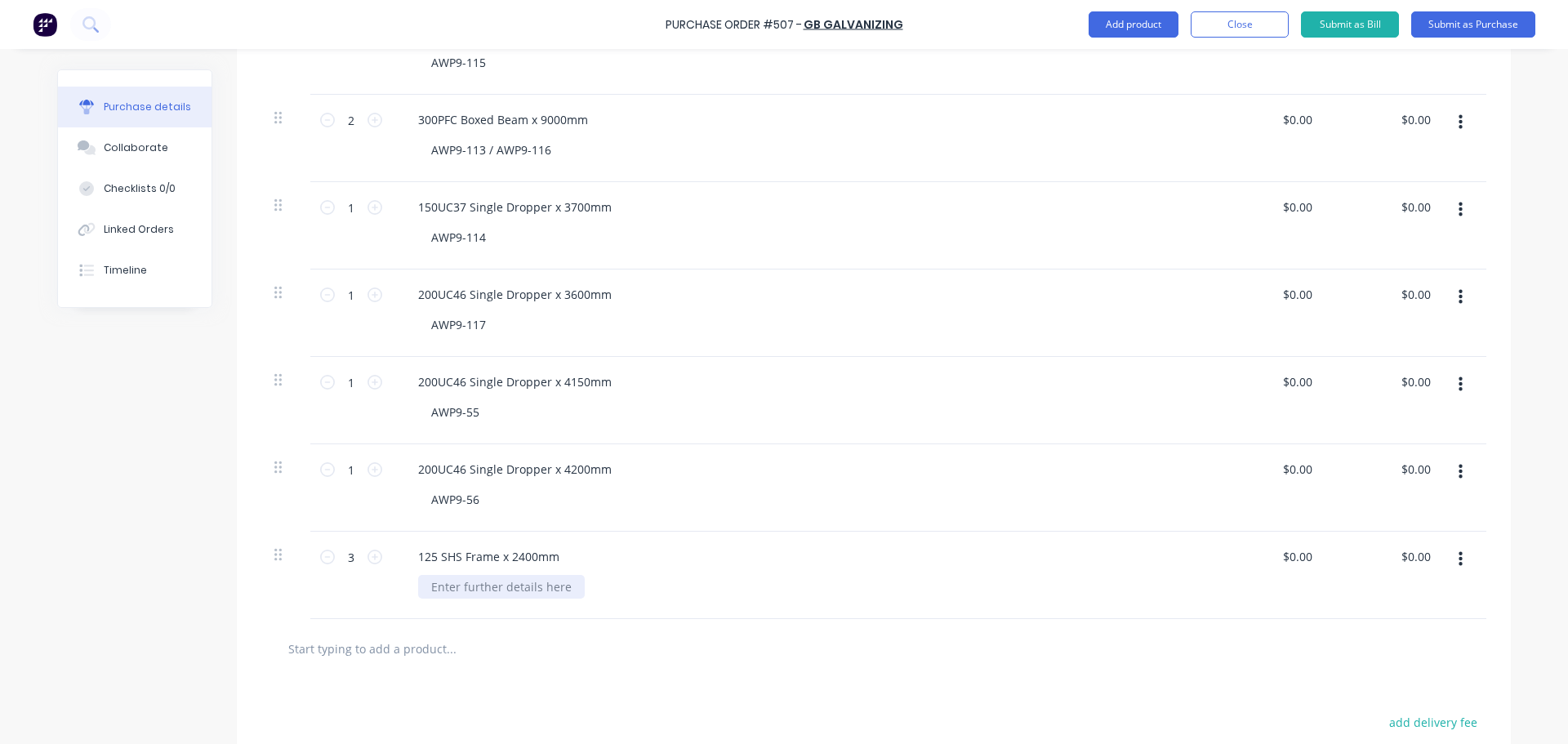
click at [457, 586] on div at bounding box center [502, 586] width 167 height 24
click at [515, 645] on input "text" at bounding box center [451, 648] width 327 height 33
click at [1460, 25] on button "Submit as Purchase" at bounding box center [1474, 24] width 124 height 26
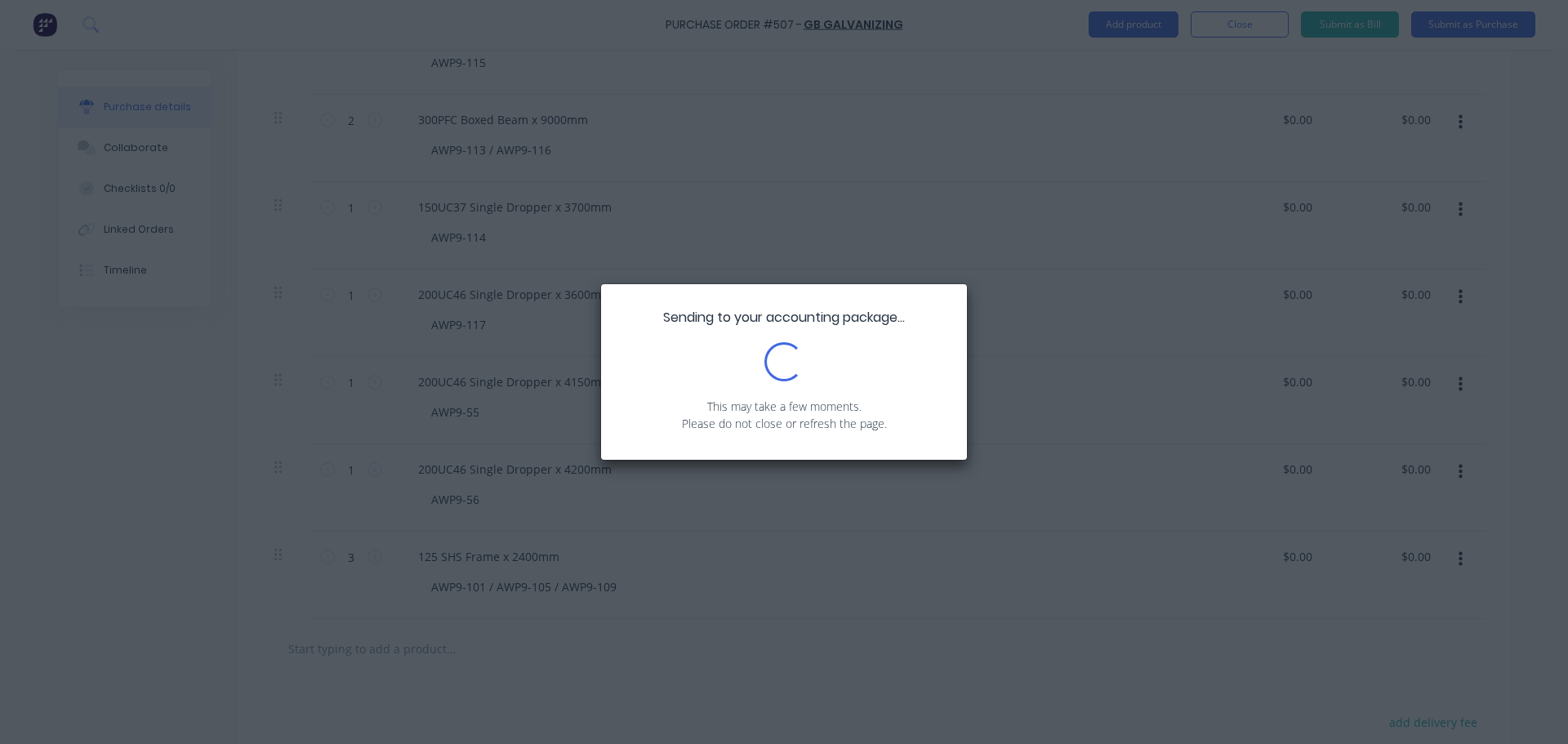
scroll to position [0, 0]
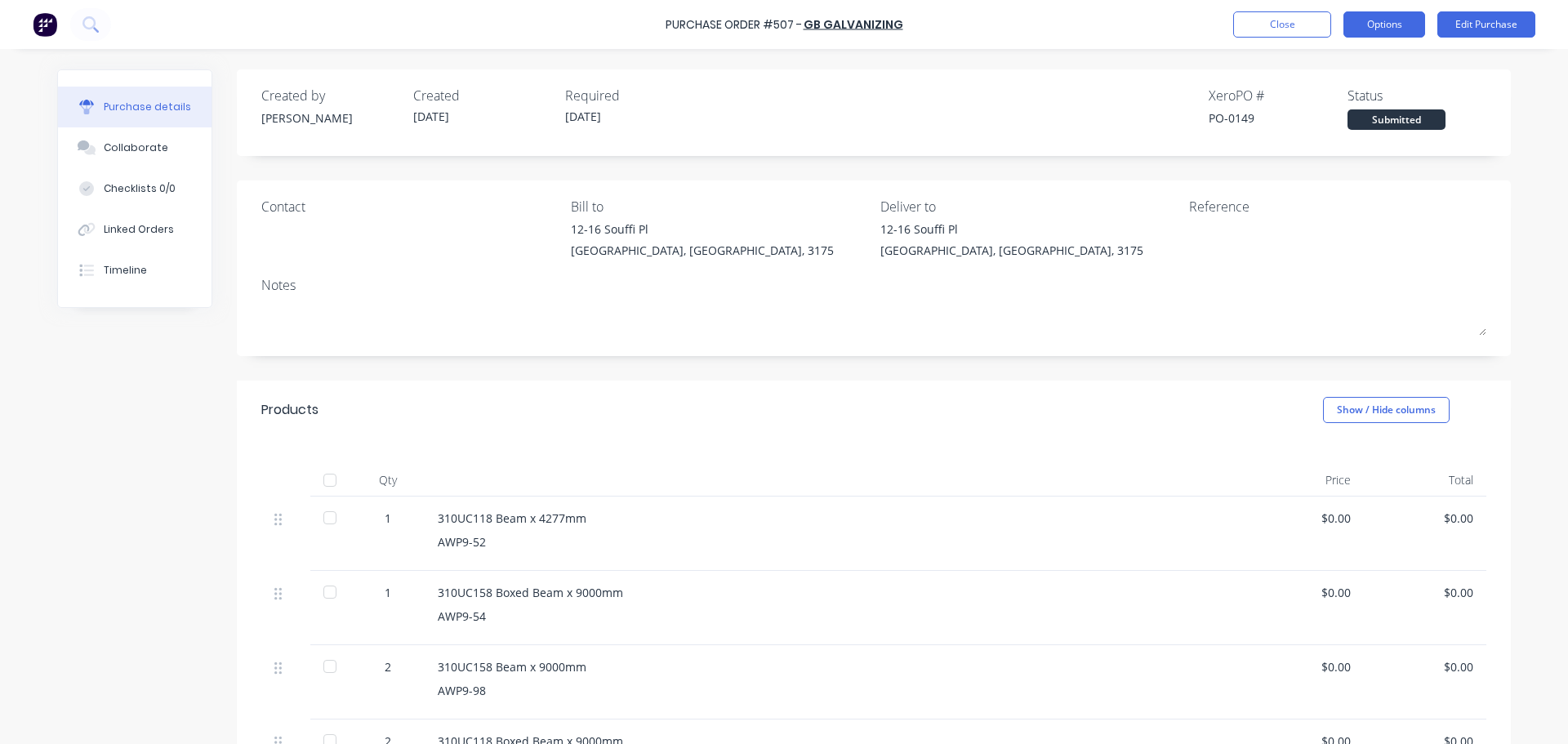
click at [1407, 26] on button "Options" at bounding box center [1384, 24] width 82 height 26
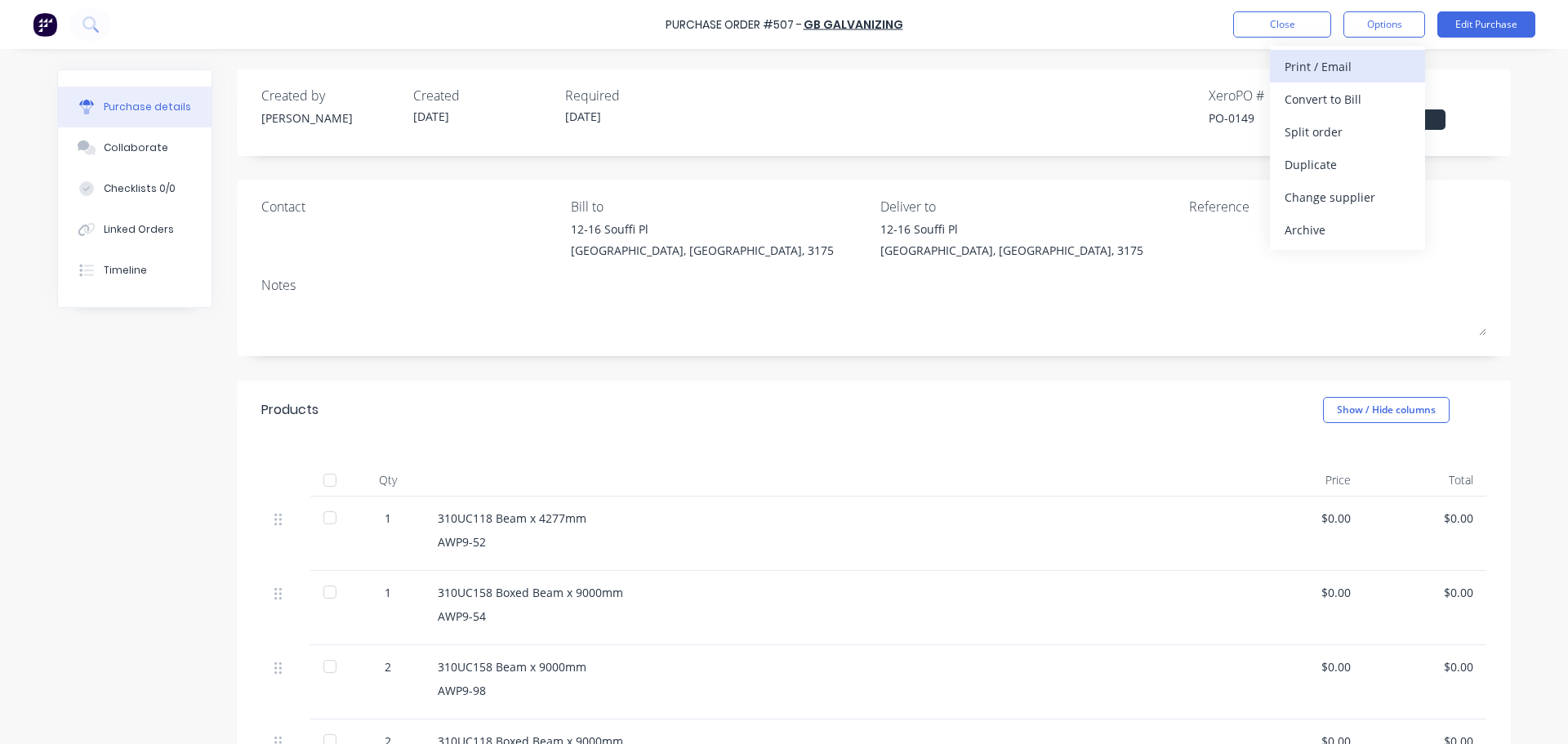
click at [1389, 60] on div "Print / Email" at bounding box center [1348, 67] width 126 height 24
click at [1373, 128] on div "Without pricing" at bounding box center [1348, 131] width 126 height 24
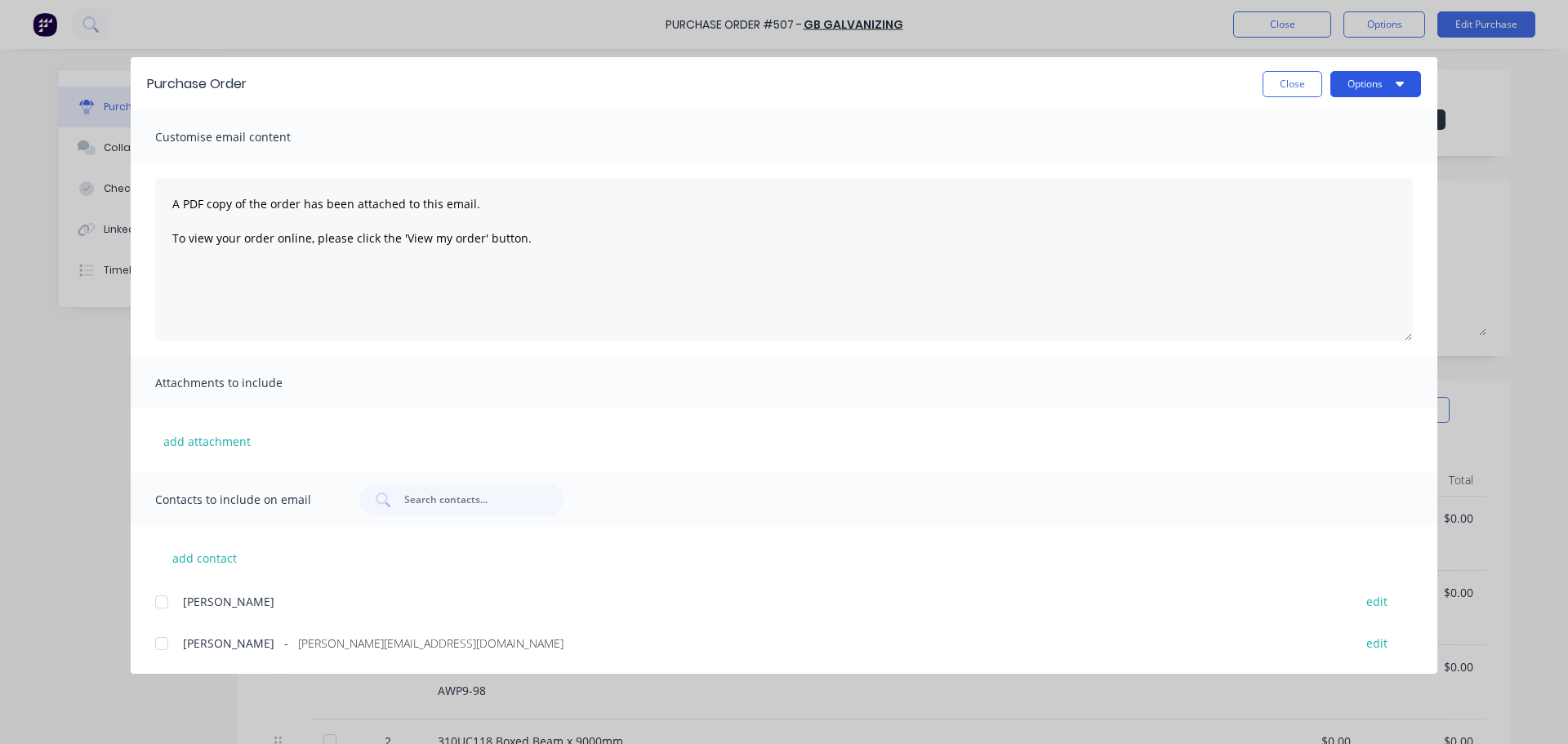
click at [1373, 85] on button "Options" at bounding box center [1376, 83] width 91 height 26
click at [1373, 158] on div "Print" at bounding box center [1344, 158] width 126 height 24
click at [1284, 82] on button "Close" at bounding box center [1292, 83] width 60 height 26
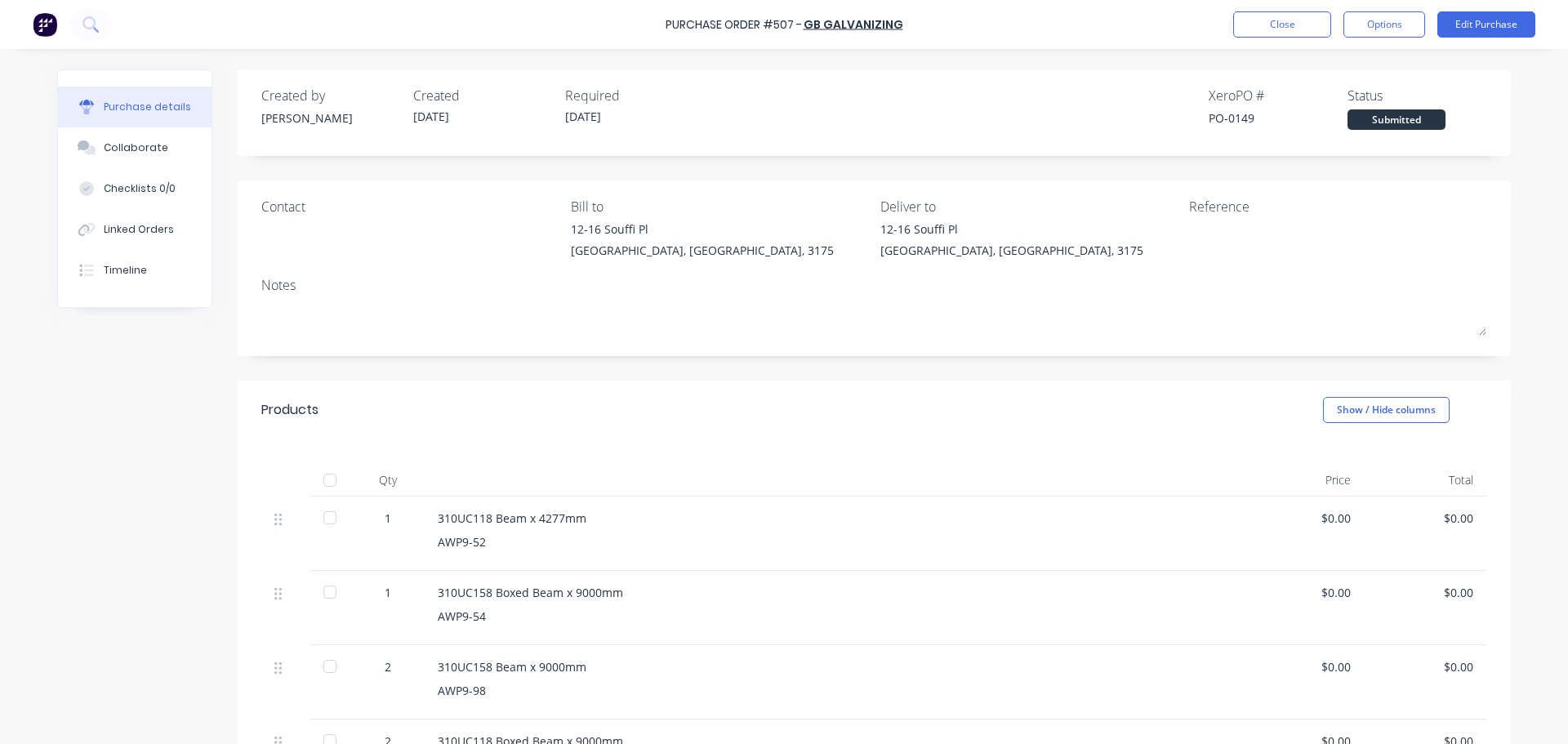
click at [1485, 39] on div "Purchase Order #507 - GB GALVANIZING Close Options Edit Purchase" at bounding box center [784, 24] width 1568 height 49
click at [1485, 28] on button "Edit Purchase" at bounding box center [1486, 24] width 98 height 26
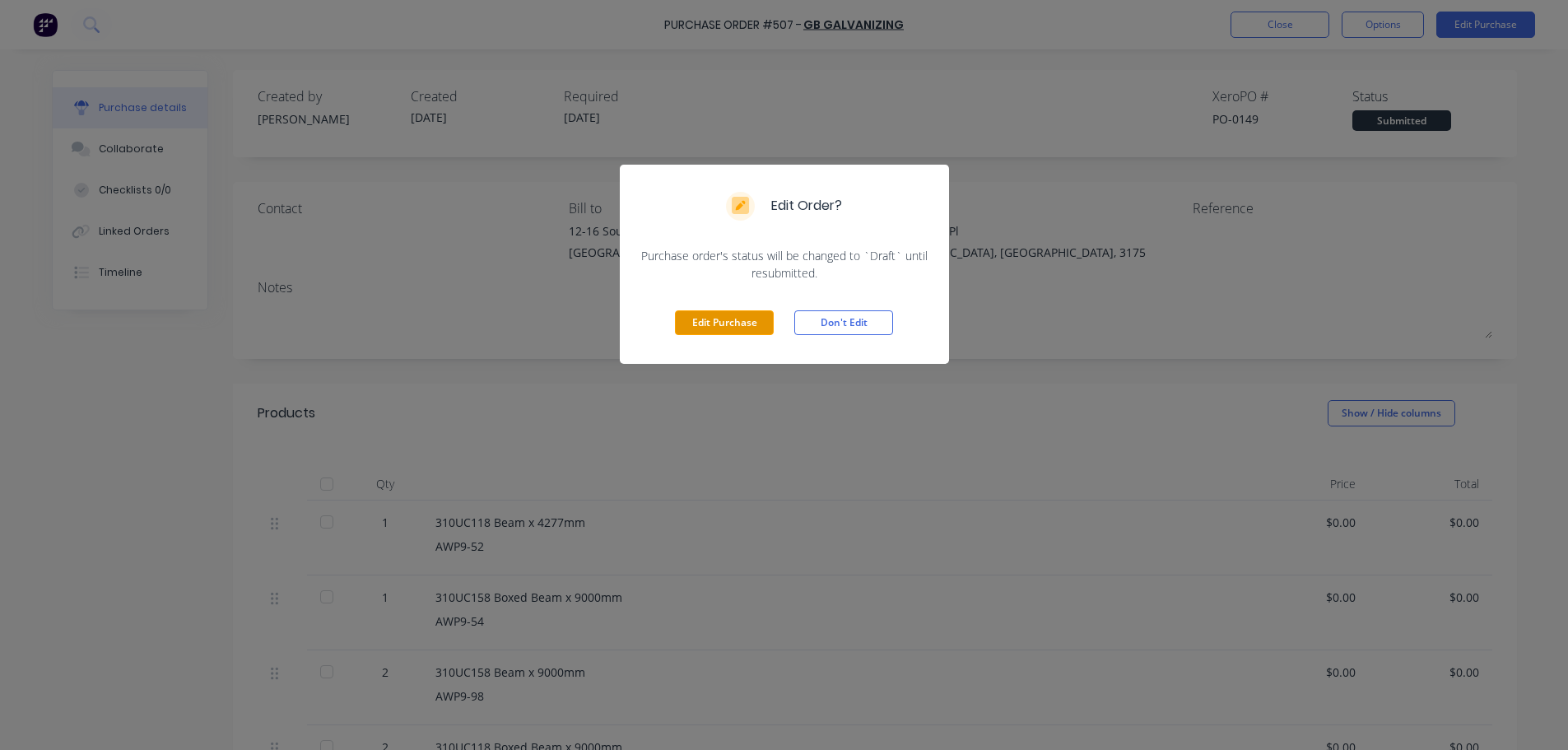
click at [729, 332] on button "Edit Purchase" at bounding box center [724, 323] width 99 height 25
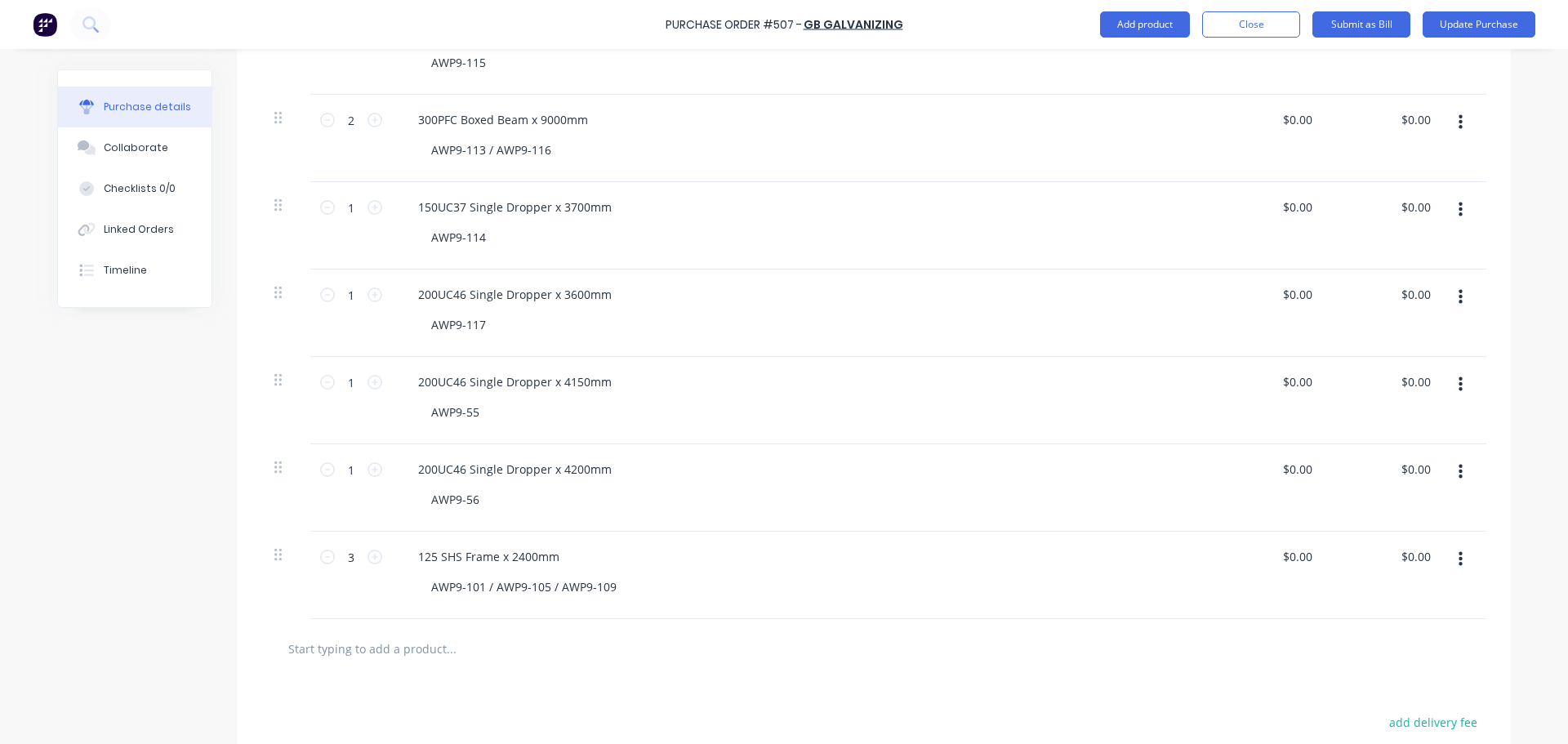
scroll to position [1607, 0]
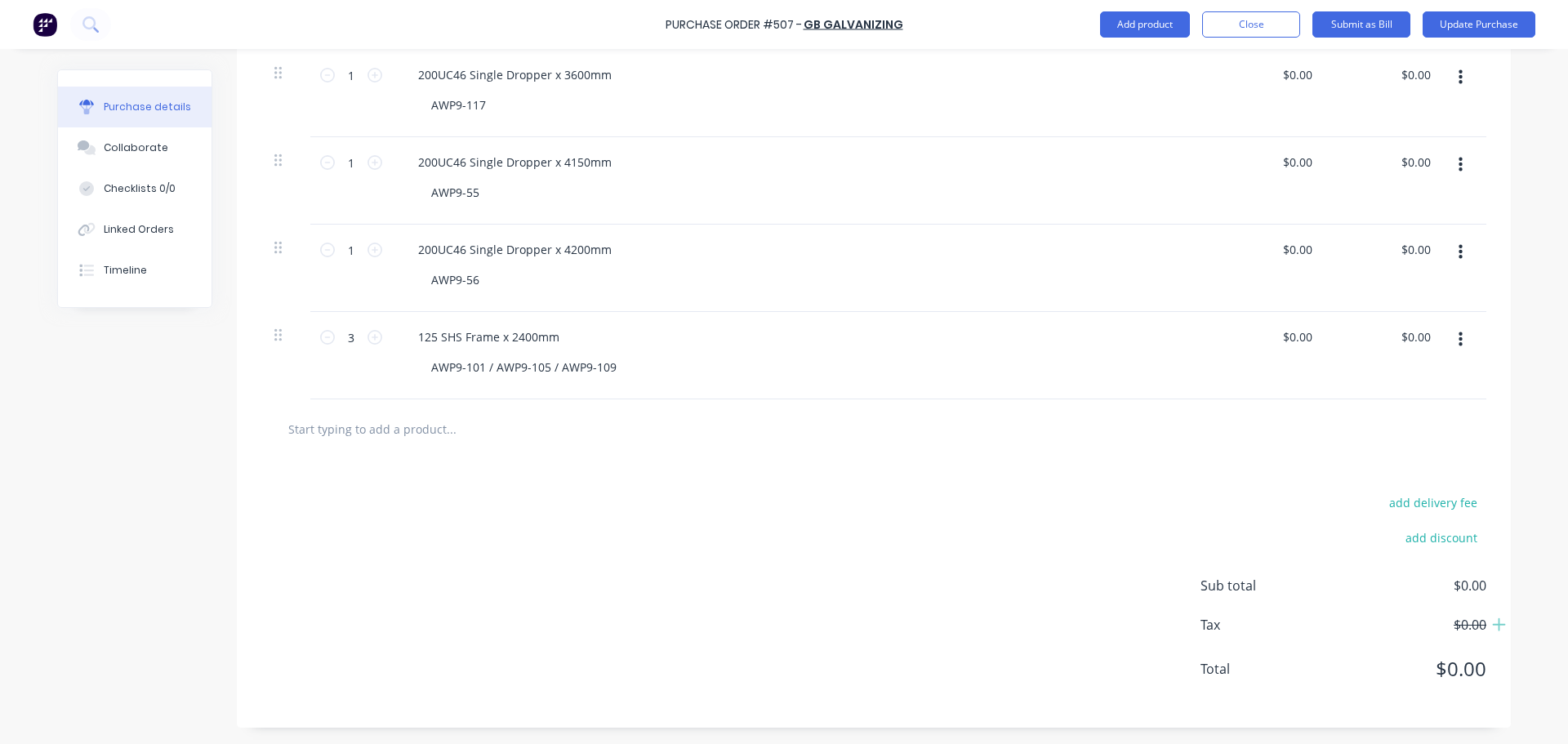
click at [374, 432] on input "text" at bounding box center [451, 428] width 327 height 33
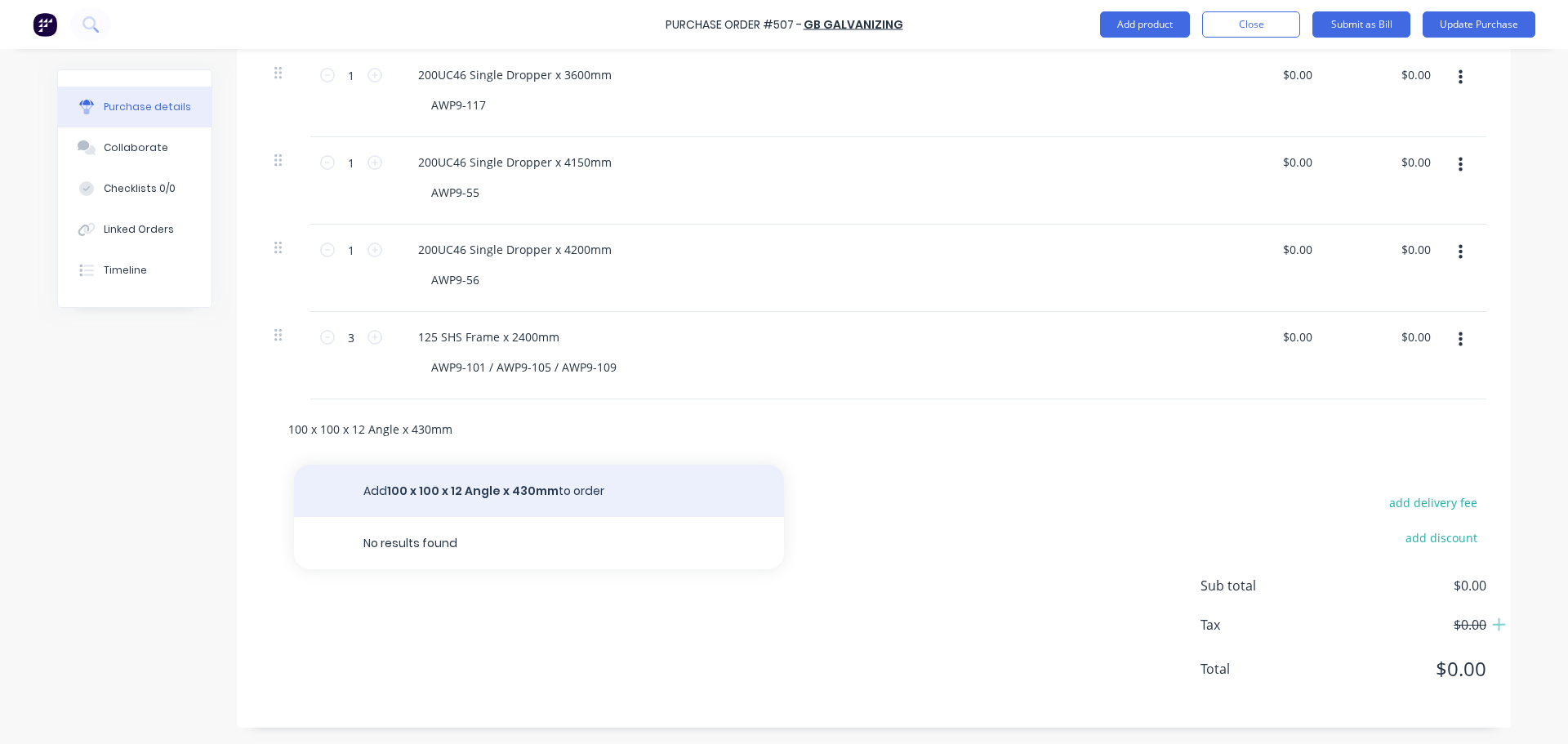
type input "100 x 100 x 12 Angle x 430mm"
click at [563, 480] on button "Add 100 x 100 x 12 Angle x 430mm to order" at bounding box center [539, 490] width 490 height 52
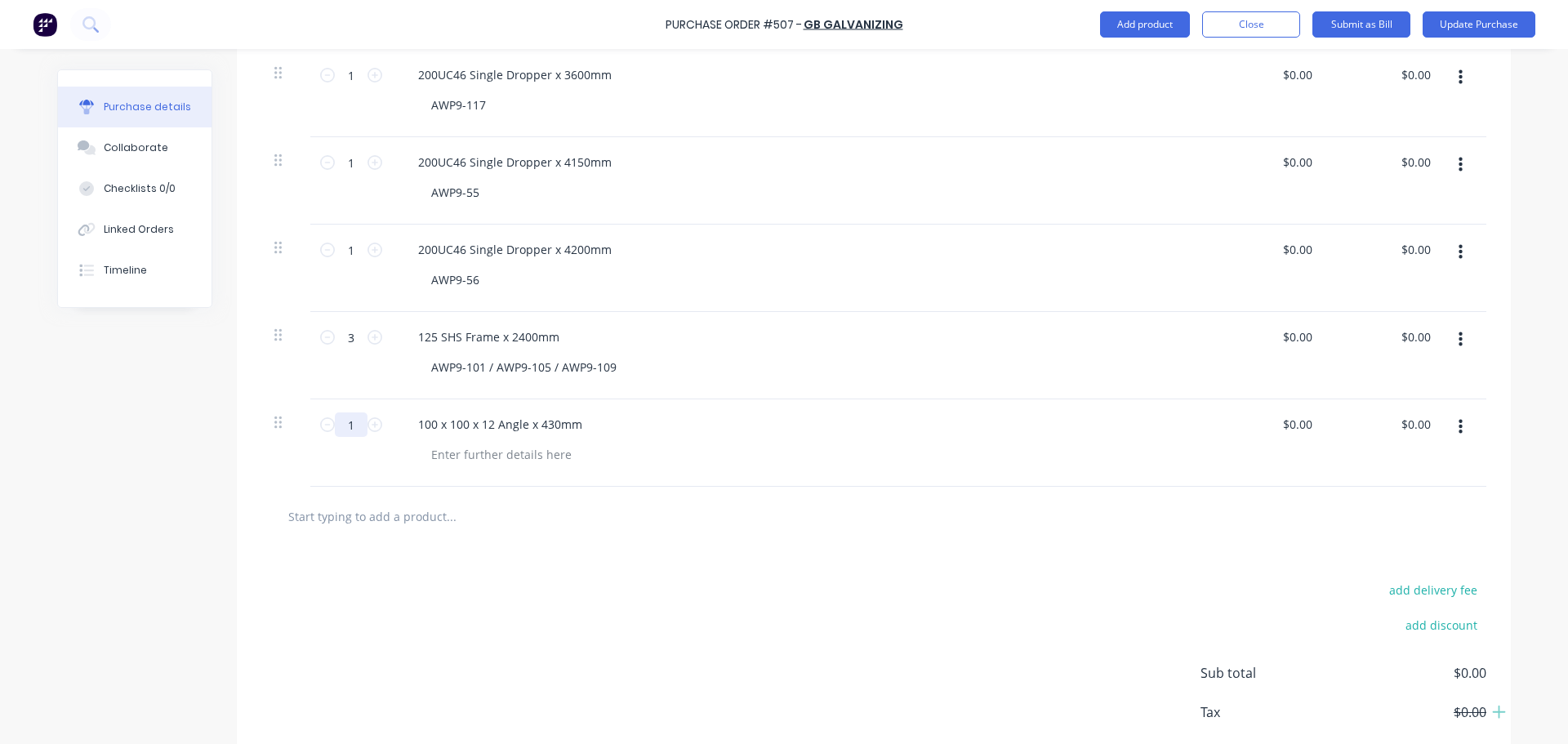
click at [354, 422] on input "1" at bounding box center [351, 424] width 33 height 25
click at [544, 558] on div "add delivery fee add discount Sub total $0.00 Tax $0.00 Total $0.00" at bounding box center [874, 680] width 1274 height 268
click at [370, 428] on icon at bounding box center [375, 424] width 15 height 15
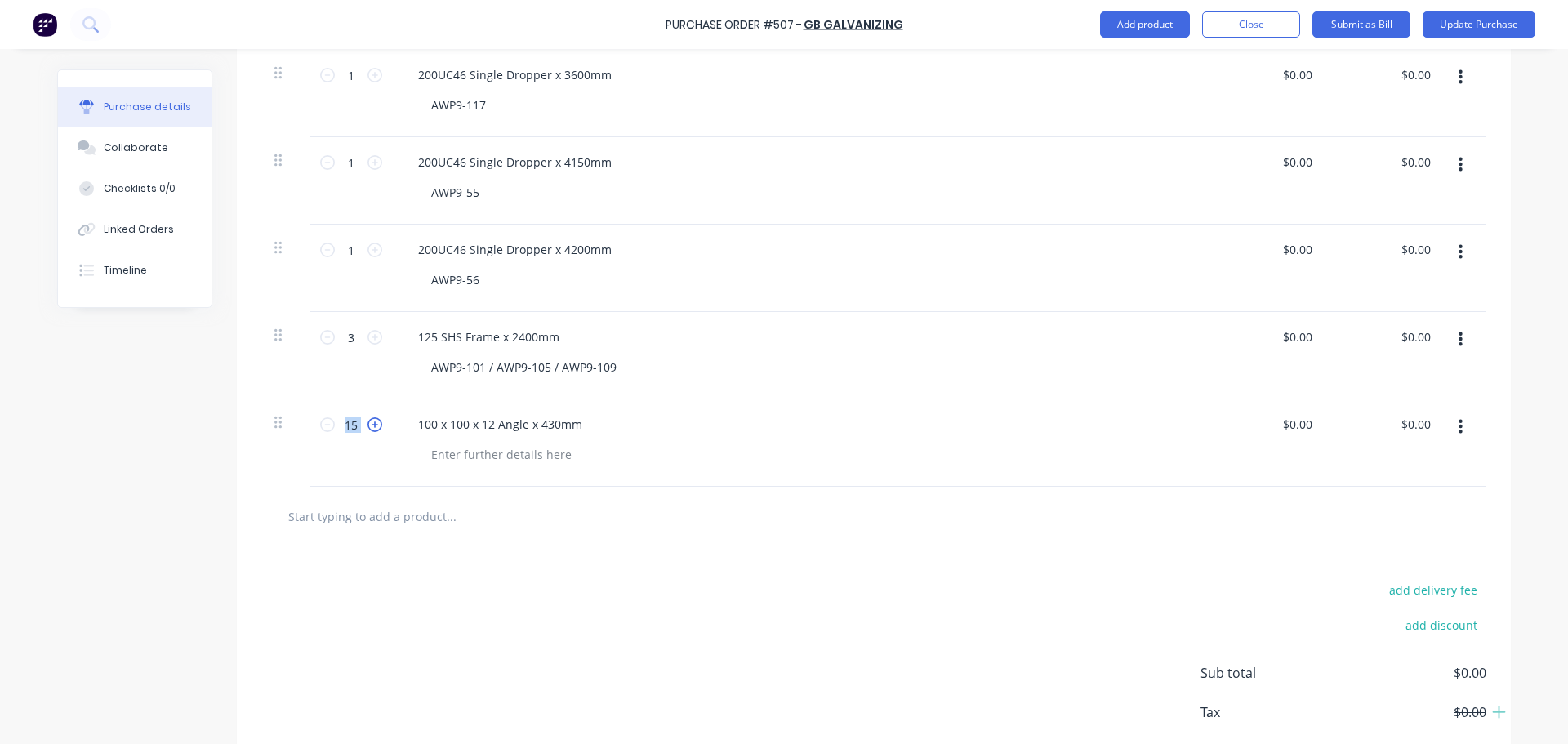
click at [370, 428] on icon at bounding box center [375, 424] width 15 height 15
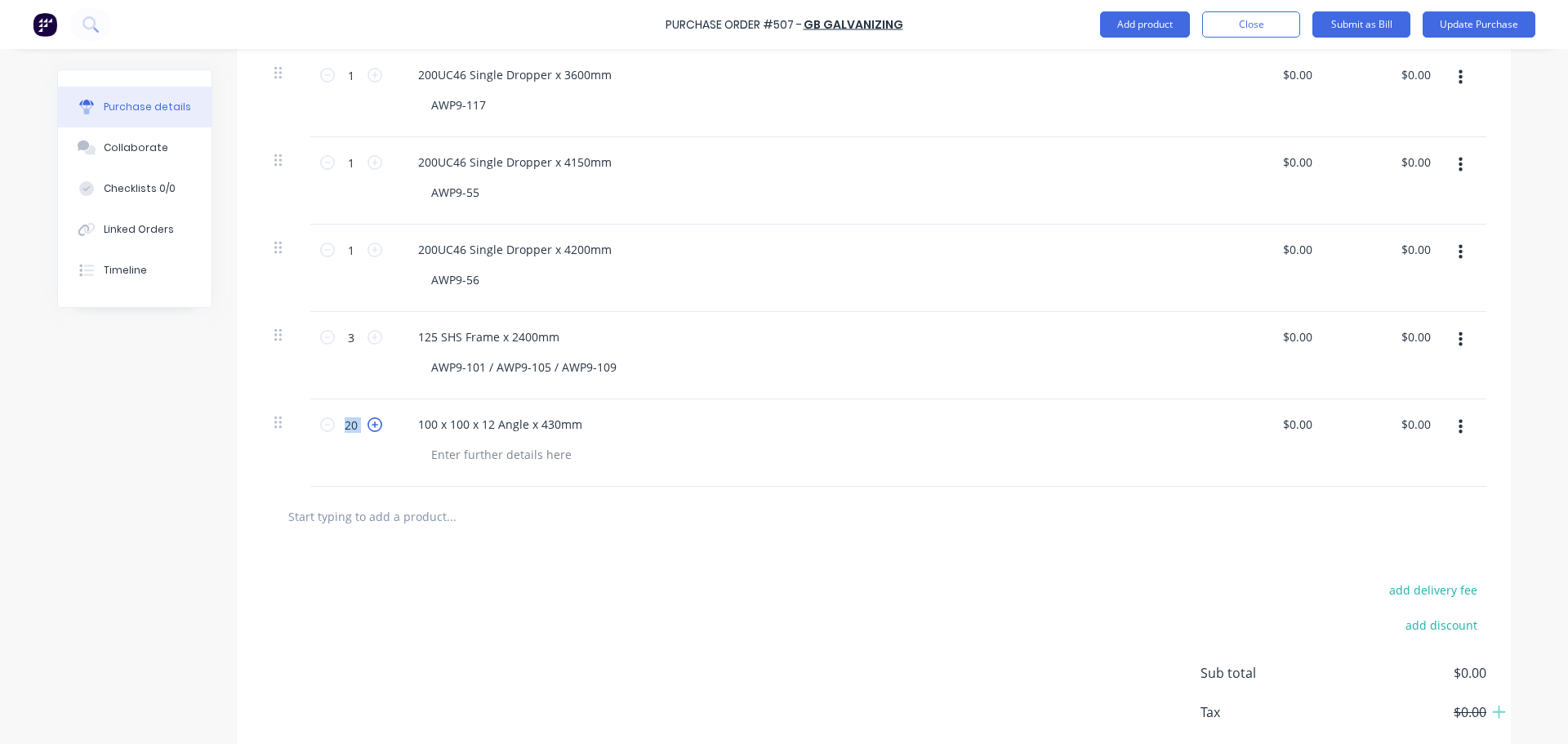
click at [370, 428] on icon at bounding box center [375, 424] width 15 height 15
type input "22"
click at [443, 611] on div "add delivery fee add discount Sub total $0.00 Tax $0.00 Total $0.00" at bounding box center [874, 680] width 1274 height 268
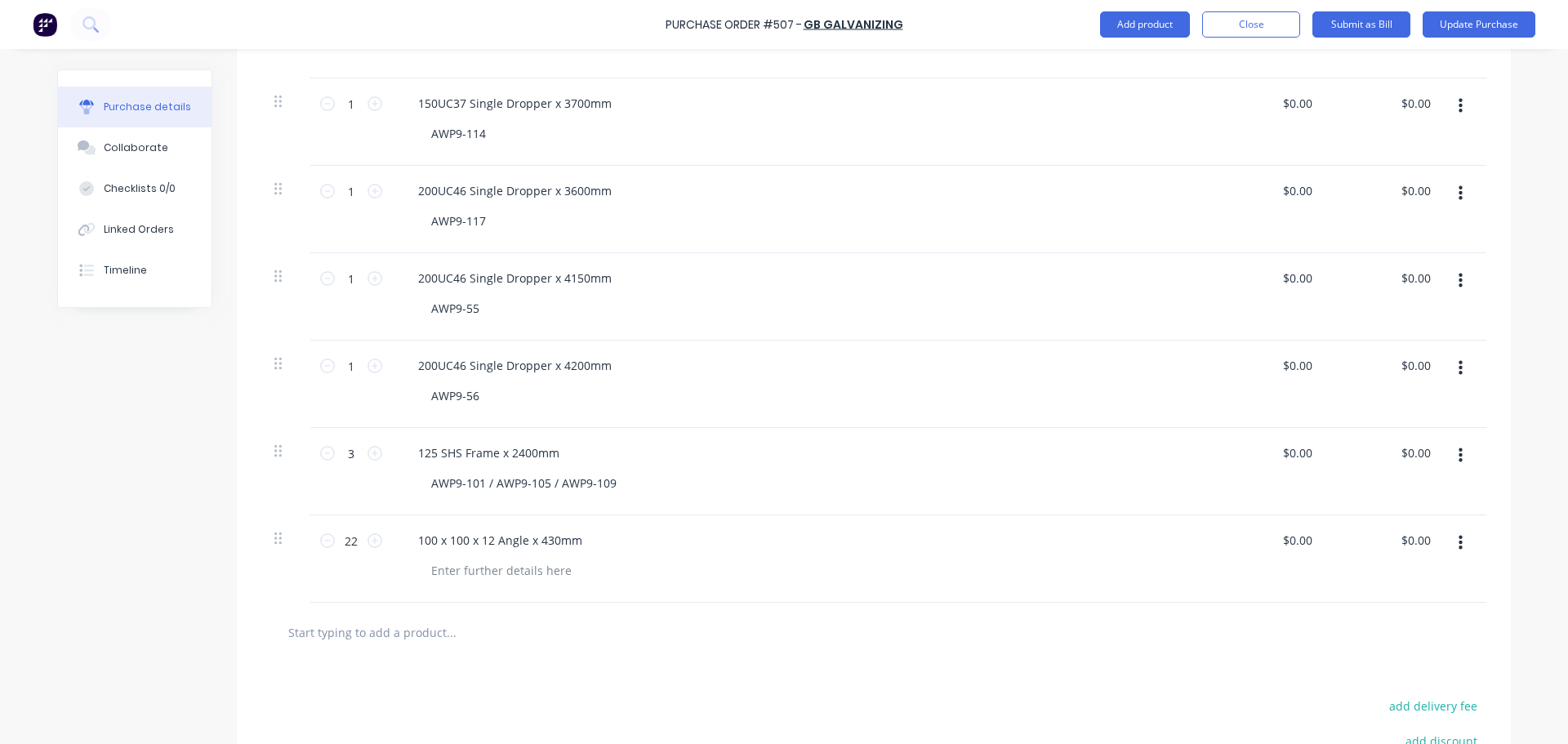
scroll to position [1525, 0]
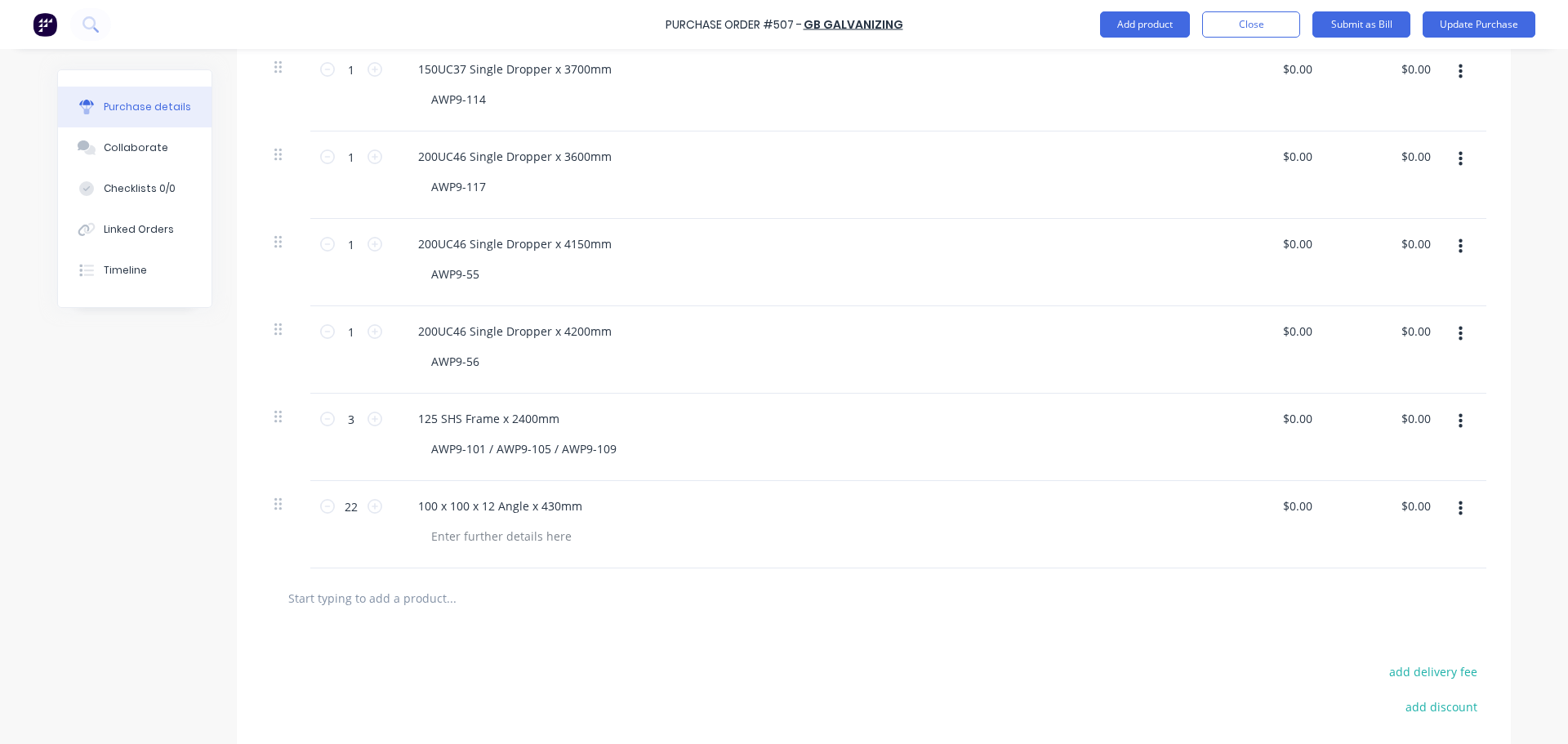
click at [440, 592] on input "text" at bounding box center [451, 598] width 327 height 33
type input "310UC158 Boxed Beam x 3000mm"
click at [514, 644] on button "Add 310UC158 Boxed Beam x 3000mm to order" at bounding box center [539, 659] width 490 height 52
click at [494, 624] on div at bounding box center [502, 623] width 167 height 24
click at [535, 693] on input "text" at bounding box center [451, 685] width 327 height 33
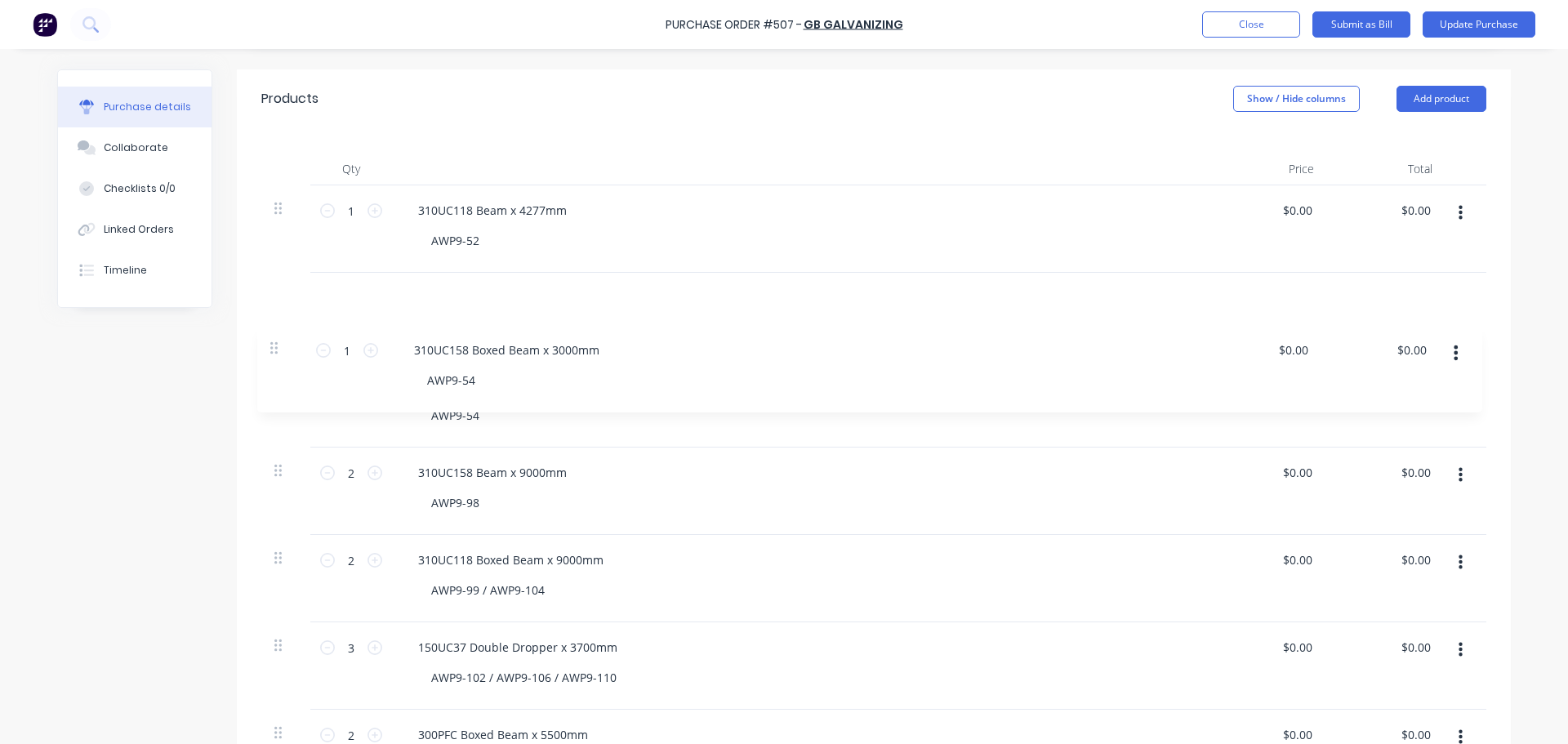
scroll to position [305, 0]
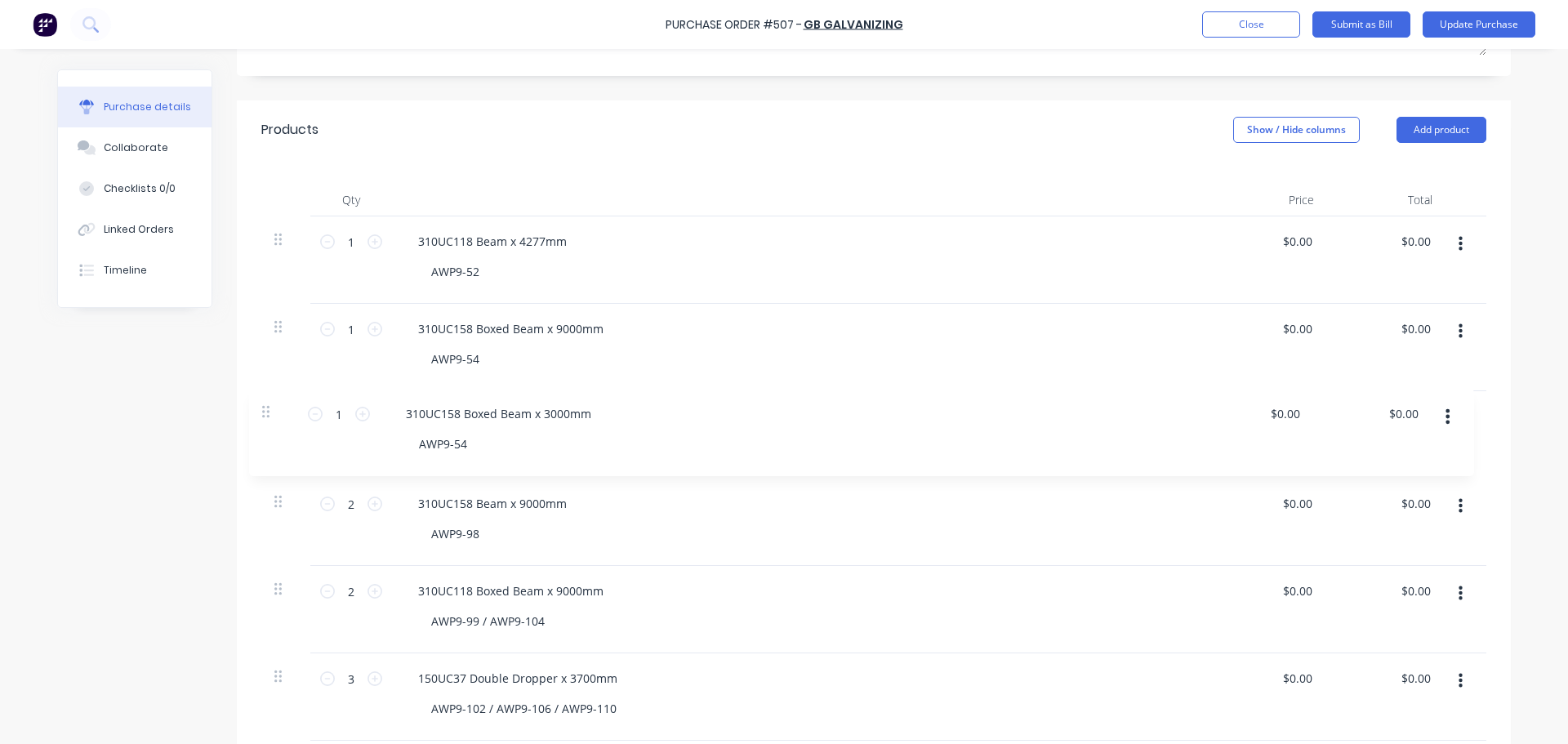
drag, startPoint x: 276, startPoint y: 594, endPoint x: 268, endPoint y: 410, distance: 184.2
type input "1"
type input "2"
type input "3"
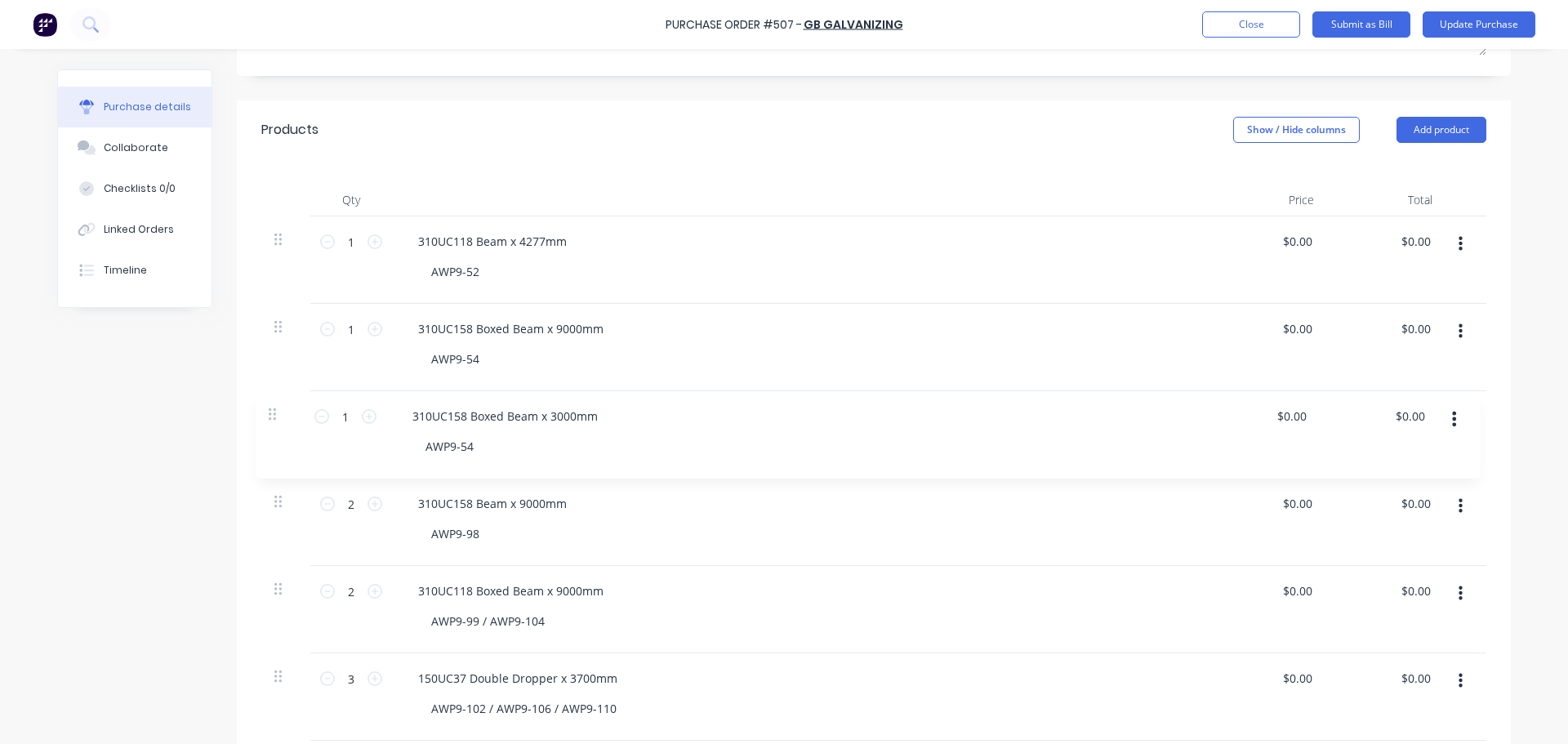
type input "2"
type input "1"
type input "2"
type input "1"
type input "3"
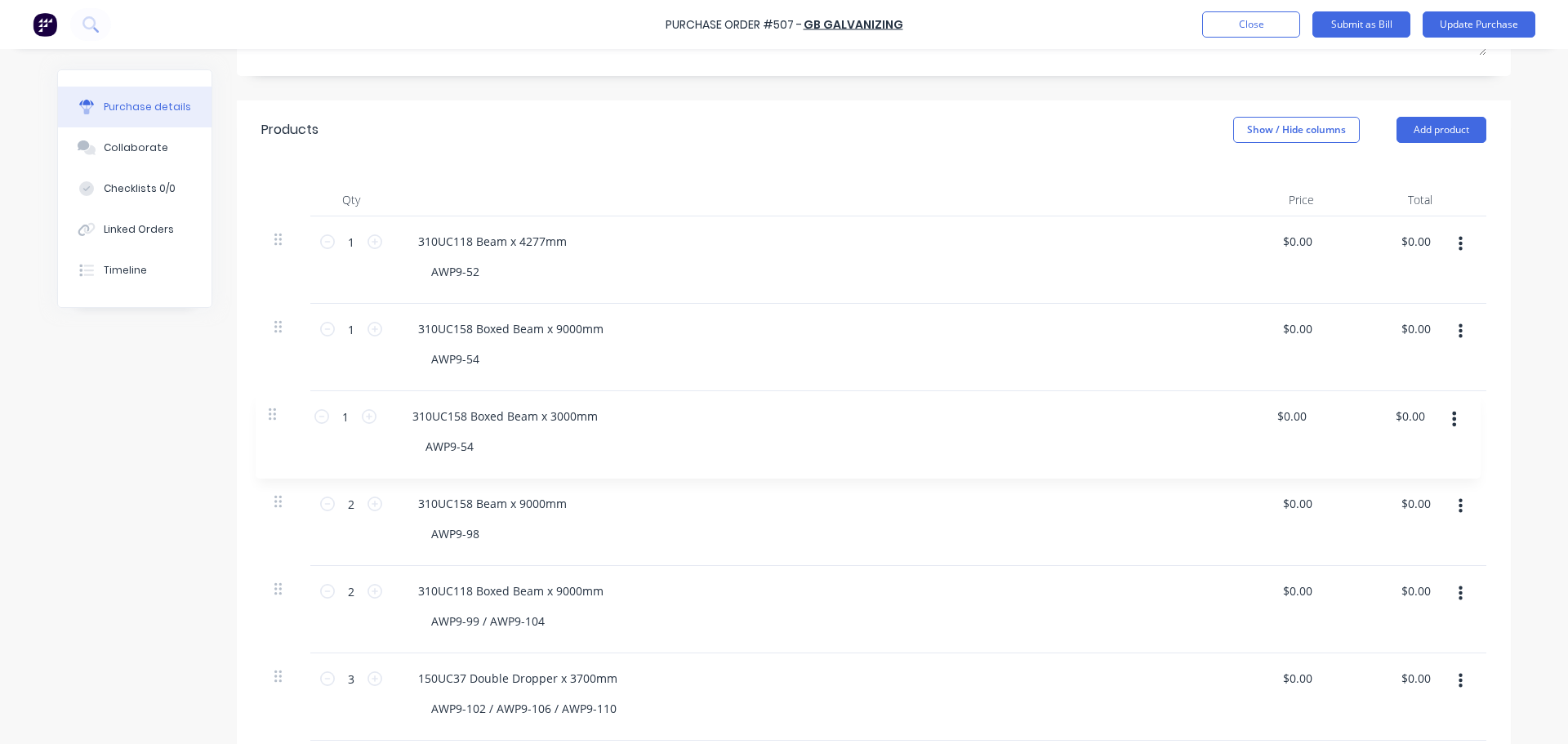
type input "22"
click at [1461, 29] on button "Update Purchase" at bounding box center [1479, 24] width 113 height 26
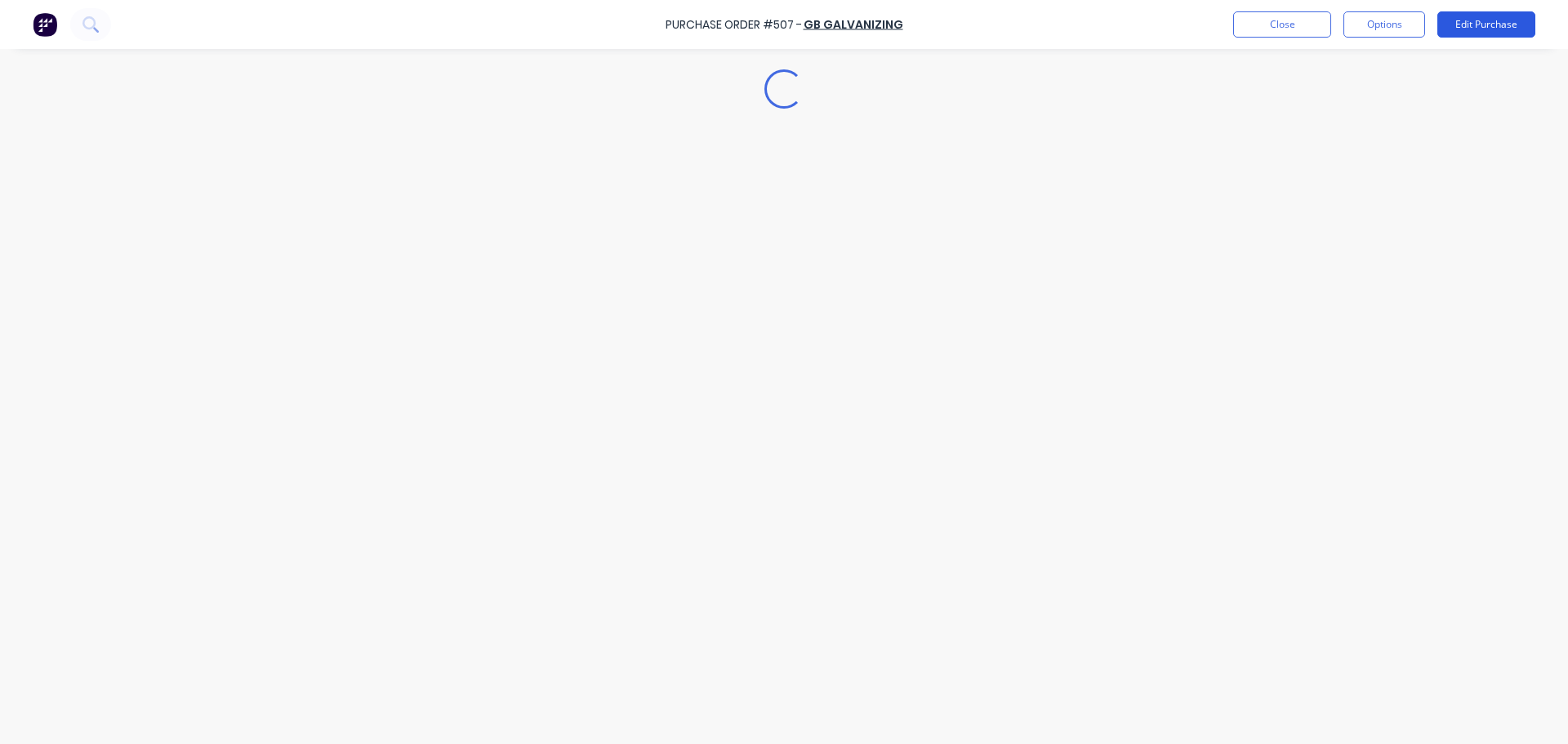
scroll to position [0, 0]
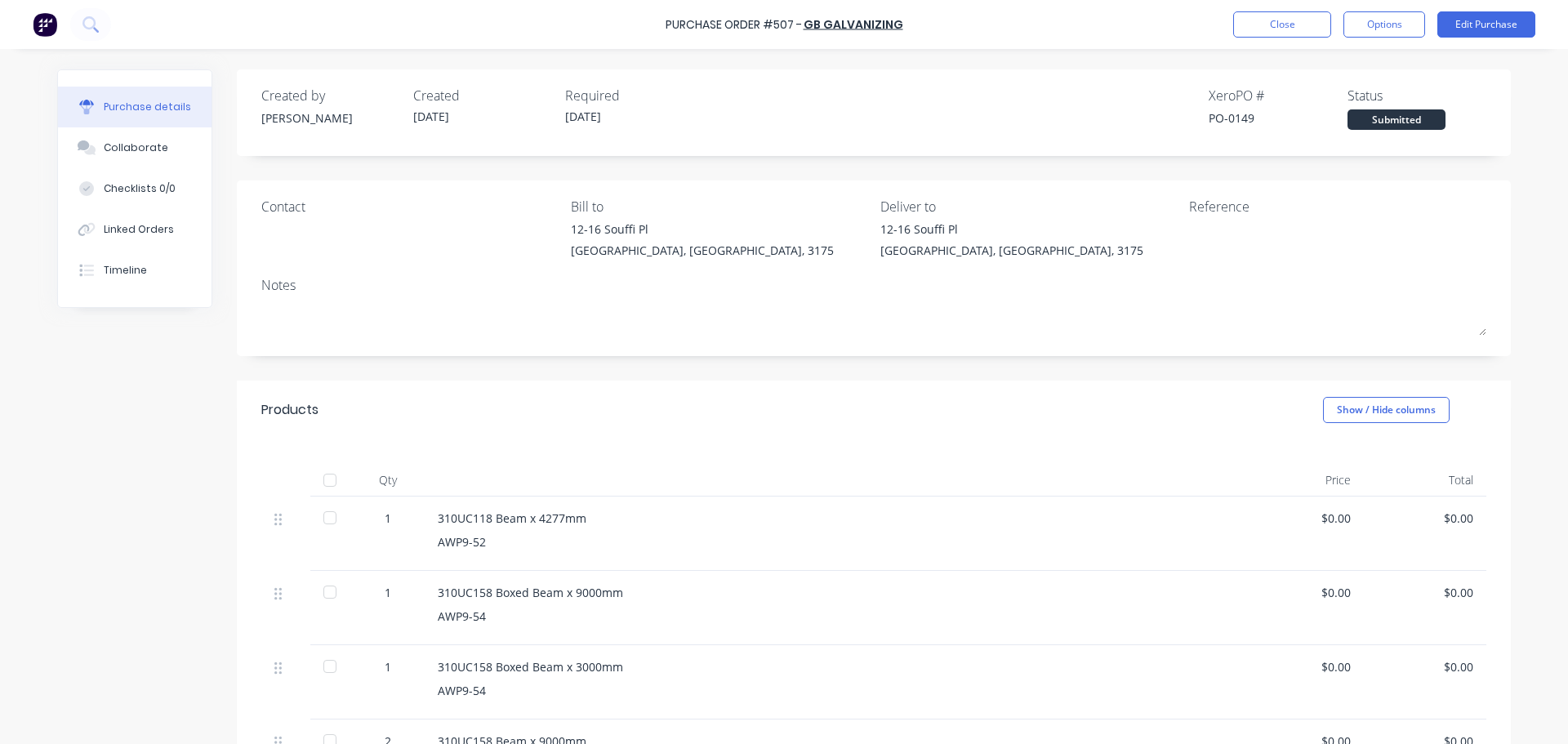
click at [1389, 11] on div "Purchase Order #507 - GB GALVANIZING Close Options Edit Purchase" at bounding box center [784, 24] width 1568 height 49
click at [1384, 27] on button "Options" at bounding box center [1384, 24] width 82 height 26
click at [1370, 64] on div "Print / Email" at bounding box center [1348, 67] width 126 height 24
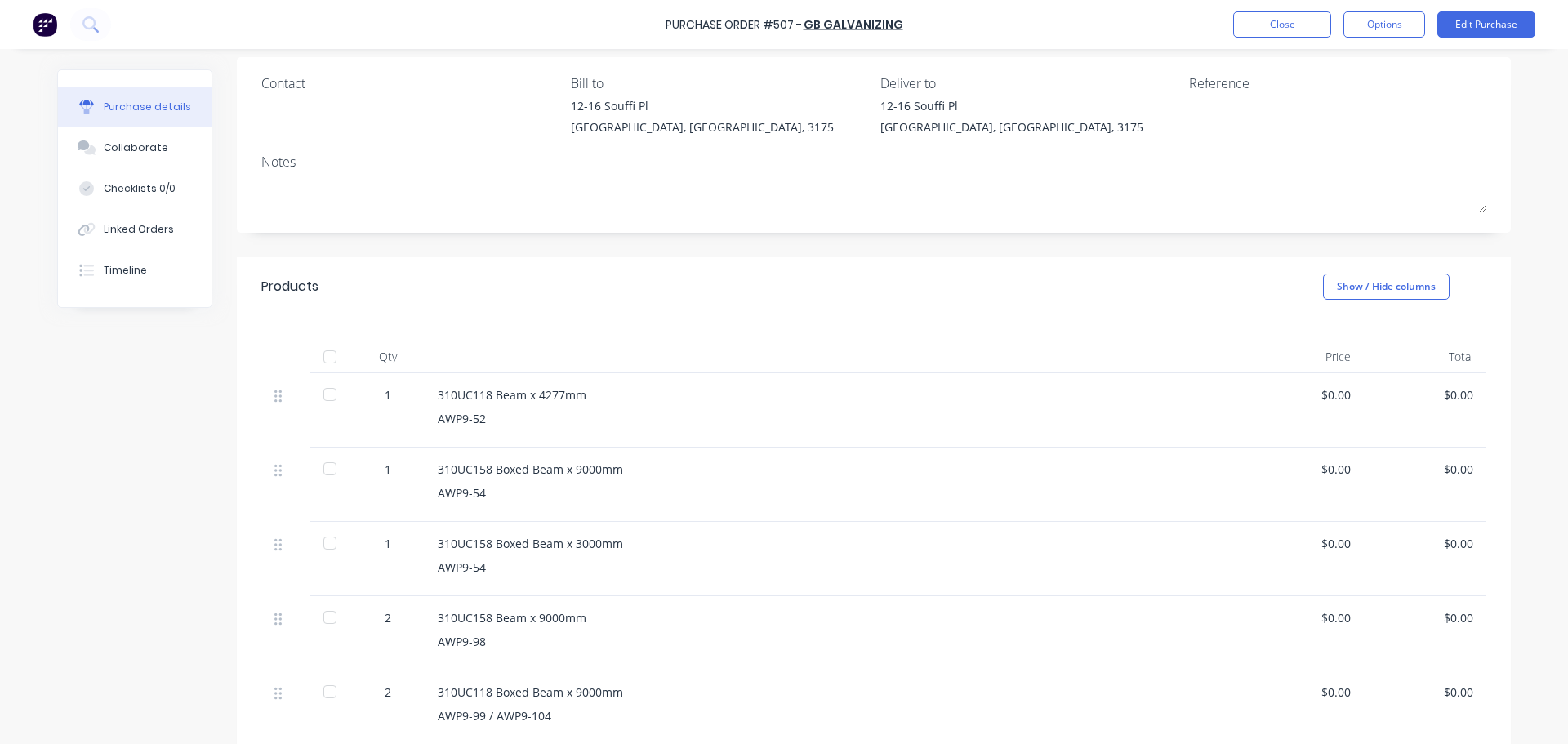
scroll to position [163, 0]
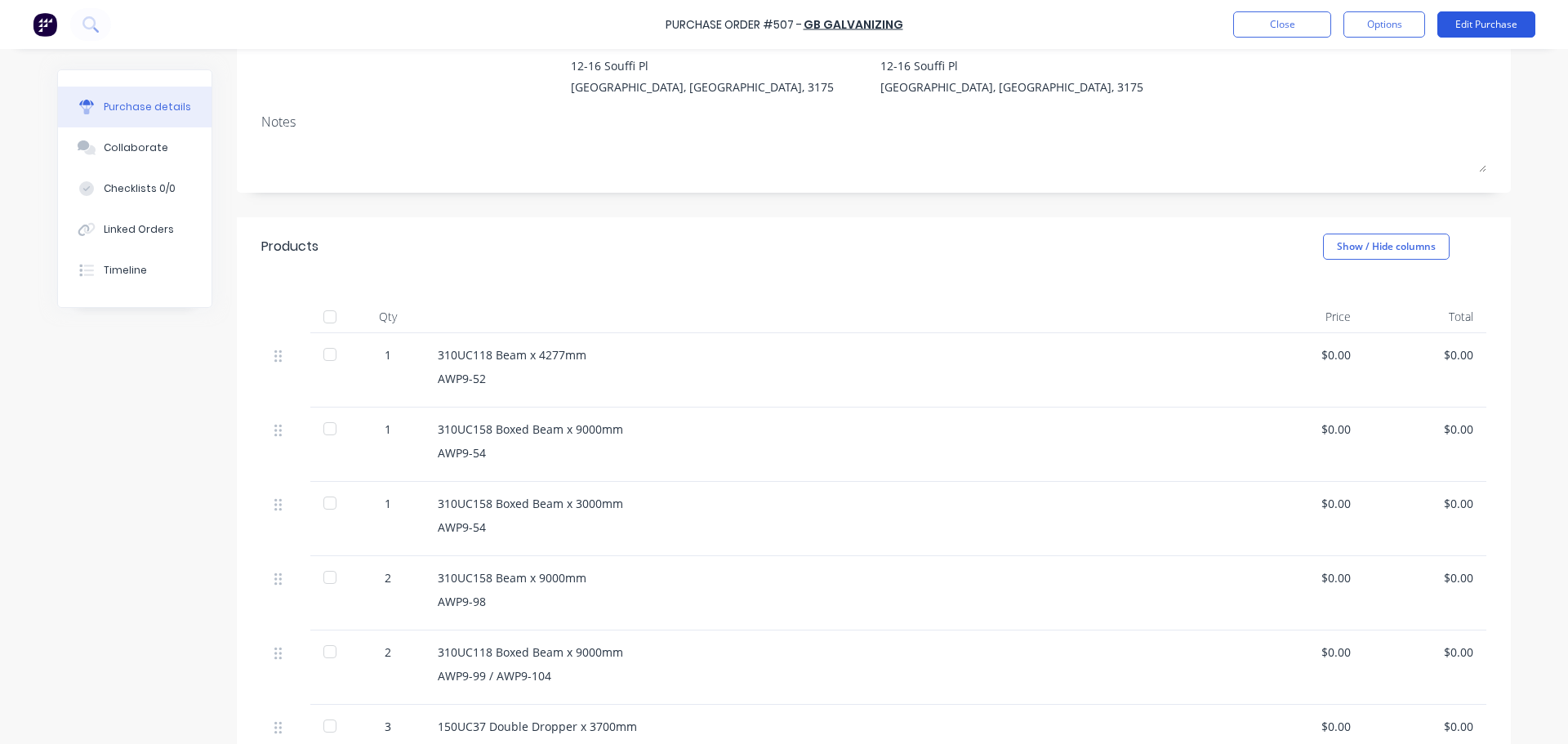
click at [1480, 19] on button "Edit Purchase" at bounding box center [1486, 24] width 98 height 26
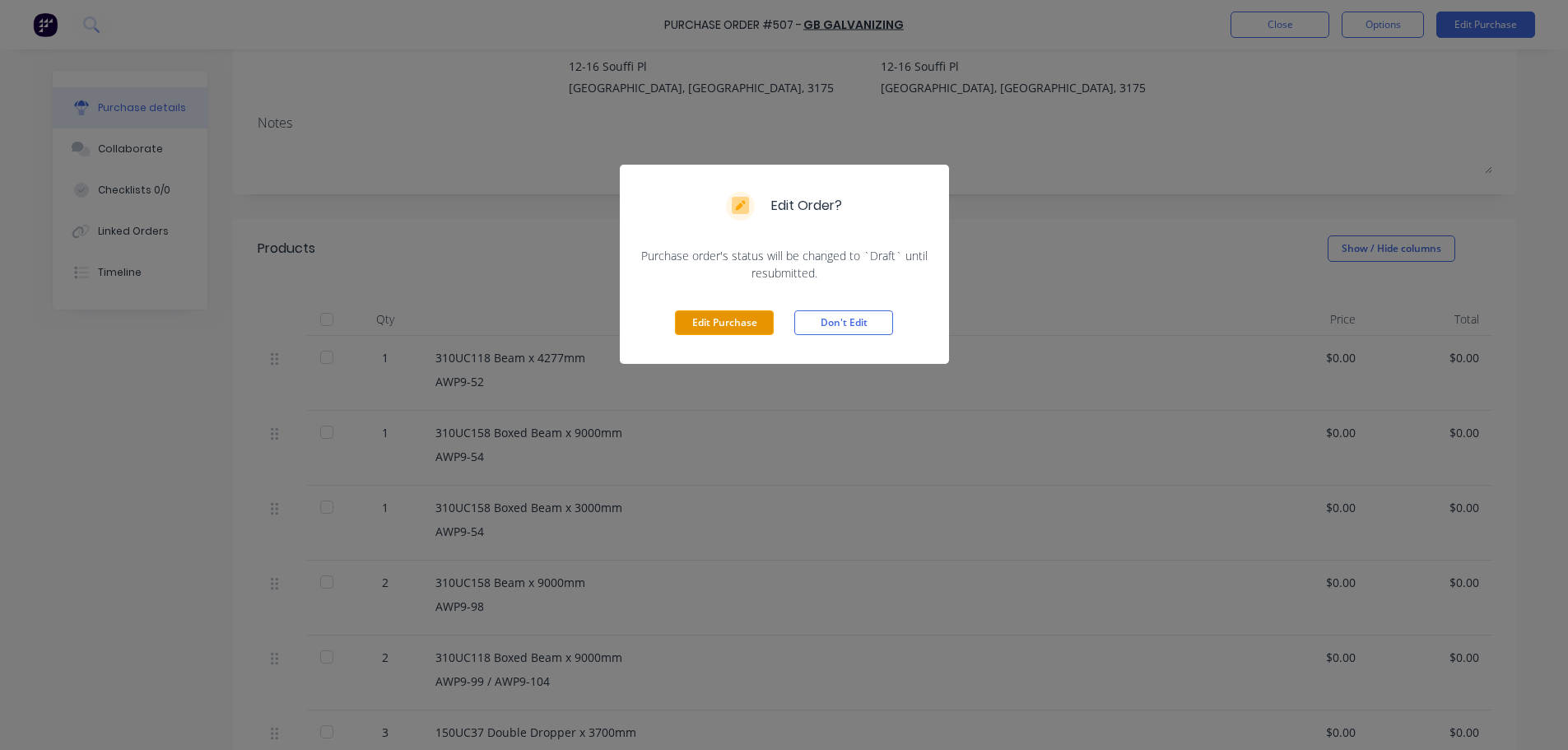
click at [758, 319] on button "Edit Purchase" at bounding box center [724, 323] width 99 height 25
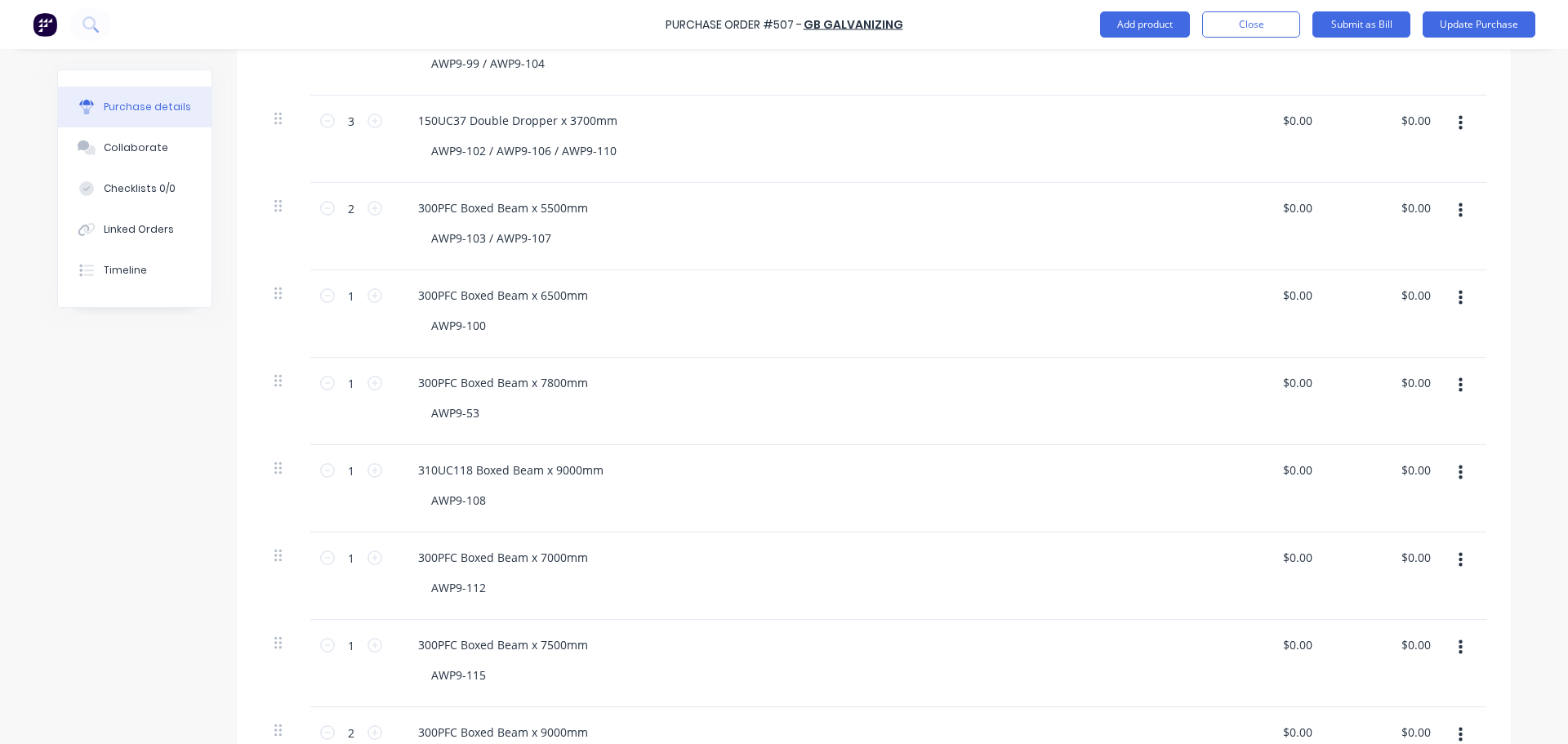
scroll to position [898, 0]
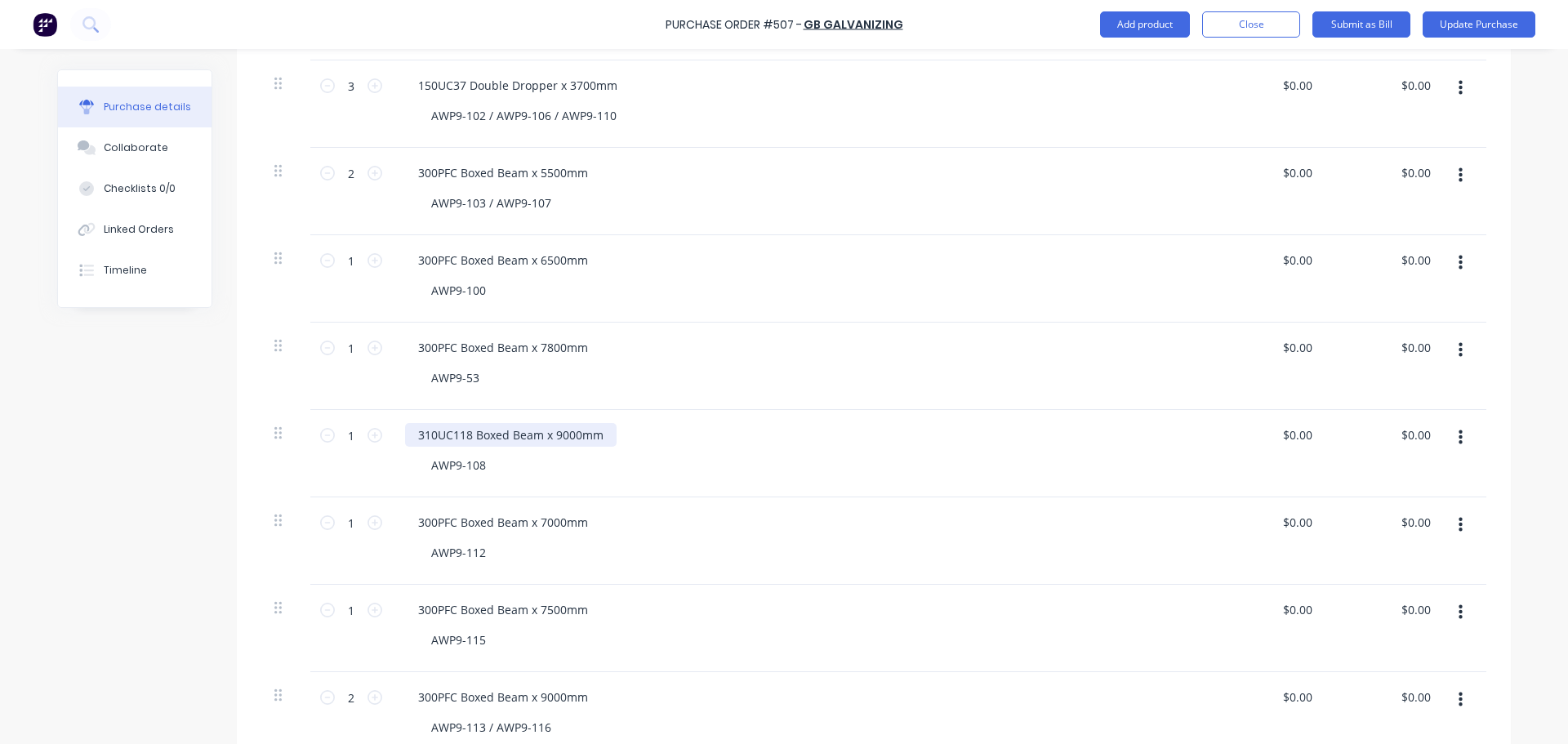
drag, startPoint x: 579, startPoint y: 432, endPoint x: 587, endPoint y: 433, distance: 8.1
click at [580, 433] on div "310UC118 Boxed Beam x 9000mm" at bounding box center [511, 434] width 211 height 24
click at [593, 433] on div "310UC118 Boxed Beam x 9000mm" at bounding box center [511, 434] width 211 height 24
click at [813, 339] on div "300PFC Boxed Beam x 7800mm" at bounding box center [800, 347] width 791 height 24
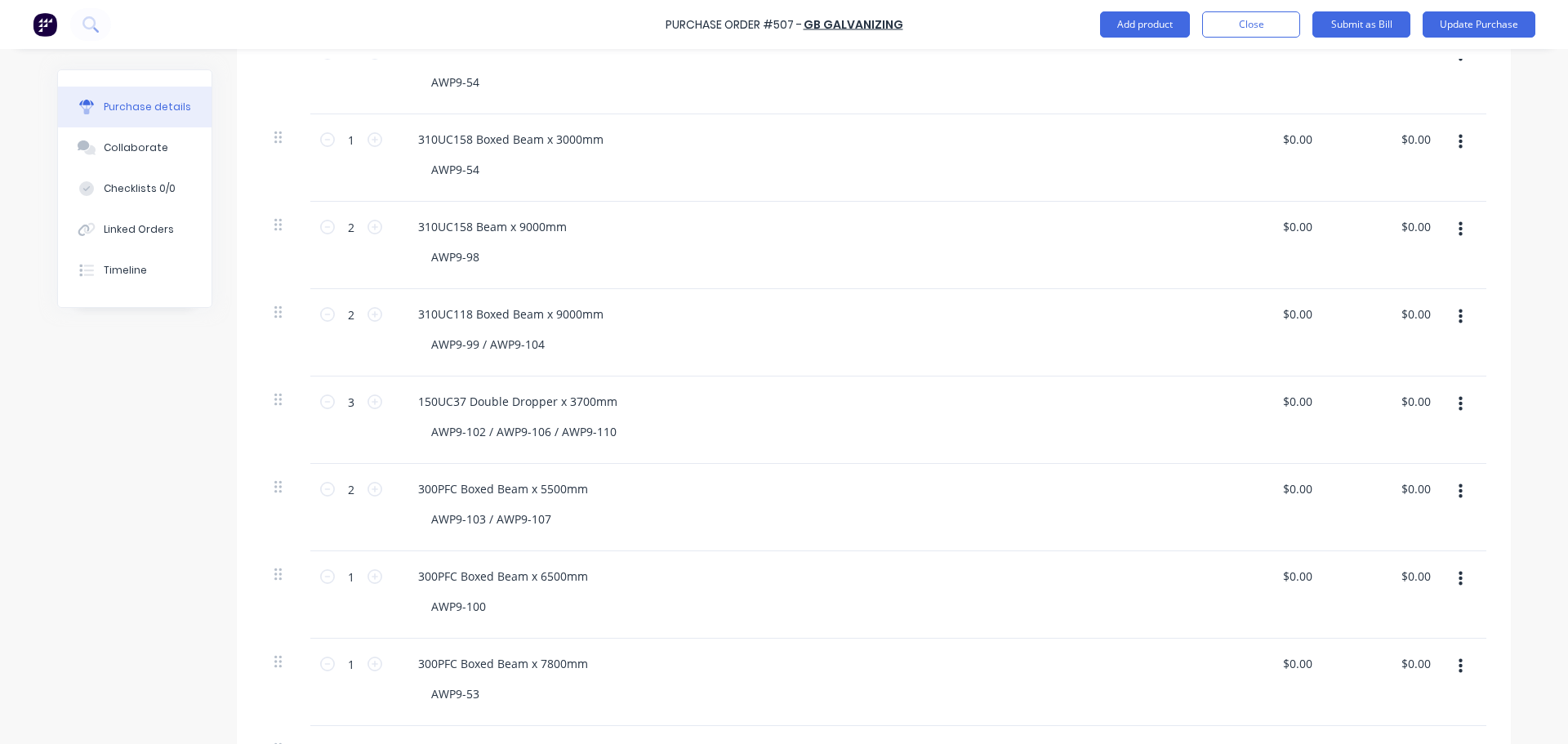
scroll to position [572, 0]
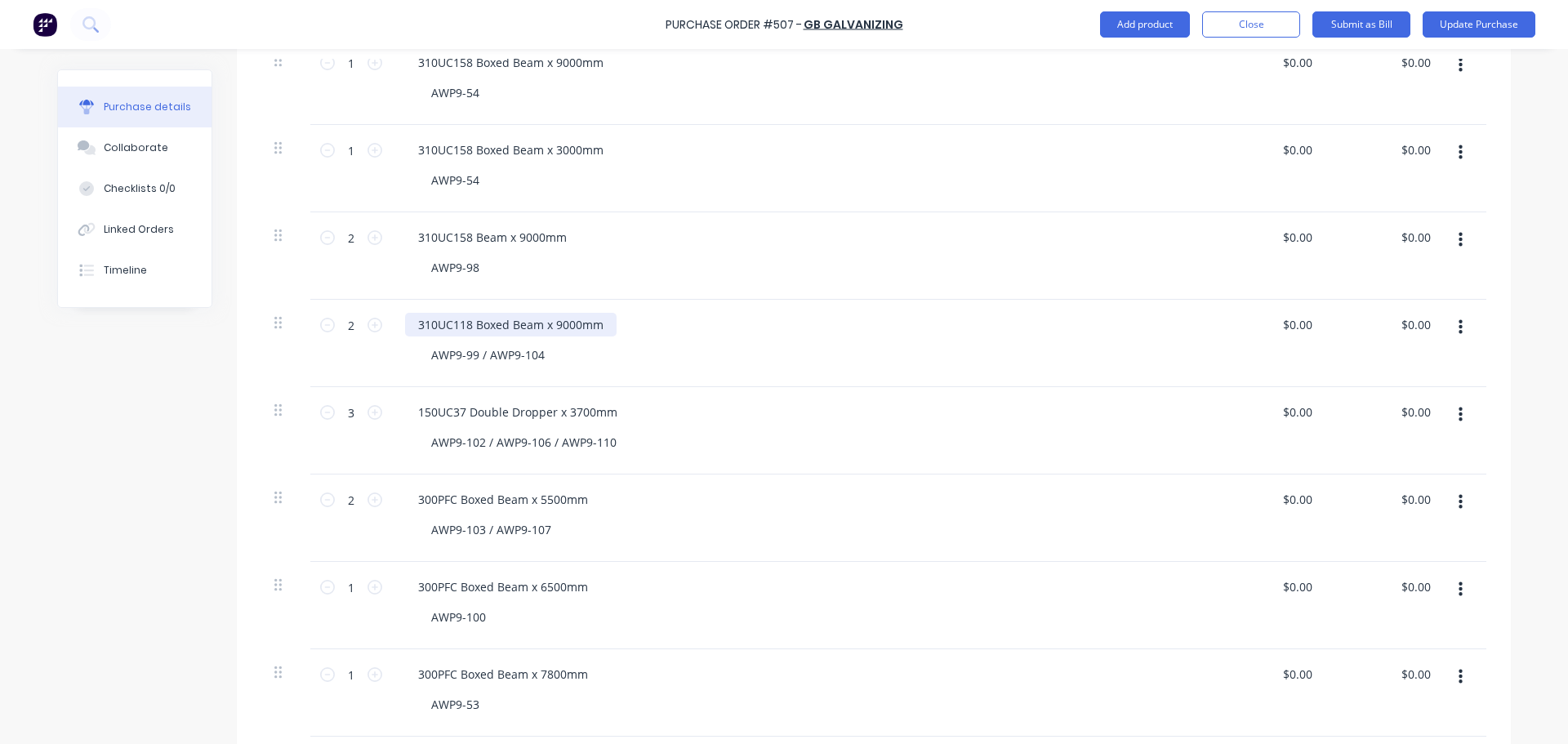
click at [598, 320] on div "310UC118 Boxed Beam x 9000mm" at bounding box center [511, 324] width 211 height 24
click at [163, 454] on div "Created by Leon Created 08/10/25 Required 08/10/25 Status Draft Contact Choose …" at bounding box center [784, 718] width 1454 height 2440
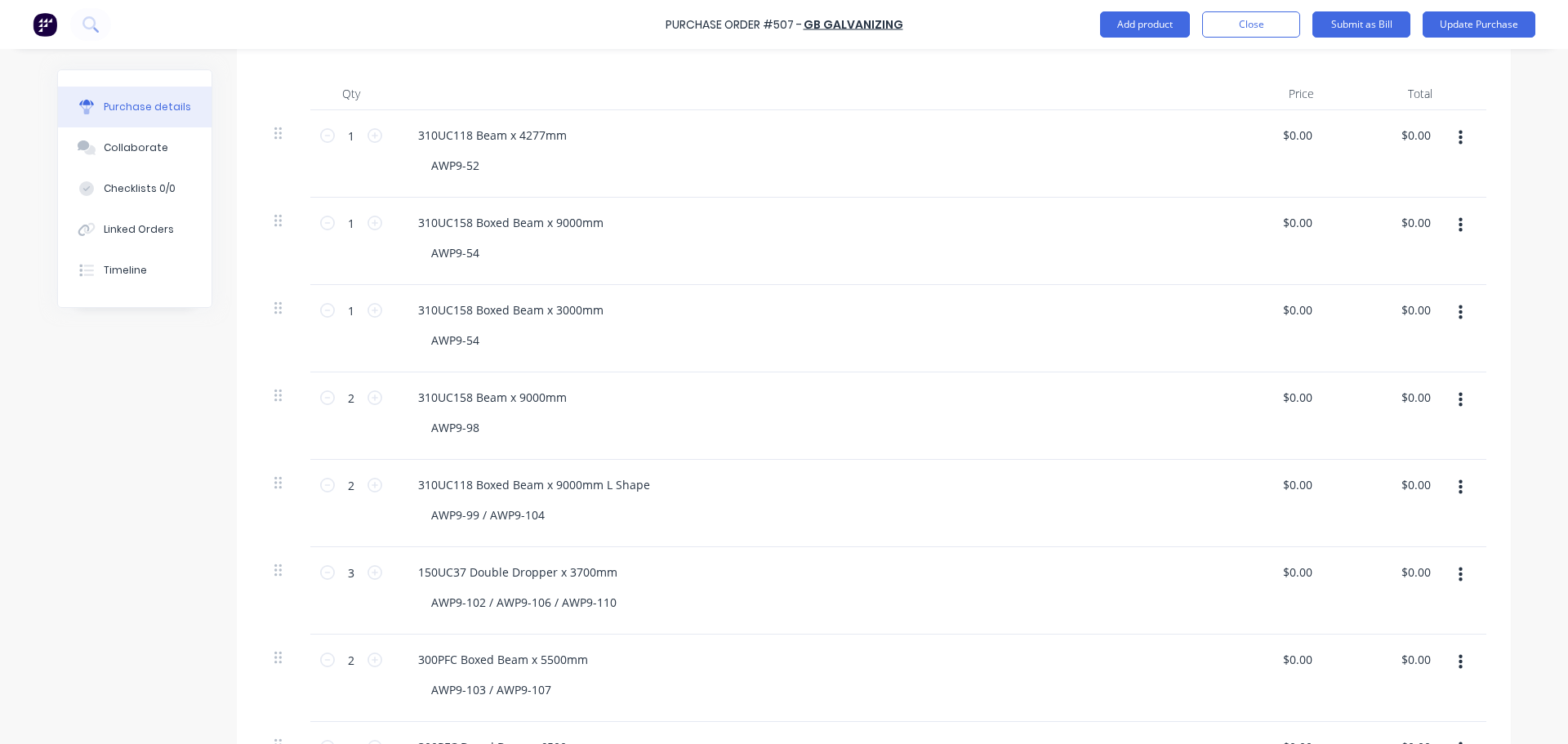
scroll to position [408, 0]
click at [599, 221] on div "310UC158 Boxed Beam x 9000mm" at bounding box center [511, 226] width 211 height 24
click at [667, 176] on div "AWP9-52" at bounding box center [807, 169] width 777 height 24
click at [1466, 30] on button "Update Purchase" at bounding box center [1479, 24] width 113 height 26
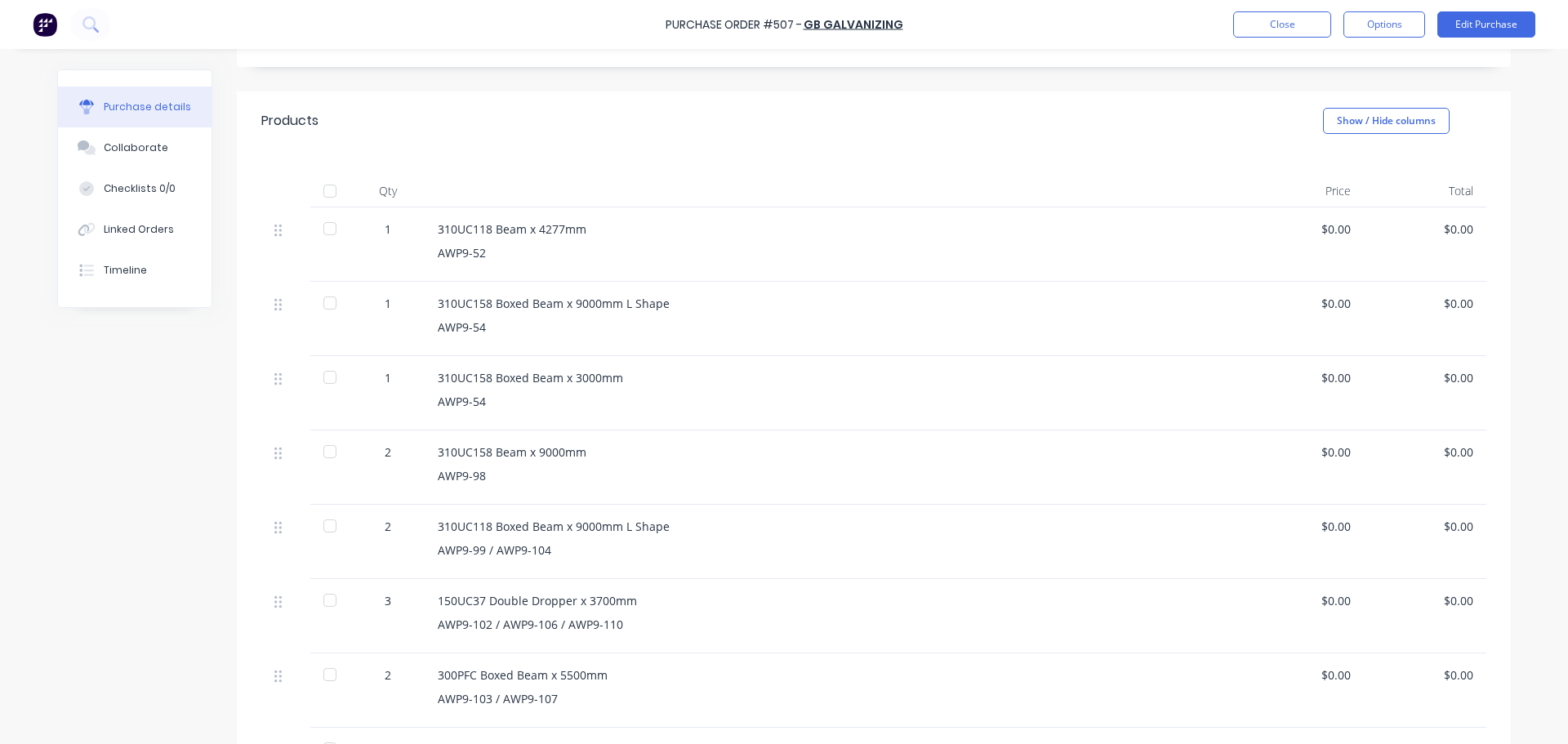
scroll to position [327, 0]
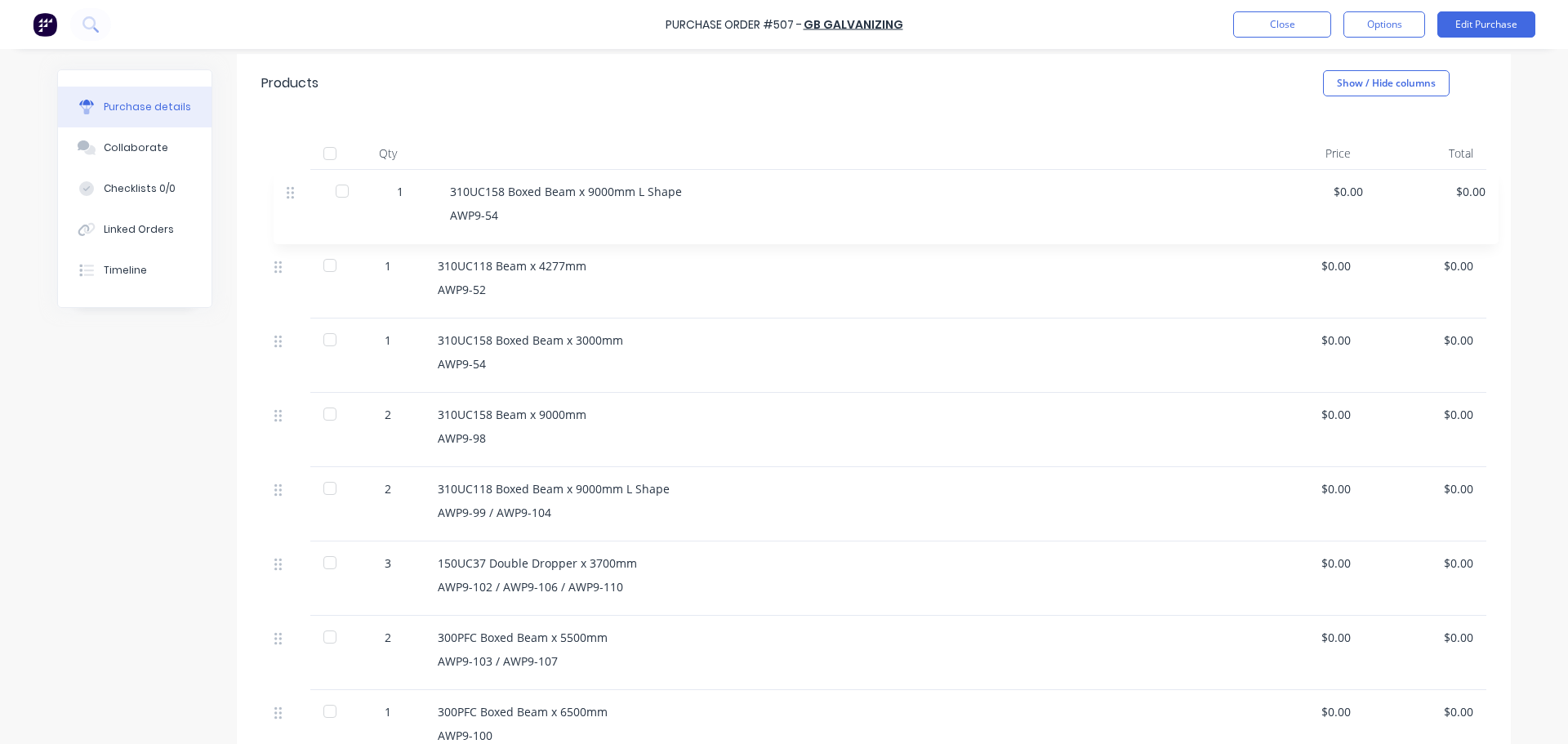
drag, startPoint x: 270, startPoint y: 267, endPoint x: 288, endPoint y: 179, distance: 89.8
drag, startPoint x: 268, startPoint y: 491, endPoint x: 296, endPoint y: 254, distance: 238.6
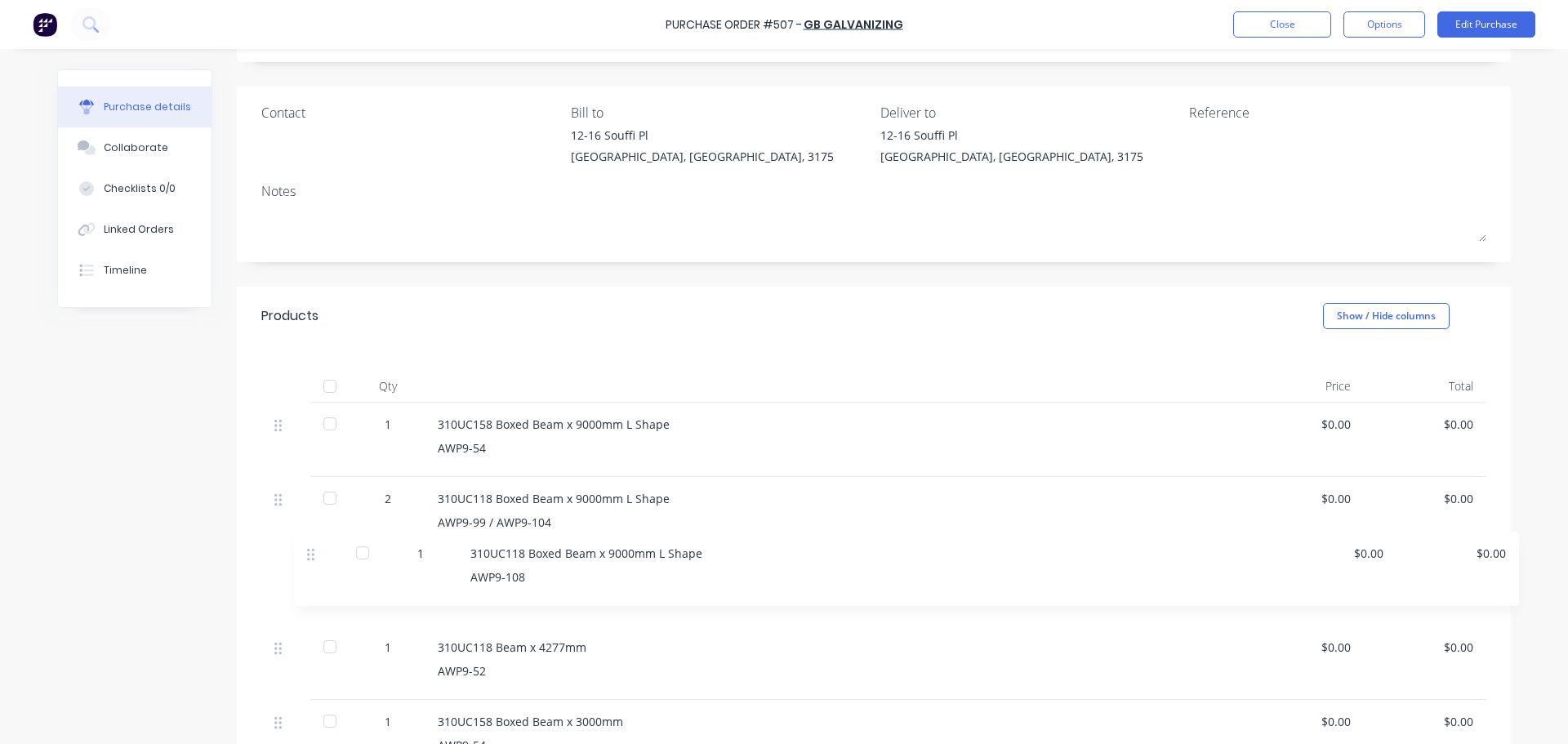
scroll to position [97, 0]
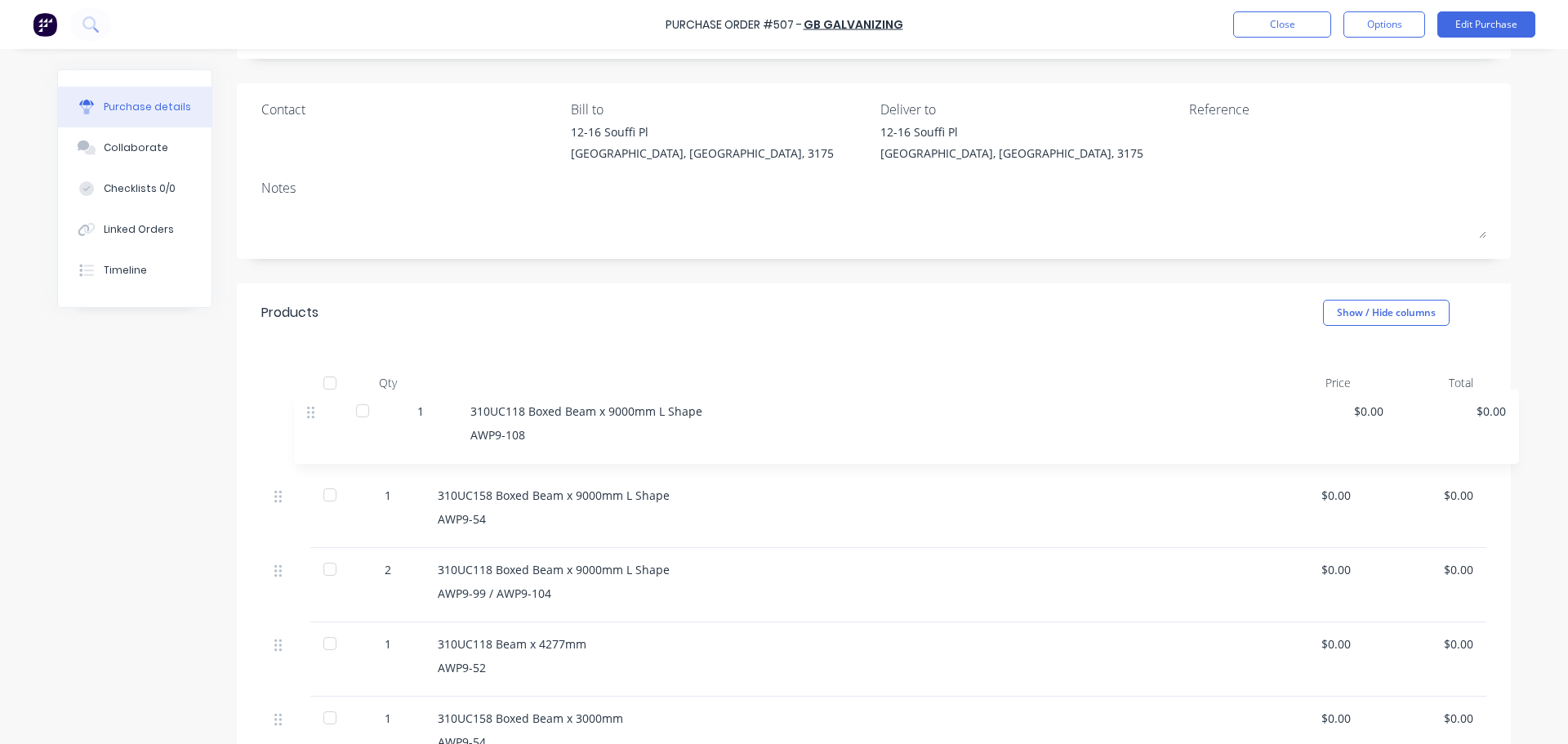
drag, startPoint x: 269, startPoint y: 456, endPoint x: 312, endPoint y: 406, distance: 65.9
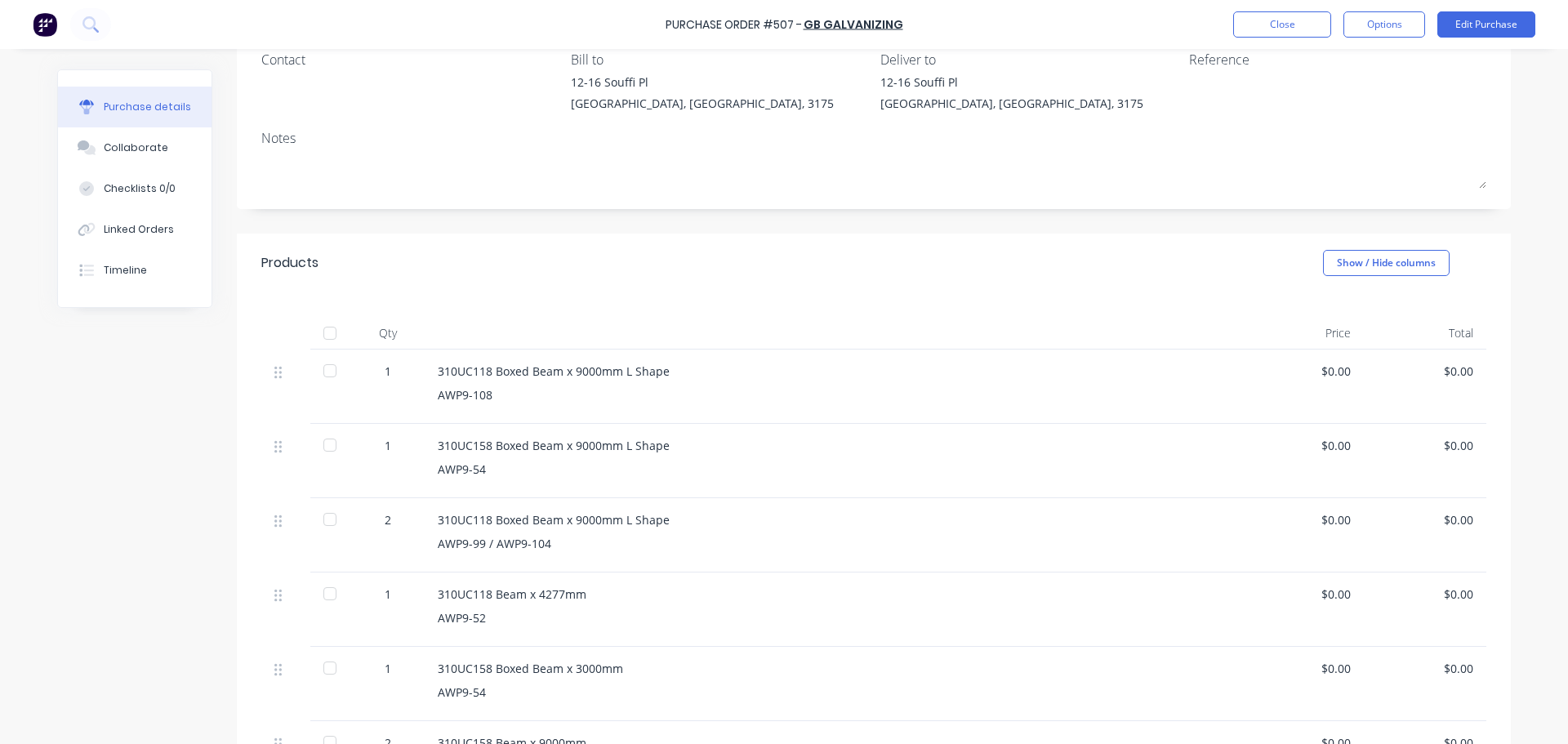
scroll to position [178, 0]
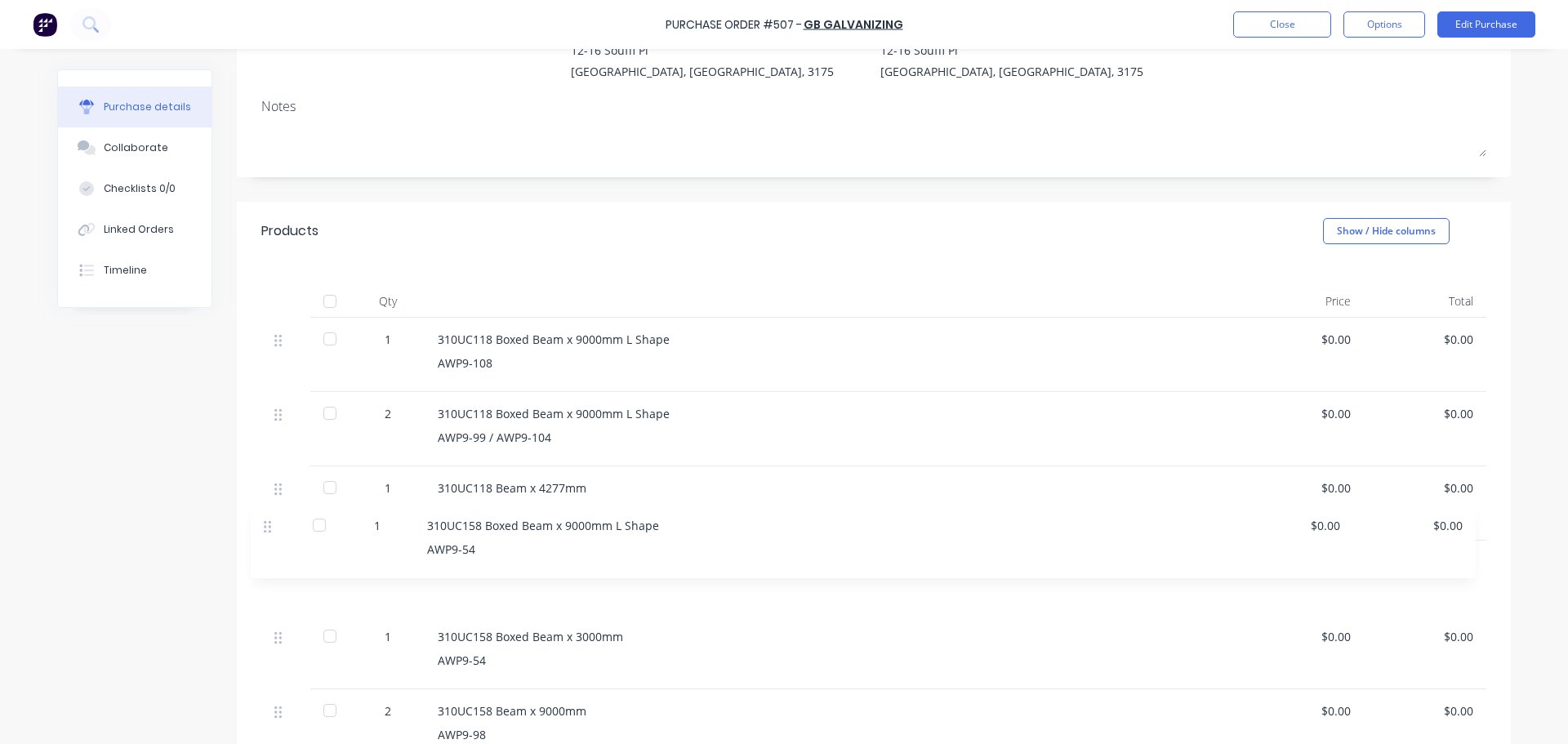
drag, startPoint x: 271, startPoint y: 420, endPoint x: 267, endPoint y: 535, distance: 115.1
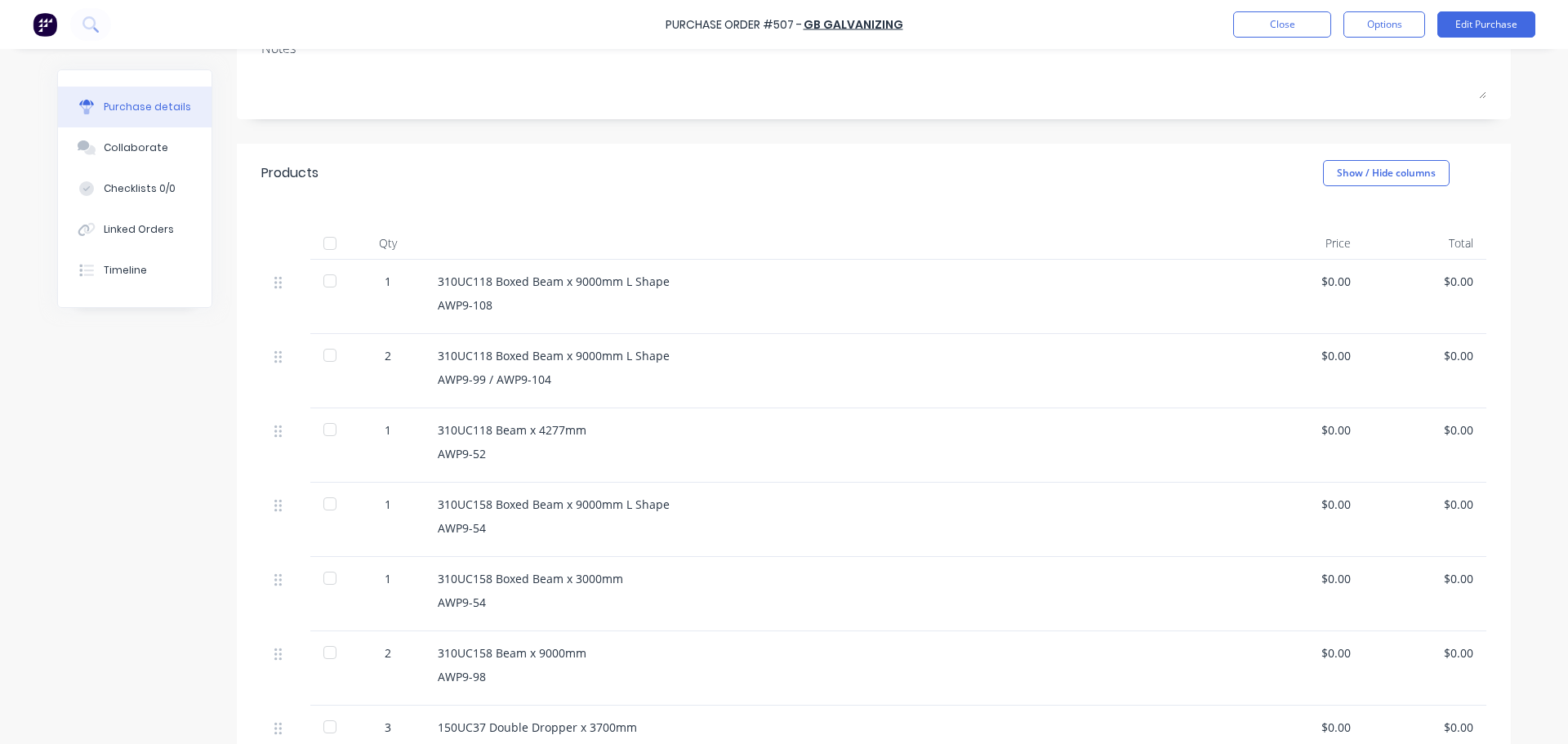
scroll to position [260, 0]
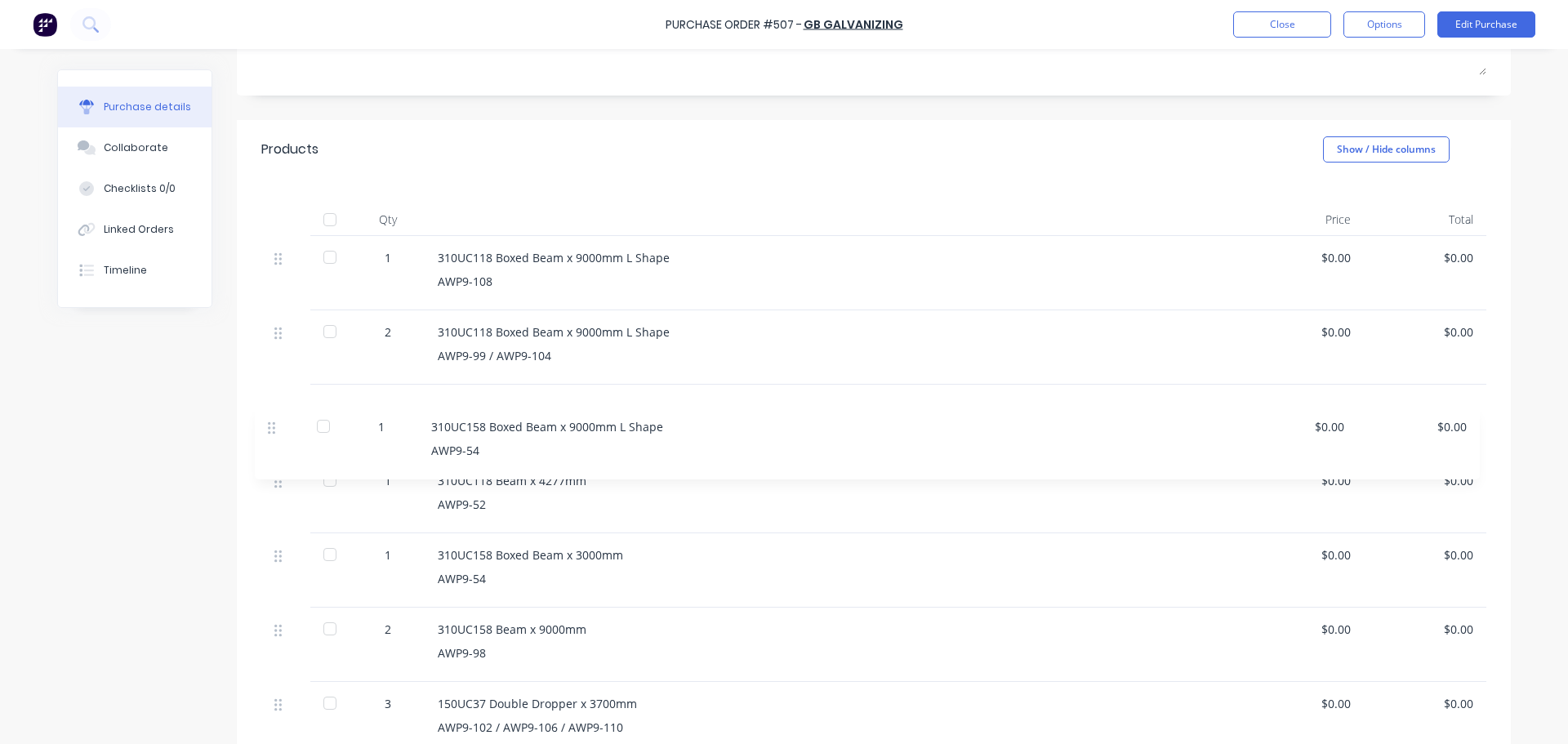
drag, startPoint x: 276, startPoint y: 485, endPoint x: 275, endPoint y: 423, distance: 62.0
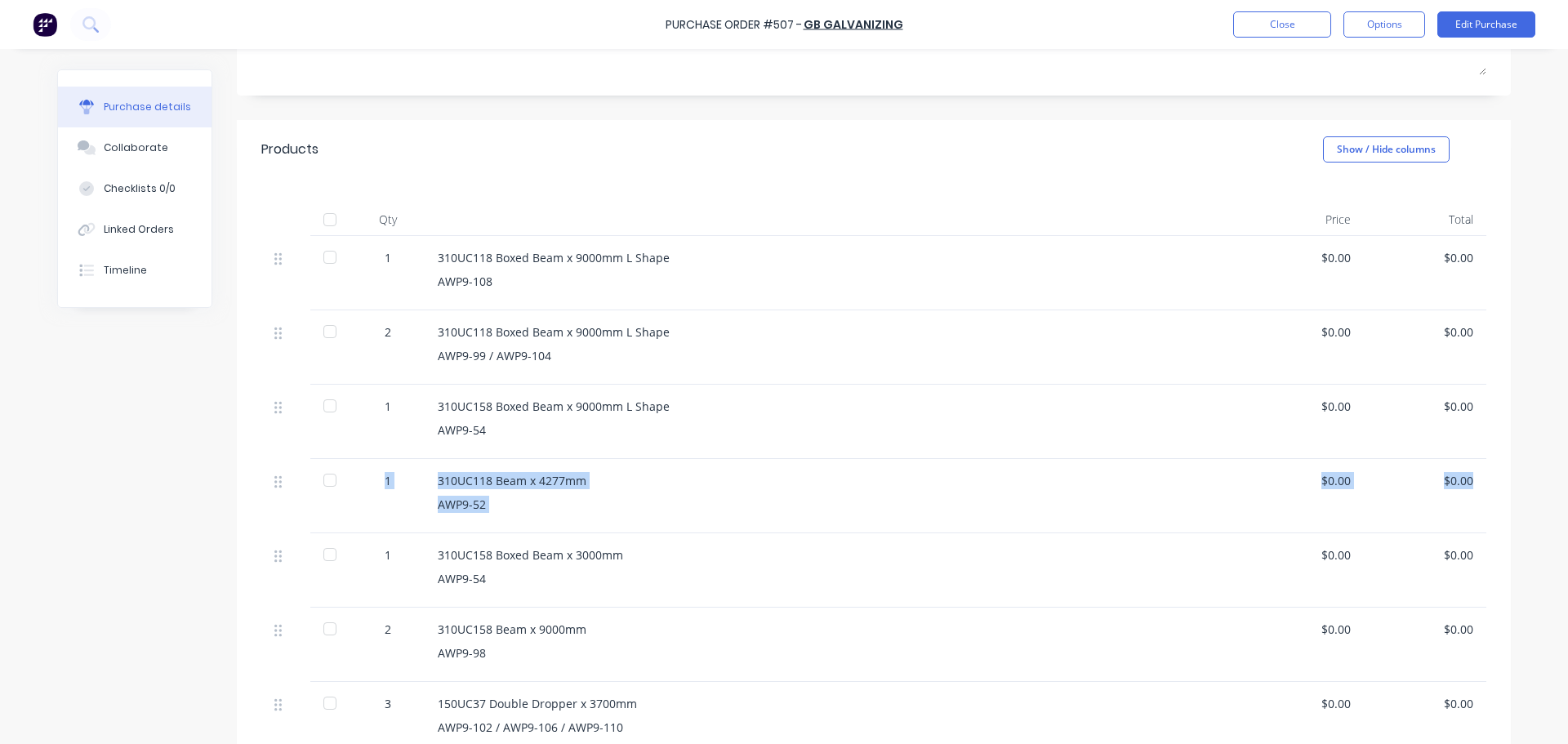
drag, startPoint x: 275, startPoint y: 566, endPoint x: 278, endPoint y: 478, distance: 88.1
drag, startPoint x: 269, startPoint y: 564, endPoint x: 270, endPoint y: 463, distance: 101.0
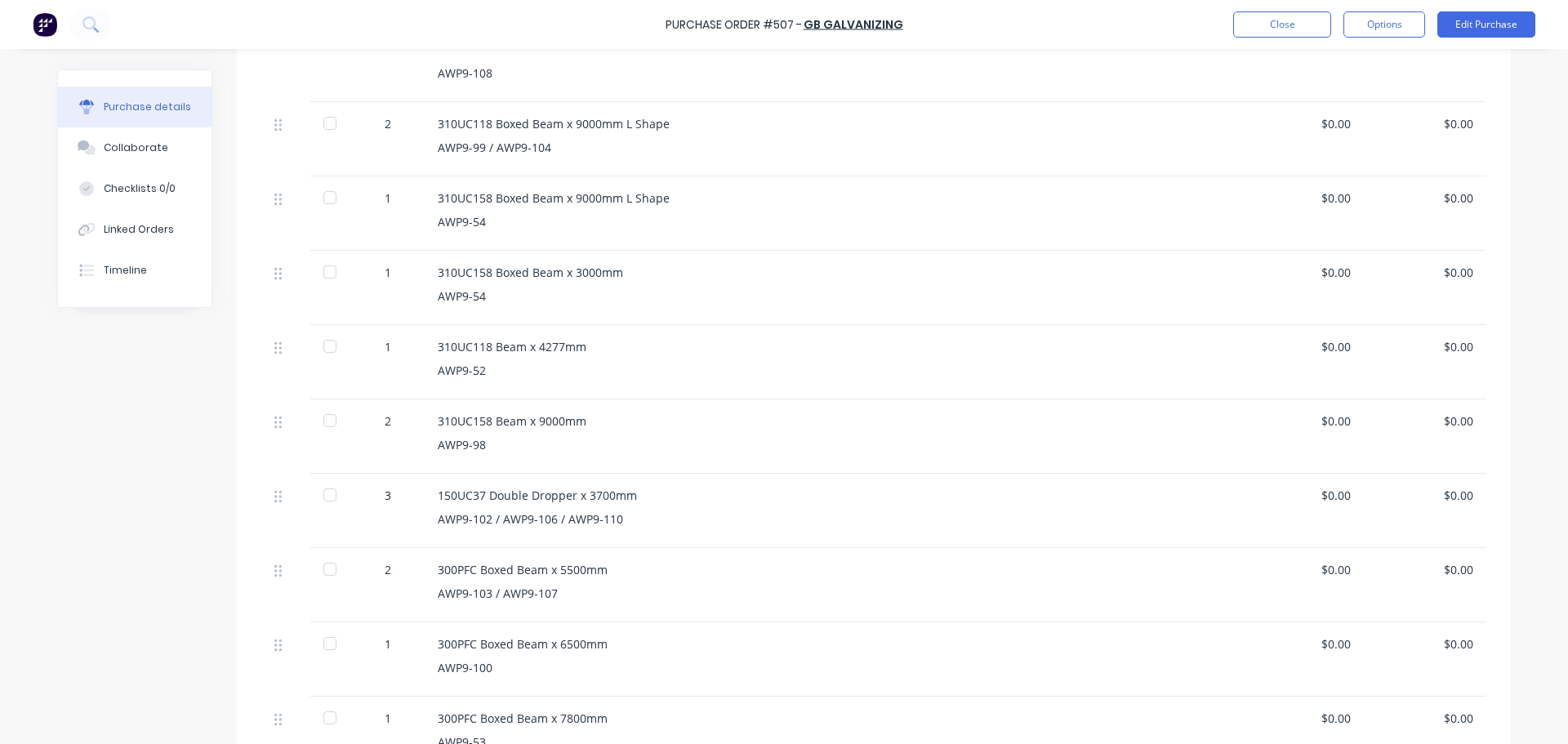
scroll to position [507, 0]
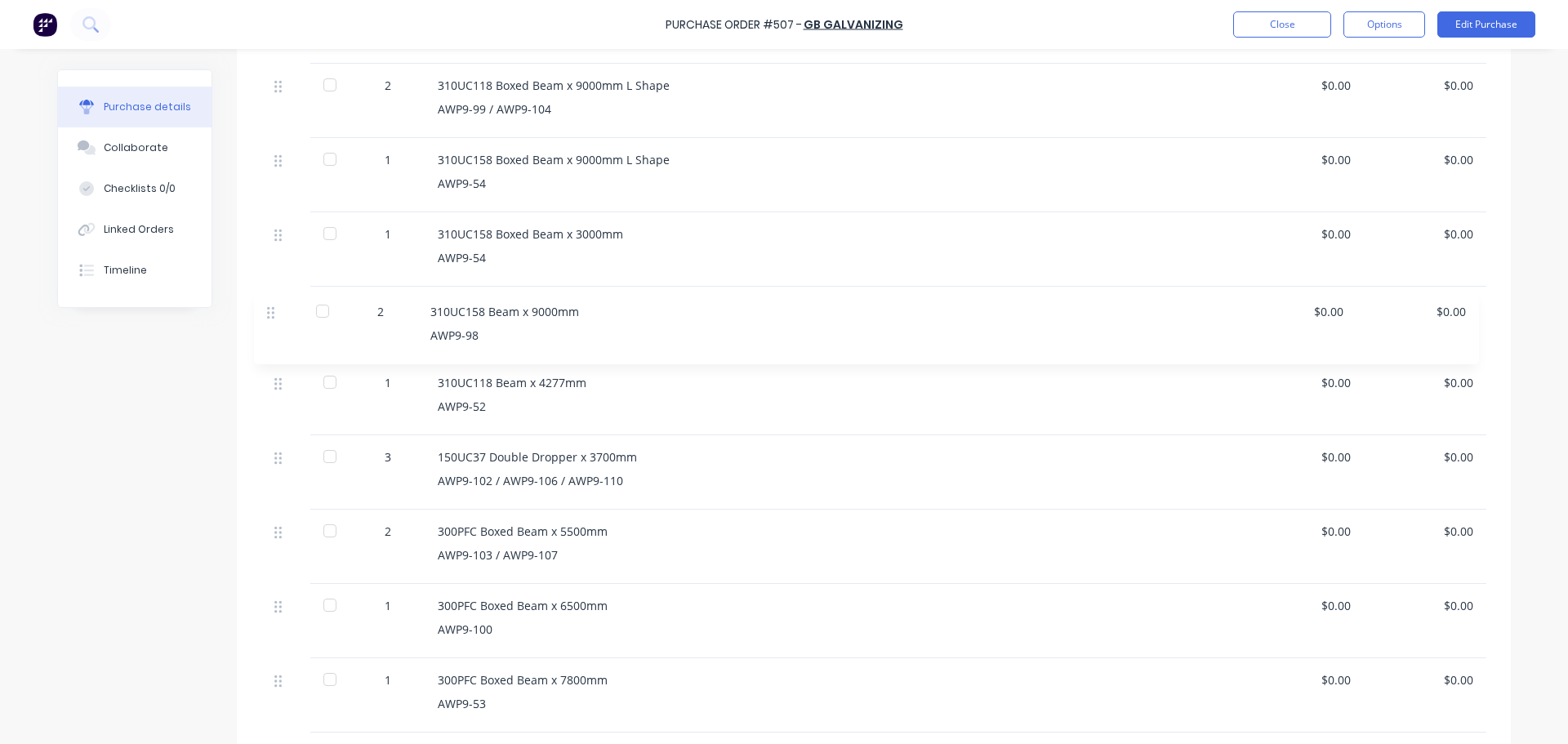
drag, startPoint x: 270, startPoint y: 390, endPoint x: 268, endPoint y: 313, distance: 77.0
click at [268, 313] on div "1 310UC118 Boxed Beam x 9000mm L Shape AWP9-108 $0.00 $0.00 2 310UC118 Boxed Be…" at bounding box center [873, 645] width 1225 height 1313
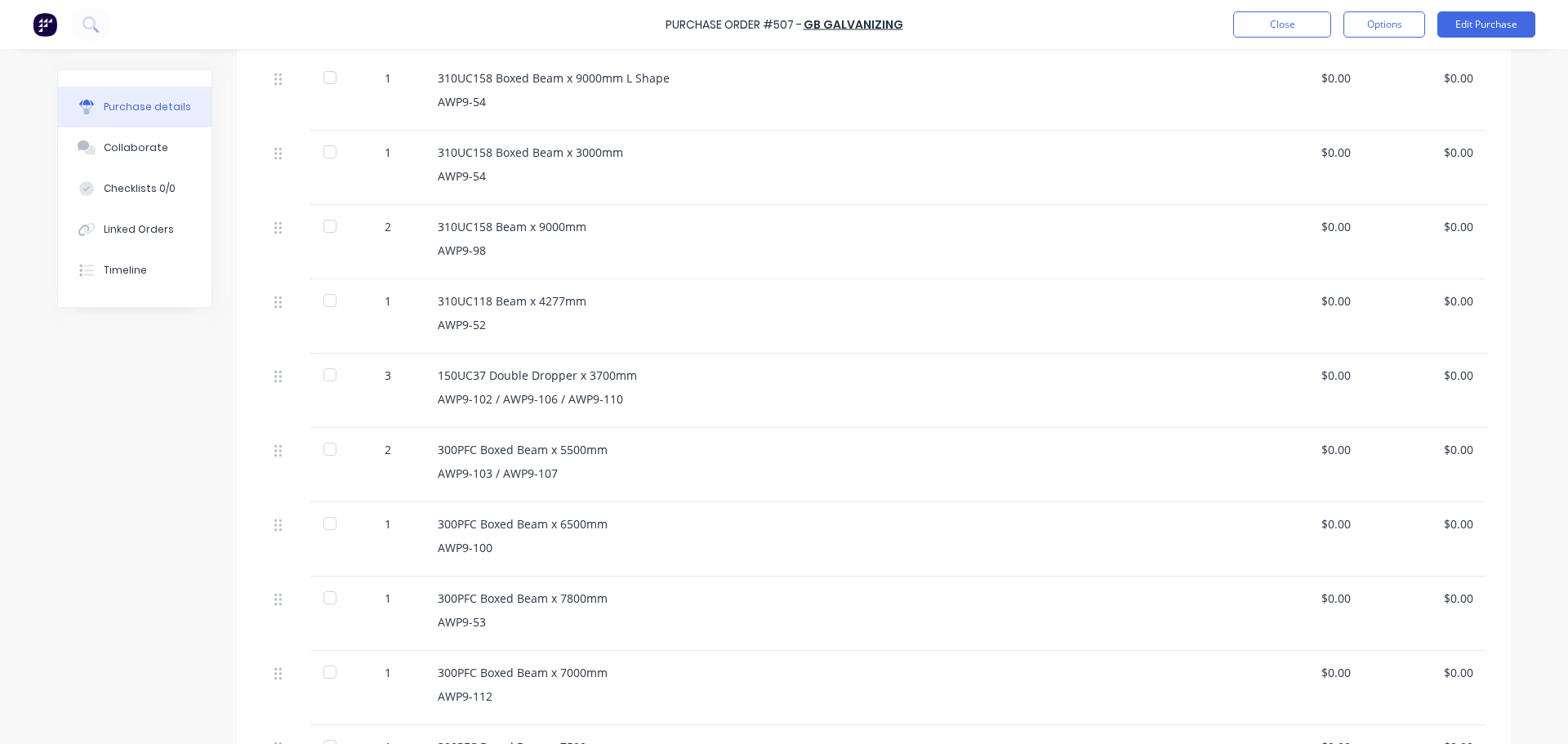
scroll to position [670, 0]
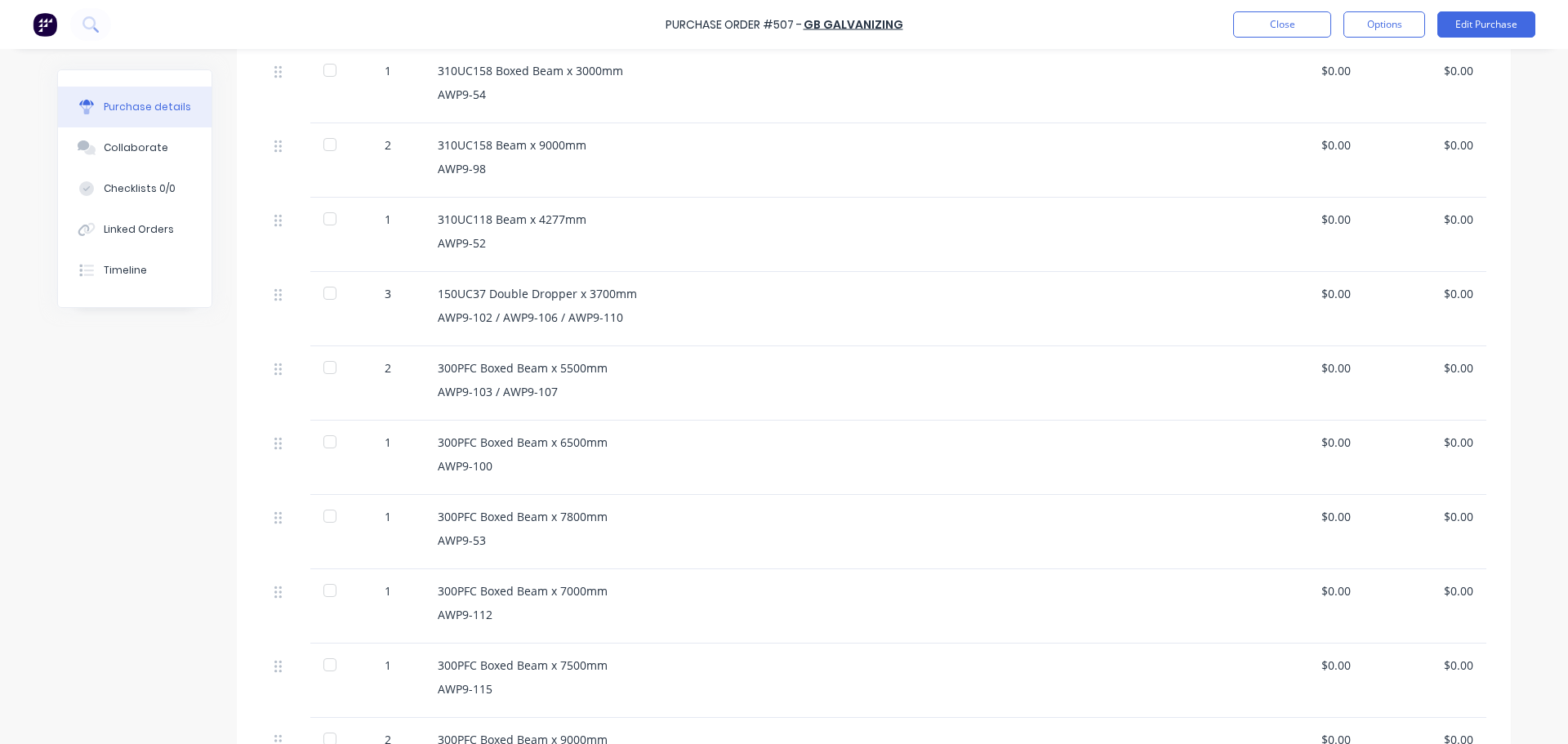
drag, startPoint x: 267, startPoint y: 292, endPoint x: 283, endPoint y: 300, distance: 17.9
click at [283, 300] on div at bounding box center [285, 309] width 49 height 75
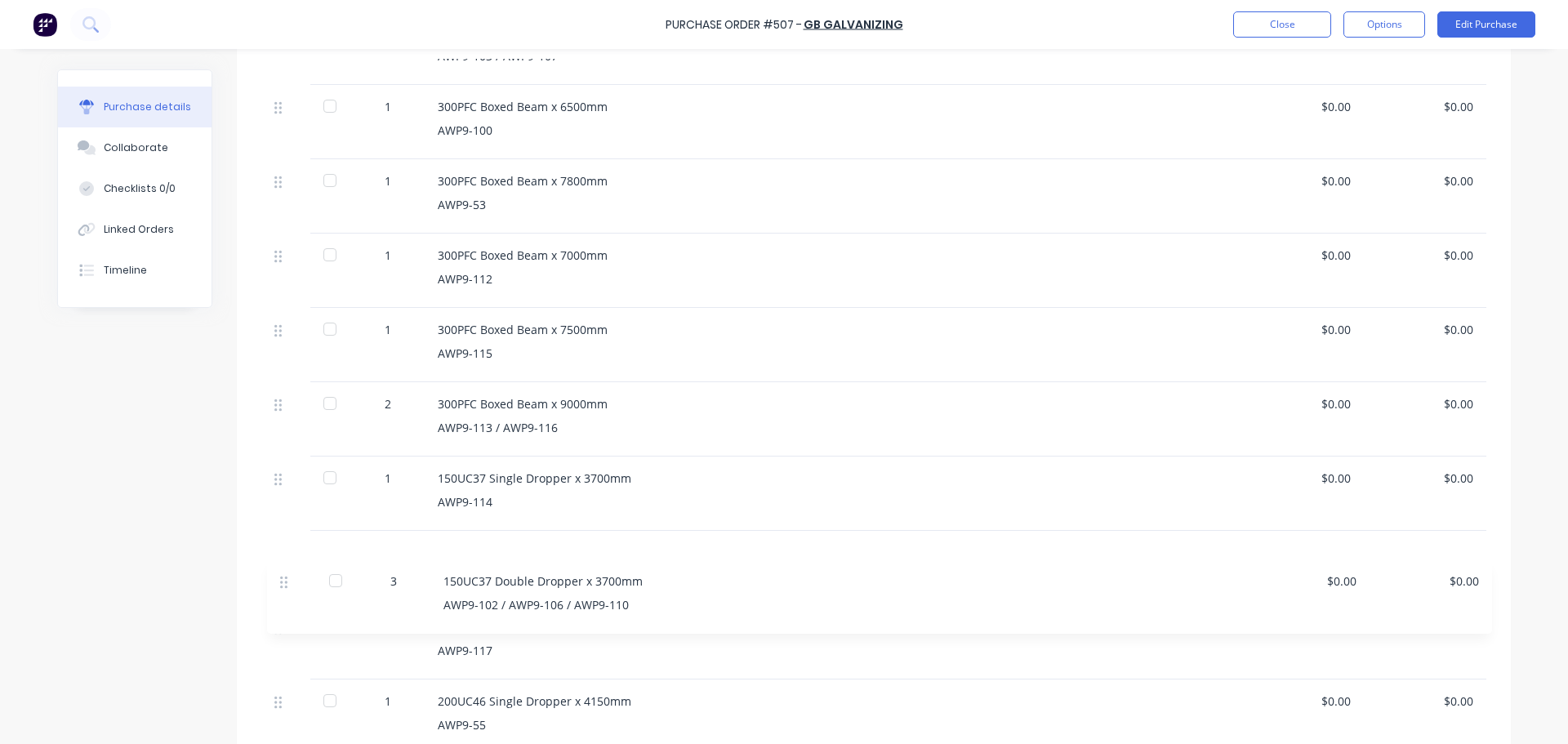
scroll to position [933, 0]
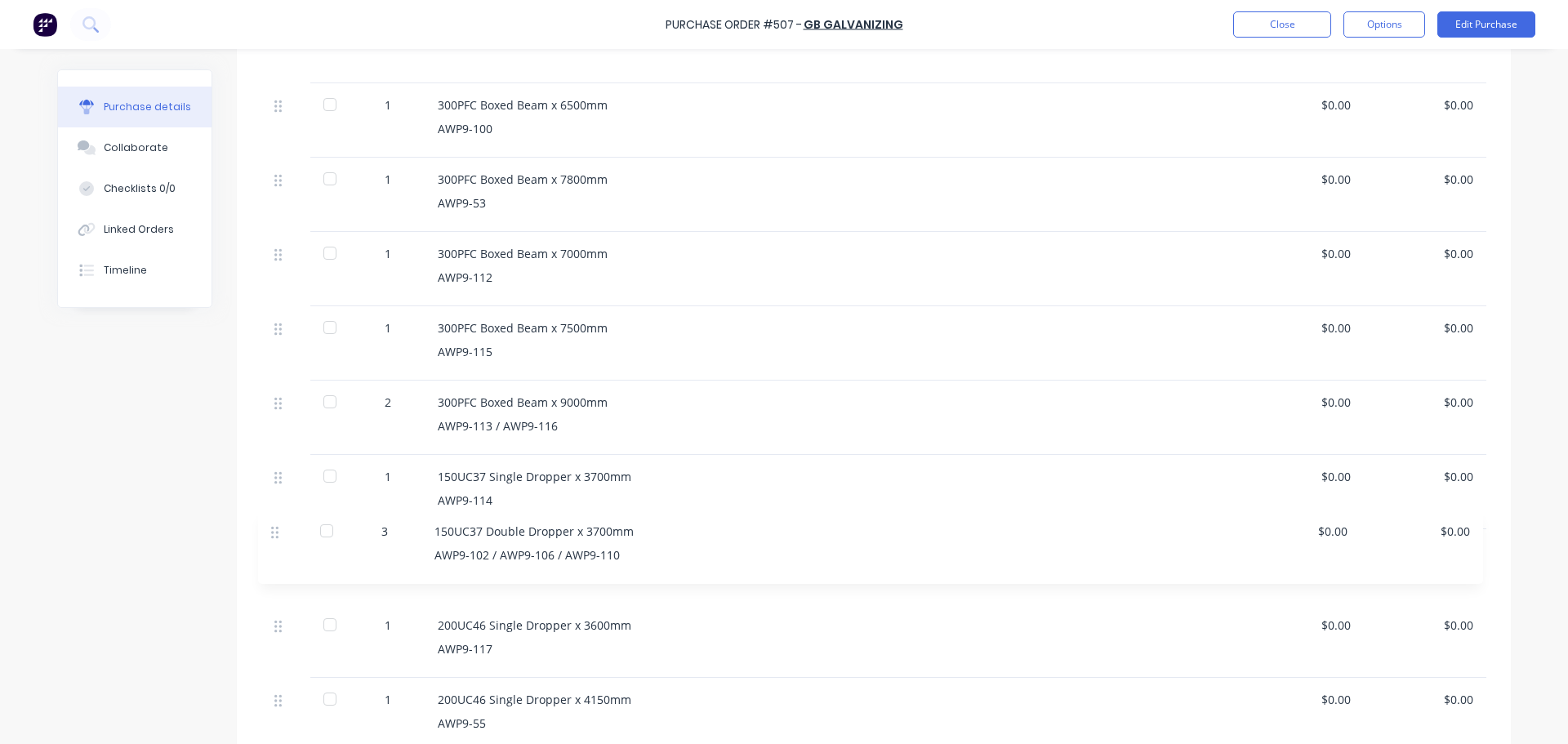
drag, startPoint x: 272, startPoint y: 297, endPoint x: 270, endPoint y: 534, distance: 237.0
click at [270, 534] on div "1 310UC118 Boxed Beam x 9000mm L Shape AWP9-108 $0.00 $0.00 2 310UC118 Boxed Be…" at bounding box center [873, 219] width 1225 height 1313
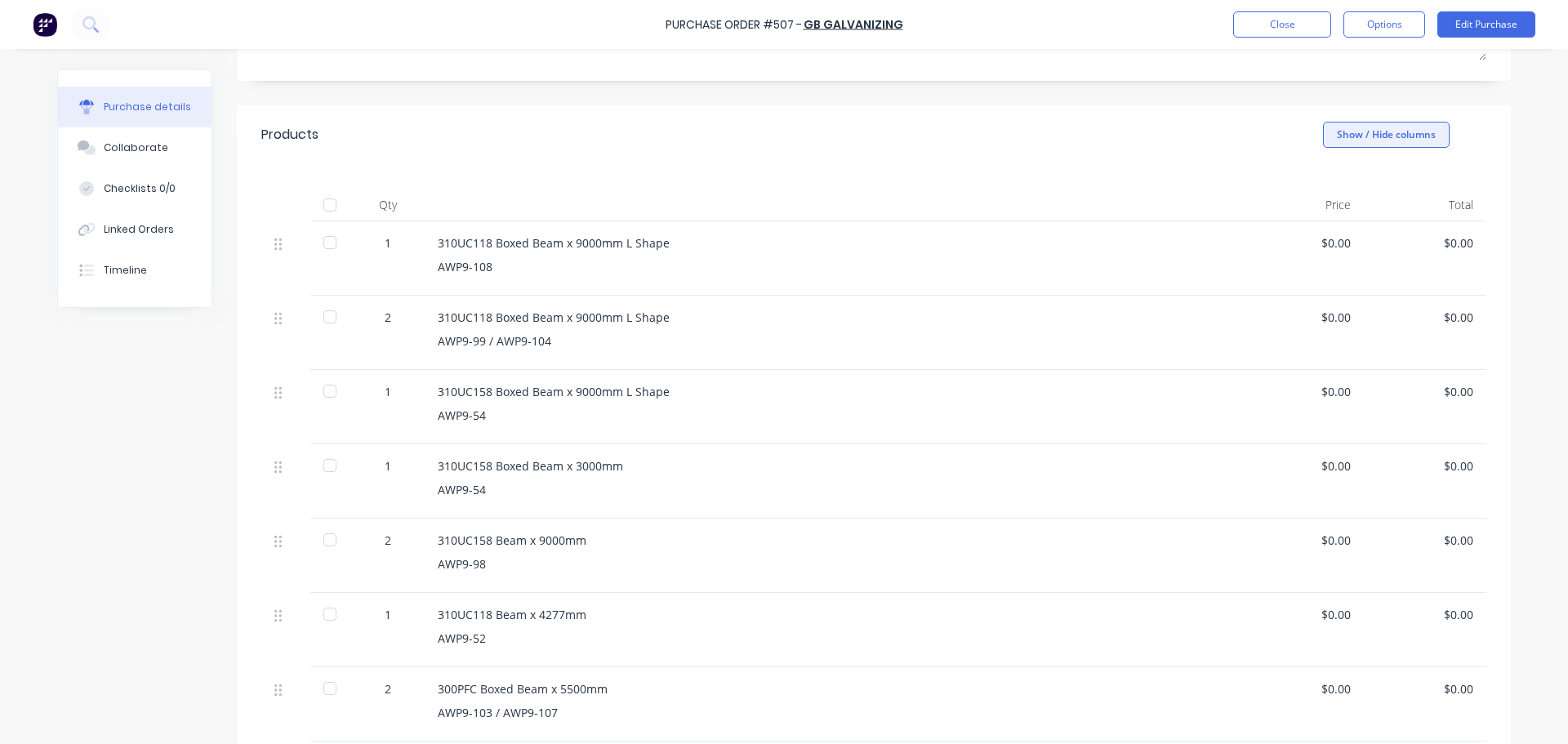
scroll to position [0, 0]
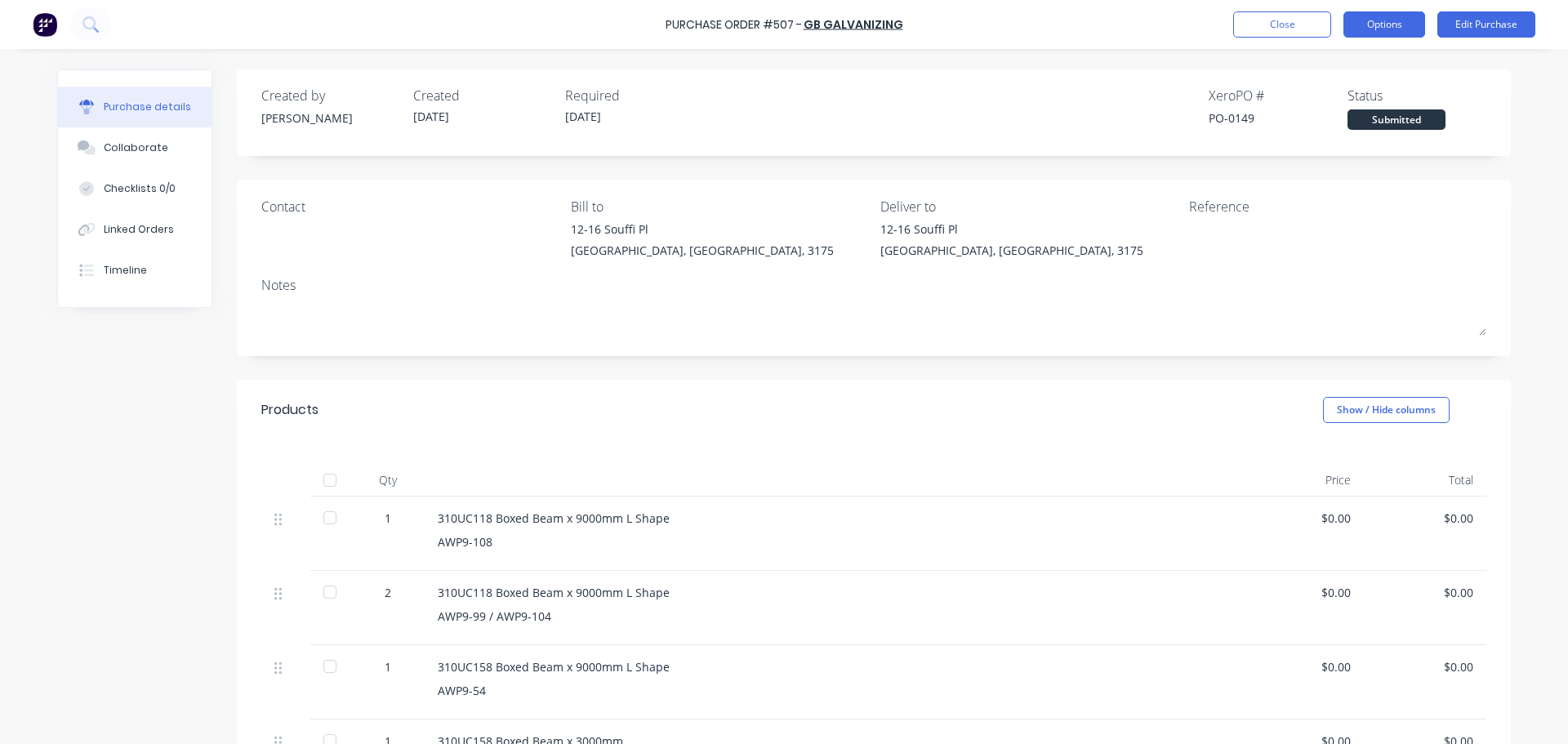
click at [1404, 15] on button "Options" at bounding box center [1384, 24] width 82 height 26
click at [1362, 127] on div "Without pricing" at bounding box center [1348, 131] width 126 height 24
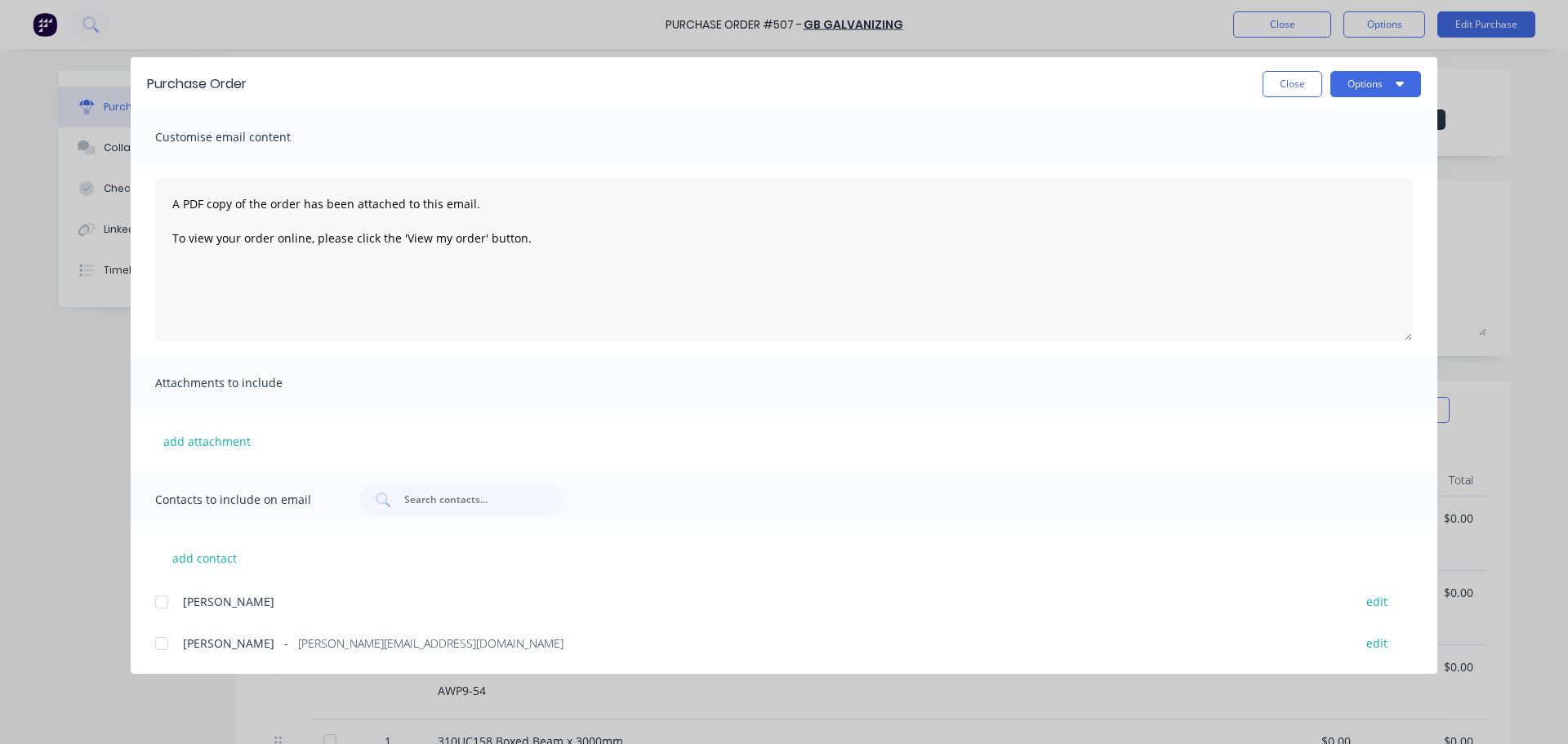
click at [1377, 99] on div "Purchase Order Close Options" at bounding box center [784, 83] width 1307 height 53
click at [1379, 95] on button "Options" at bounding box center [1376, 83] width 91 height 26
click at [1366, 142] on button "Print" at bounding box center [1343, 158] width 155 height 33
